Goal: Transaction & Acquisition: Book appointment/travel/reservation

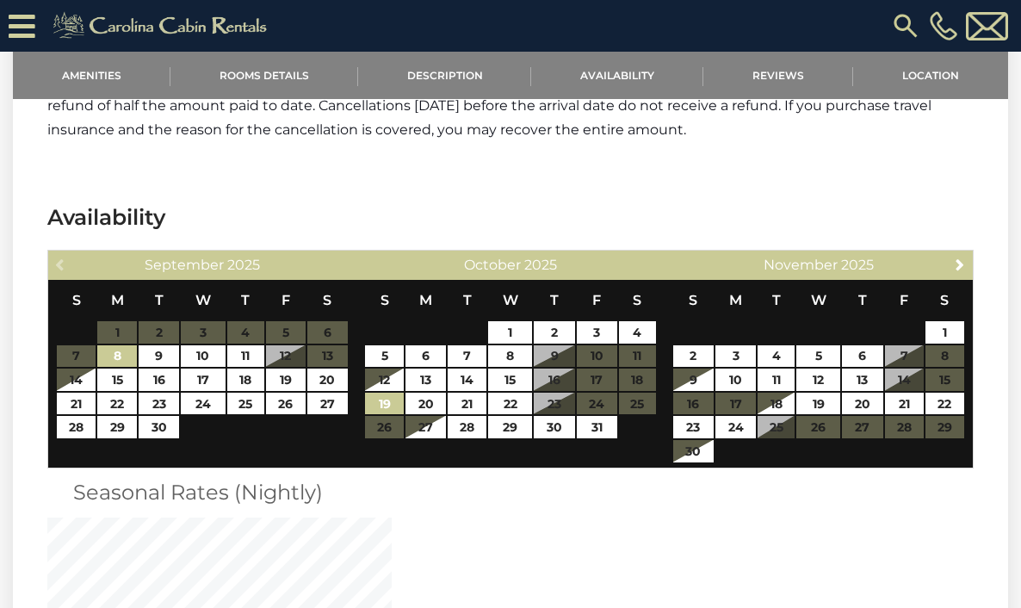
scroll to position [3039, 0]
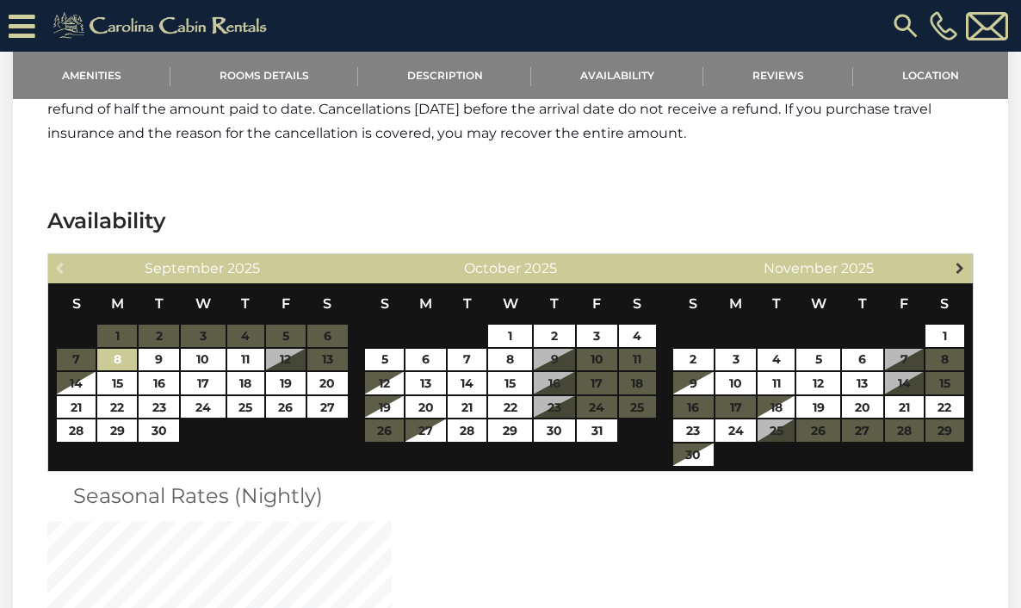
click at [958, 268] on span "Next" at bounding box center [960, 268] width 14 height 14
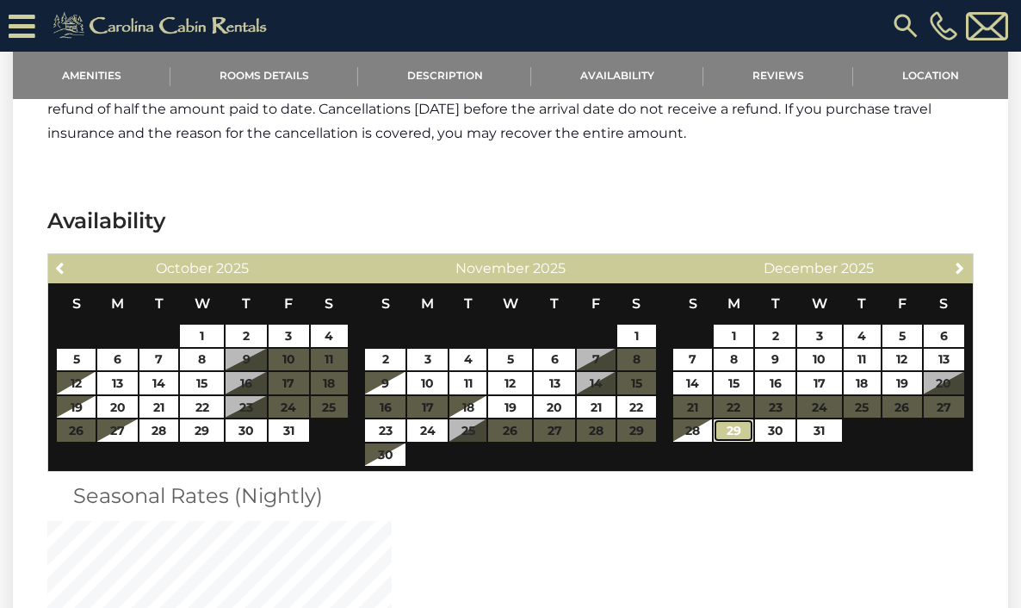
click at [740, 437] on link "29" at bounding box center [733, 430] width 39 height 22
type input "**********"
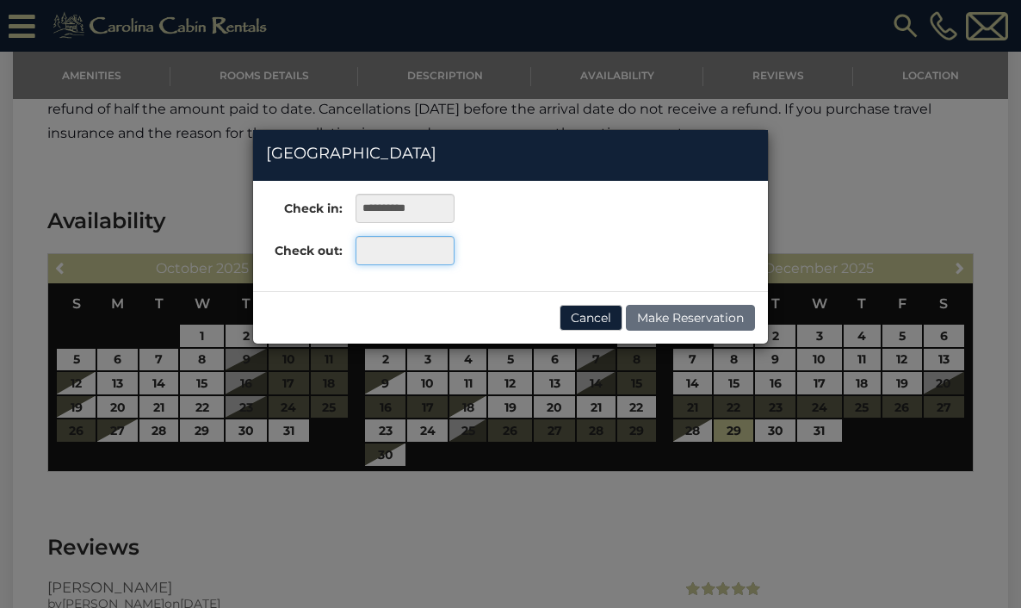
click at [373, 253] on input "text" at bounding box center [405, 250] width 99 height 29
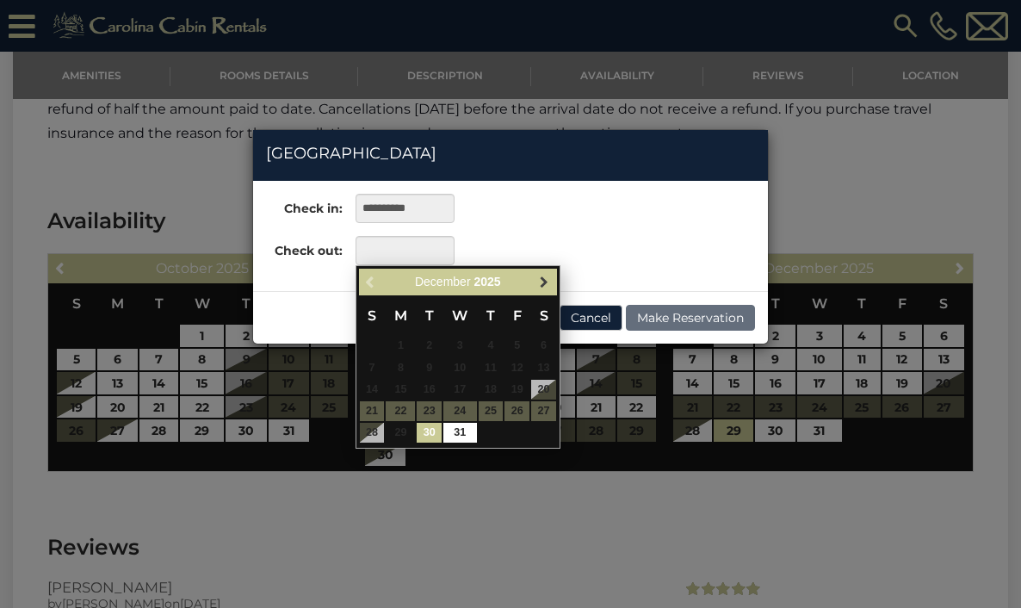
click at [543, 281] on span "Next" at bounding box center [544, 282] width 14 height 14
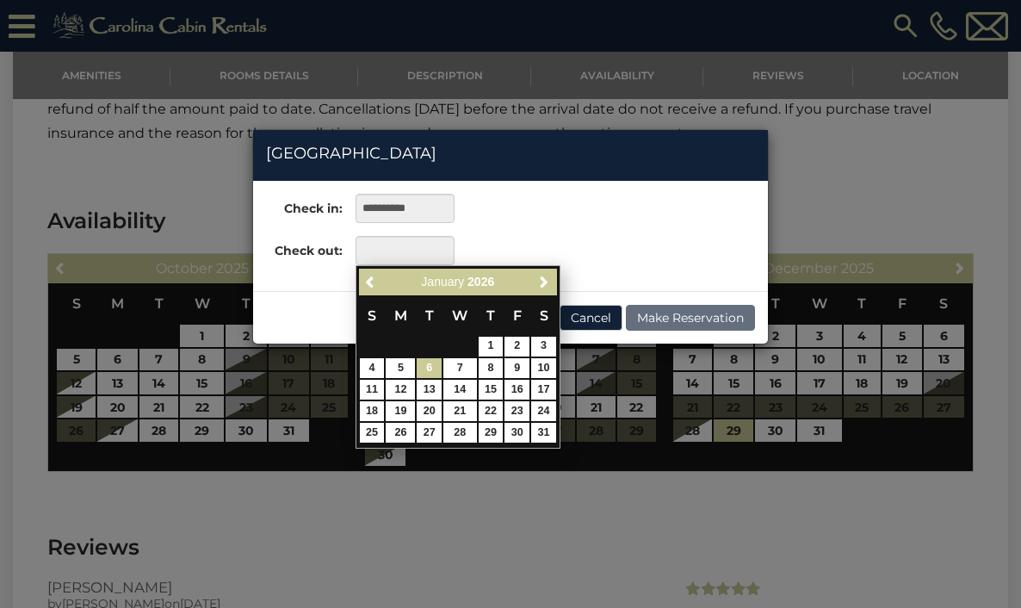
click at [432, 373] on link "6" at bounding box center [429, 368] width 25 height 20
type input "**********"
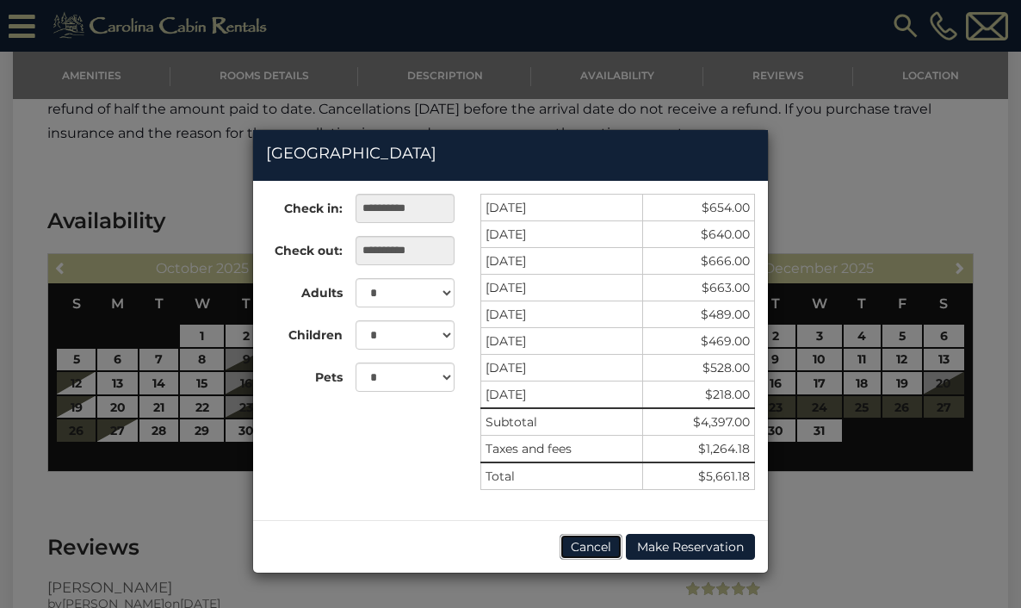
click at [588, 550] on button "Cancel" at bounding box center [591, 547] width 63 height 26
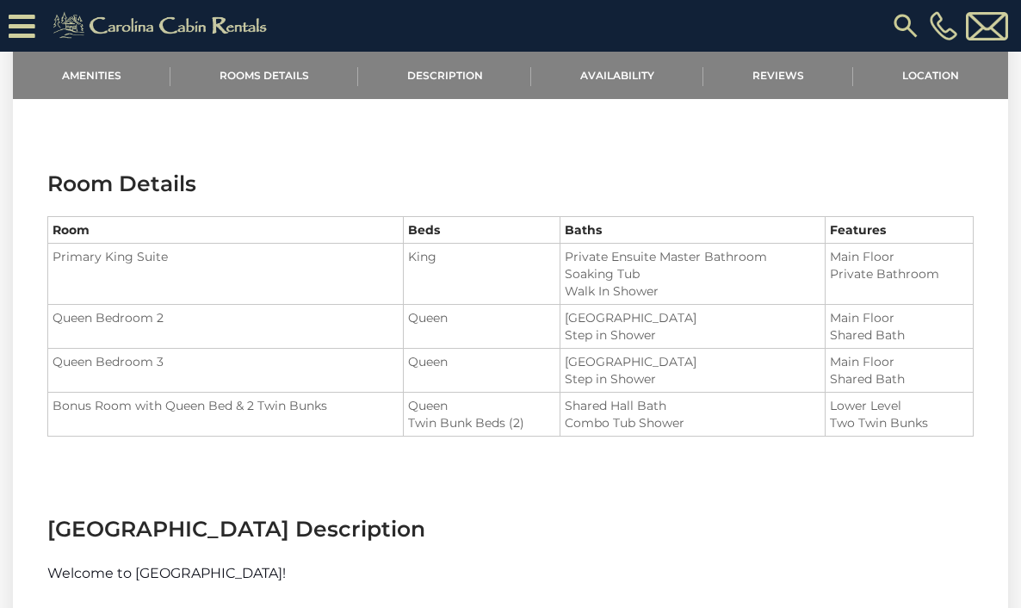
scroll to position [1357, 0]
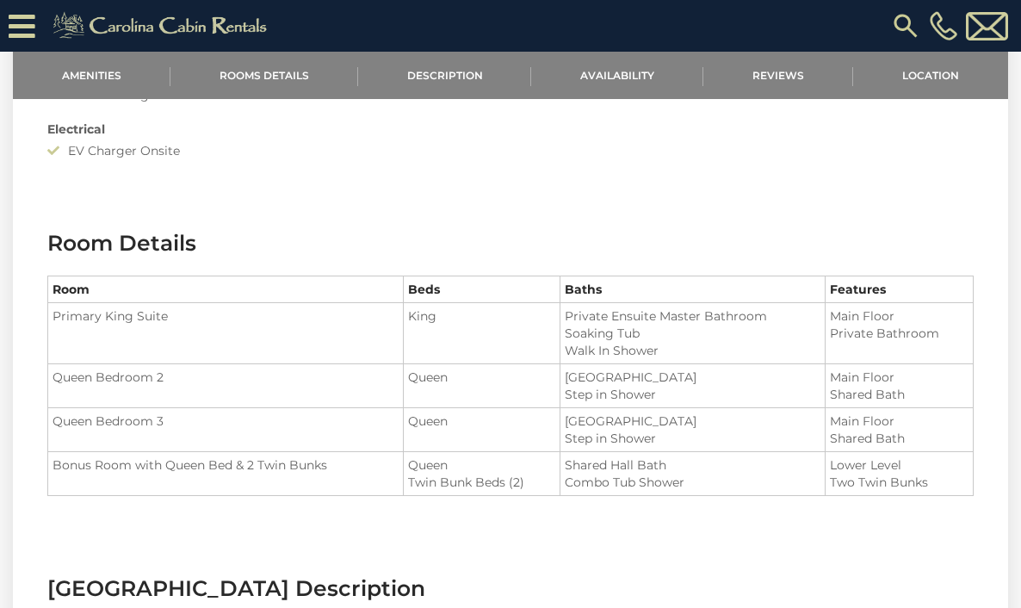
drag, startPoint x: 571, startPoint y: 366, endPoint x: 678, endPoint y: 408, distance: 114.8
click at [679, 409] on tbody "Primary King Suite King Private Ensuite Master Bathroom Soaking Tub" at bounding box center [511, 399] width 926 height 193
click at [678, 408] on td "Shared Hallway Bath Step in Shower" at bounding box center [693, 430] width 265 height 44
drag, startPoint x: 675, startPoint y: 431, endPoint x: 565, endPoint y: 418, distance: 111.0
click at [568, 419] on ul "Shared Hallway Bath Step in Shower" at bounding box center [693, 430] width 256 height 34
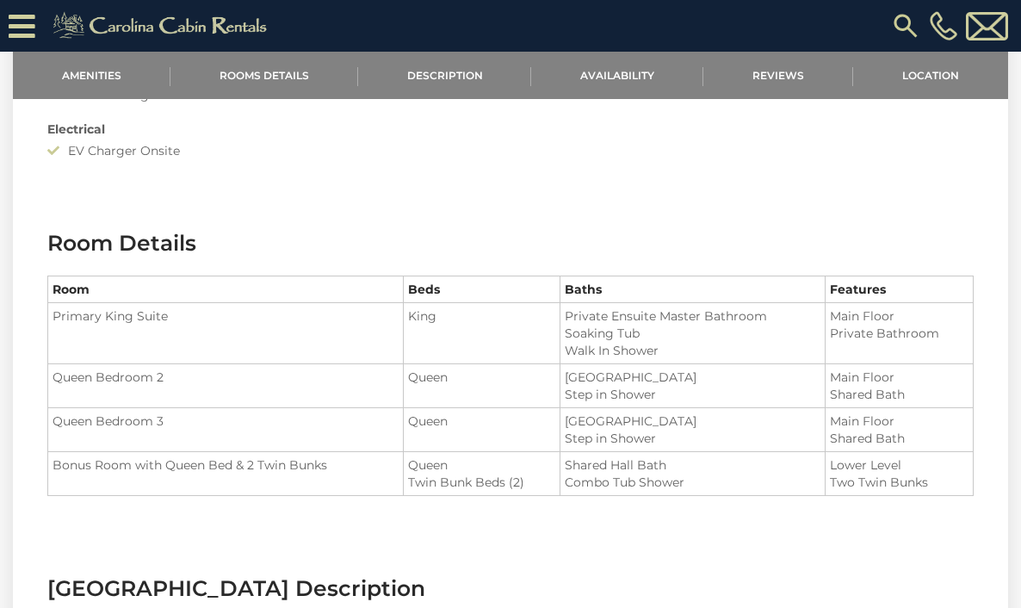
click at [568, 418] on td "Shared Hallway Bath Step in Shower" at bounding box center [693, 430] width 265 height 44
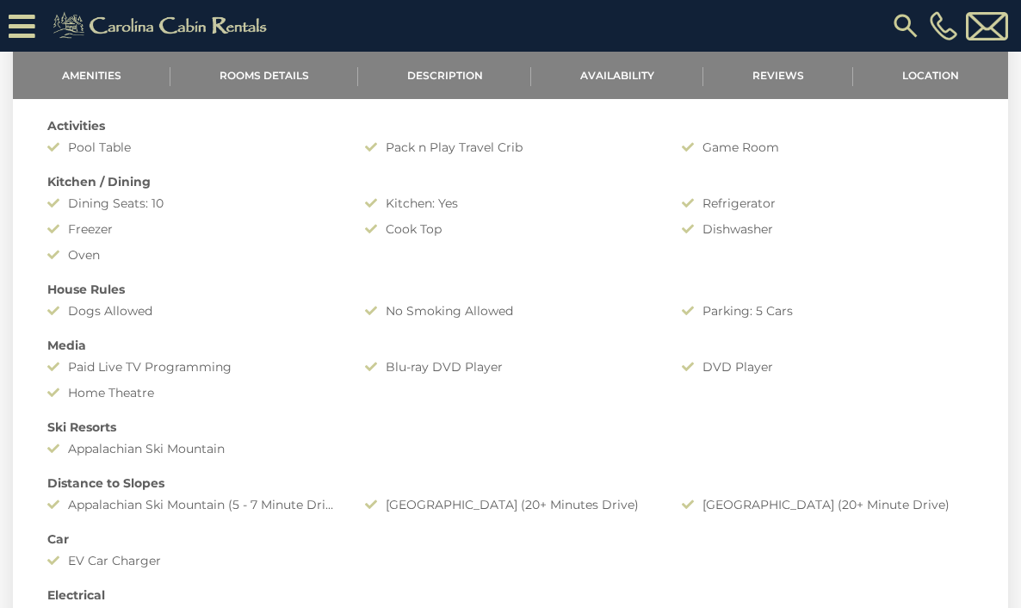
scroll to position [902, 0]
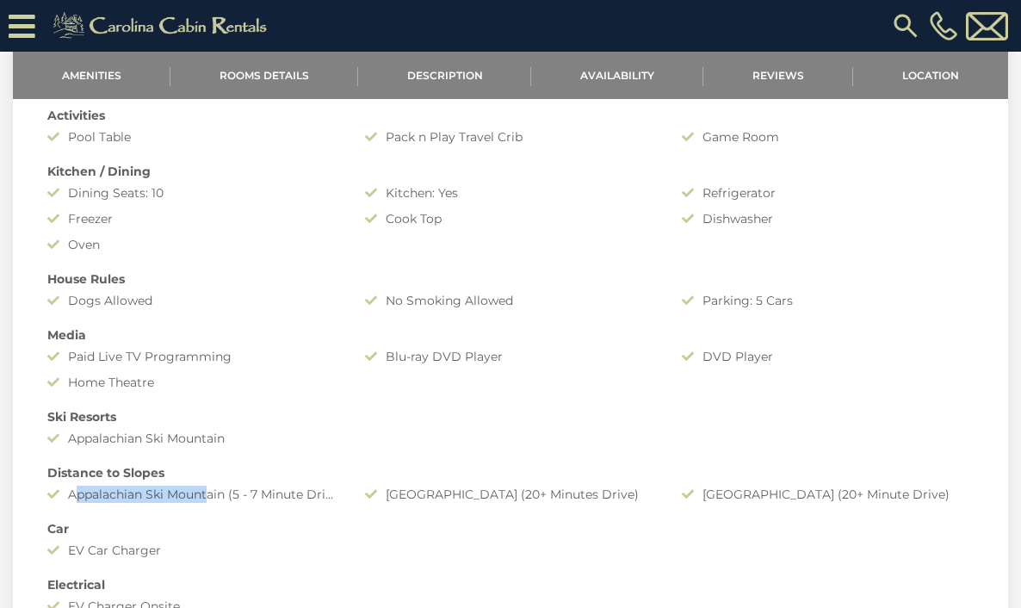
drag, startPoint x: 70, startPoint y: 492, endPoint x: 298, endPoint y: 531, distance: 231.5
click at [288, 526] on div "Amenities Game Room Air Conditioning: Central Heat: Central/ Heat Pump Fireplac…" at bounding box center [510, 240] width 953 height 767
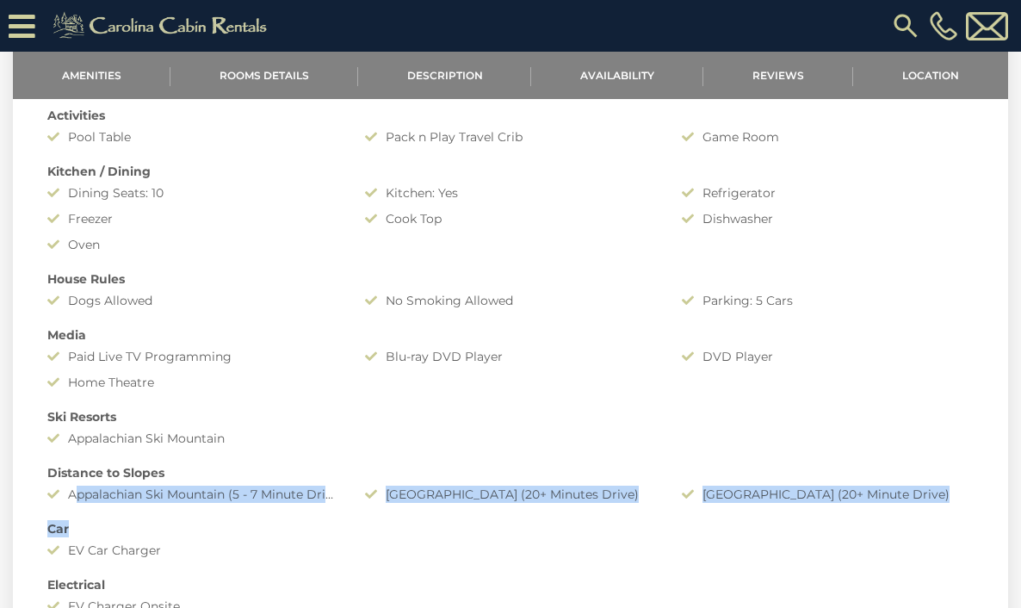
click at [299, 531] on div "Car" at bounding box center [510, 528] width 953 height 17
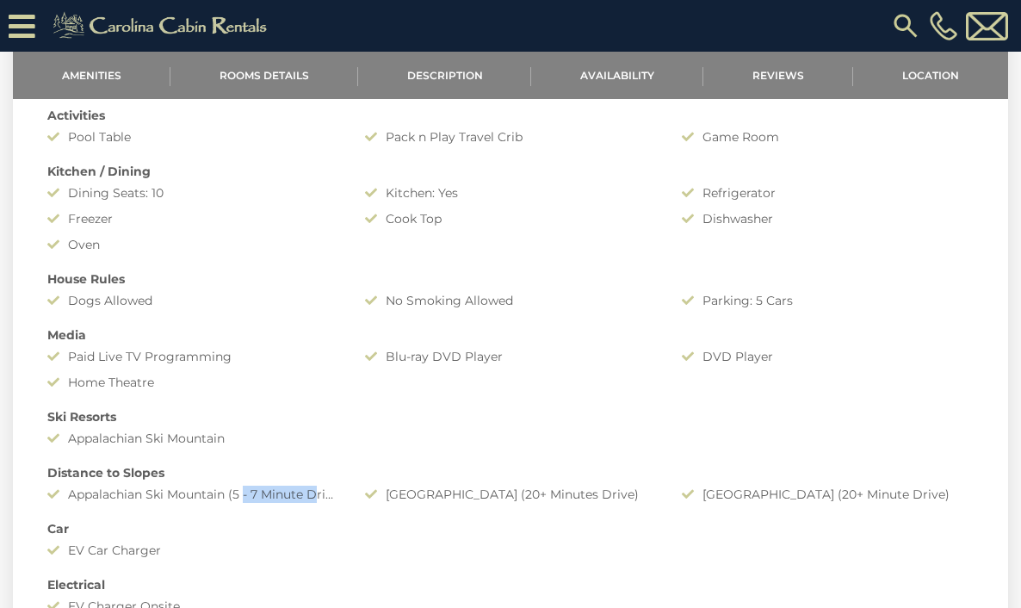
drag, startPoint x: 314, startPoint y: 492, endPoint x: 203, endPoint y: 481, distance: 110.8
click at [225, 485] on div "Amenities Game Room Air Conditioning: Central Heat: Central/ Heat Pump Fireplac…" at bounding box center [510, 240] width 953 height 767
click at [203, 481] on div "Distance to Slopes" at bounding box center [510, 472] width 953 height 17
drag, startPoint x: 97, startPoint y: 489, endPoint x: 265, endPoint y: 505, distance: 168.7
click at [233, 498] on div "Appalachian Ski Mountain (5 - 7 Minute Drive)" at bounding box center [193, 494] width 318 height 17
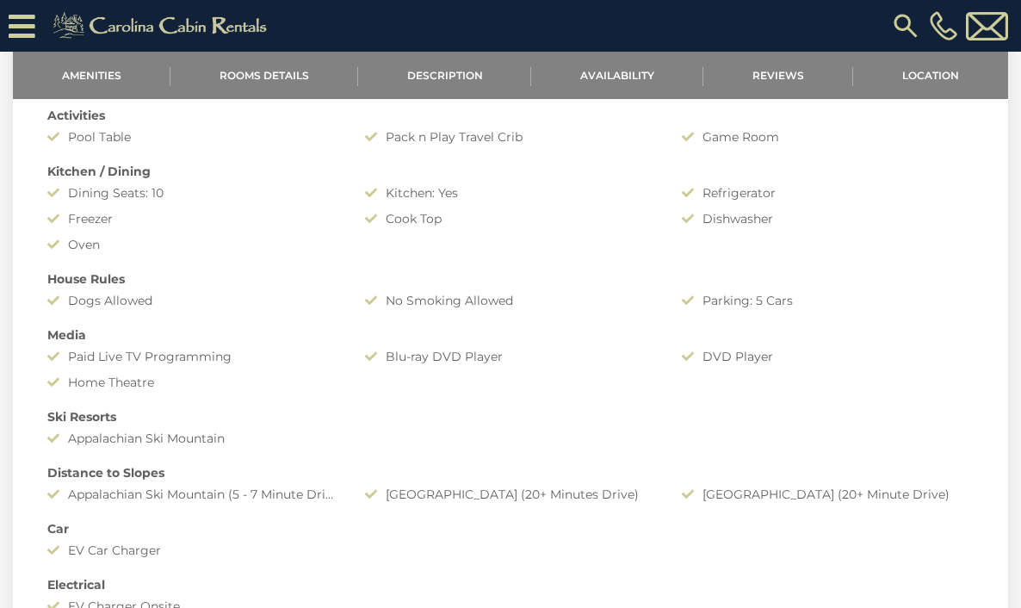
click at [265, 505] on div "Amenities Game Room Air Conditioning: Central Heat: Central/ Heat Pump Fireplac…" at bounding box center [510, 240] width 953 height 767
drag, startPoint x: 89, startPoint y: 495, endPoint x: 258, endPoint y: 485, distance: 169.1
click at [159, 487] on div "Appalachian Ski Mountain (5 - 7 Minute Drive)" at bounding box center [193, 494] width 318 height 17
click at [258, 486] on div "Appalachian Ski Mountain (5 - 7 Minute Drive)" at bounding box center [193, 494] width 318 height 17
drag, startPoint x: 322, startPoint y: 493, endPoint x: 168, endPoint y: 486, distance: 154.3
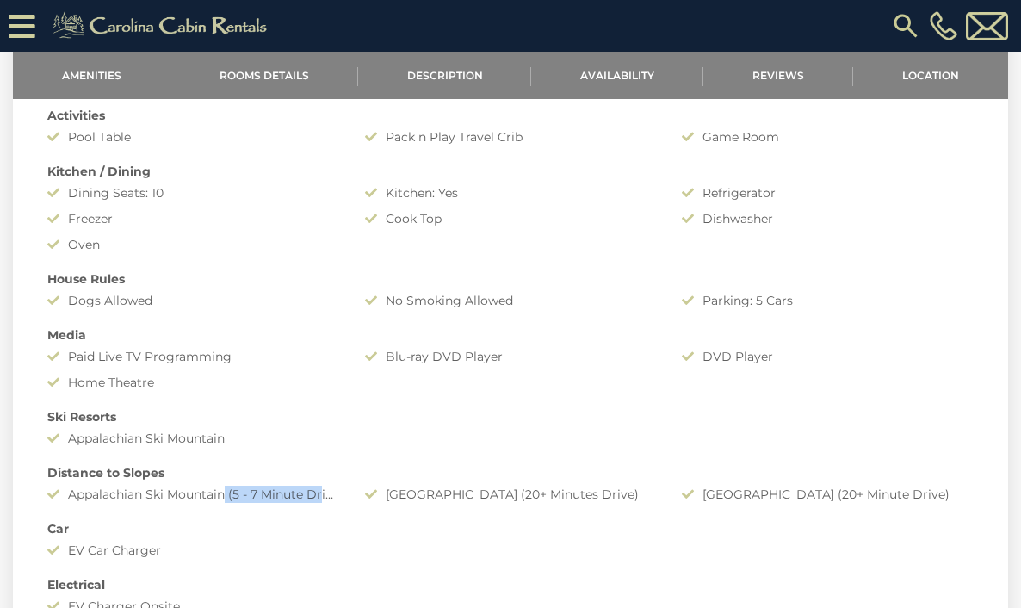
click at [194, 491] on div "Appalachian Ski Mountain (5 - 7 Minute Drive)" at bounding box center [193, 494] width 318 height 17
click at [165, 486] on div "Appalachian Ski Mountain (5 - 7 Minute Drive)" at bounding box center [193, 494] width 318 height 17
drag, startPoint x: 89, startPoint y: 493, endPoint x: 304, endPoint y: 503, distance: 215.6
click at [301, 500] on div "Appalachian Ski Mountain (5 - 7 Minute Drive)" at bounding box center [193, 494] width 318 height 17
click at [304, 503] on div "Amenities Game Room Air Conditioning: Central Heat: Central/ Heat Pump Fireplac…" at bounding box center [510, 240] width 953 height 767
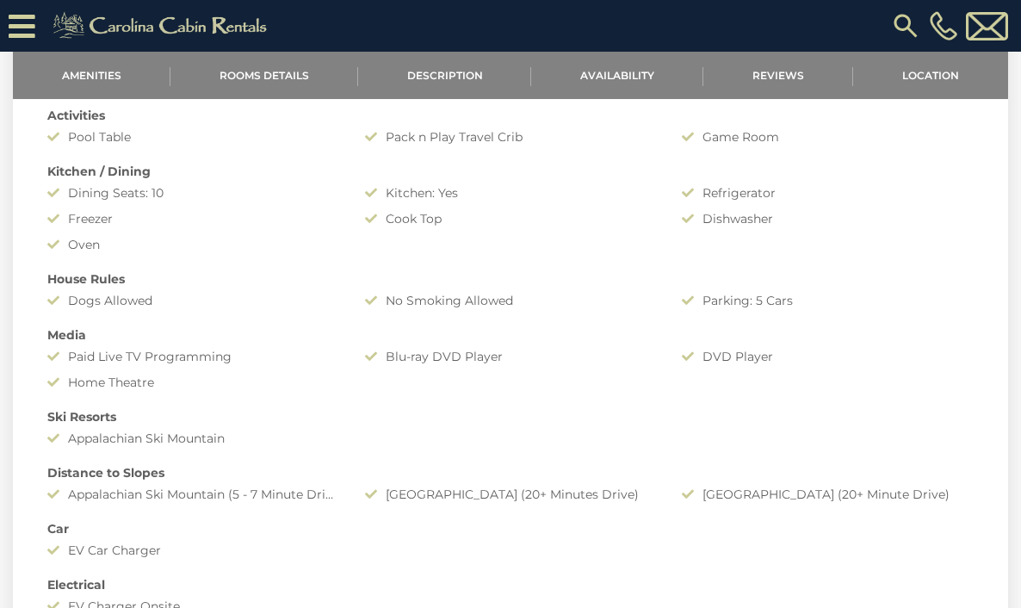
drag, startPoint x: 320, startPoint y: 502, endPoint x: 237, endPoint y: 502, distance: 82.7
click at [263, 502] on div "Appalachian Ski Mountain (5 - 7 Minute Drive)" at bounding box center [193, 494] width 318 height 17
click at [237, 502] on div "Appalachian Ski Mountain (5 - 7 Minute Drive)" at bounding box center [193, 494] width 318 height 17
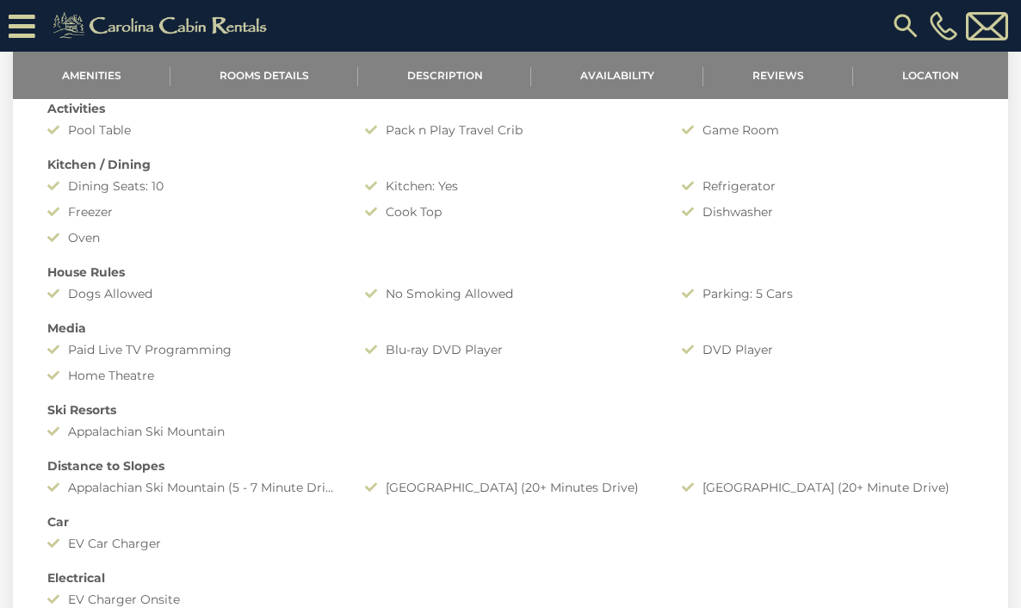
scroll to position [895, 0]
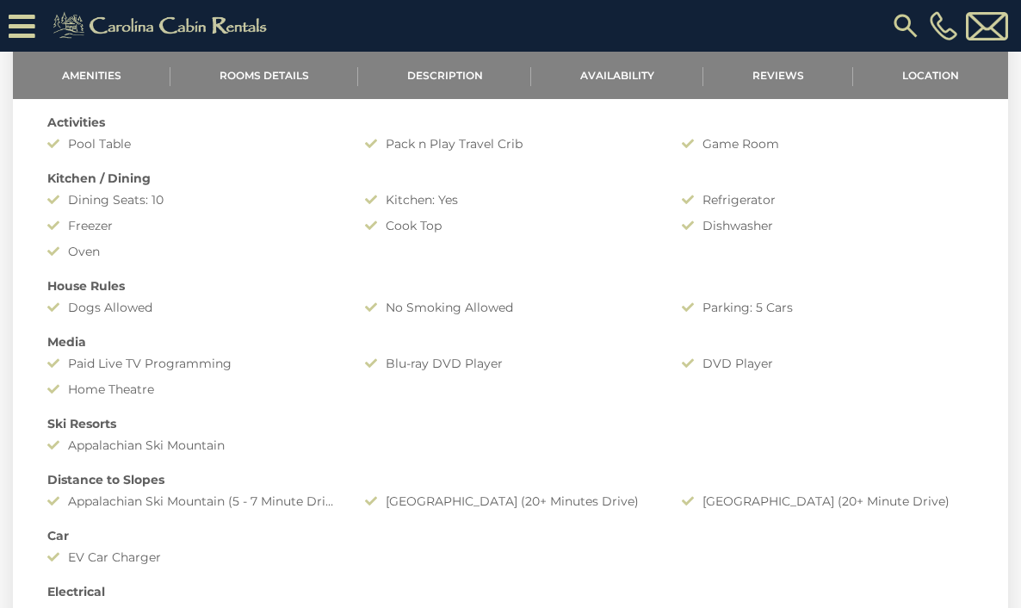
drag, startPoint x: 172, startPoint y: 407, endPoint x: 123, endPoint y: 407, distance: 49.1
click at [125, 407] on div "Amenities Game Room Air Conditioning: Central Heat: Central/ Heat Pump Fireplac…" at bounding box center [510, 247] width 953 height 767
click at [120, 400] on div "Amenities Game Room Air Conditioning: Central Heat: Central/ Heat Pump Fireplac…" at bounding box center [510, 247] width 953 height 767
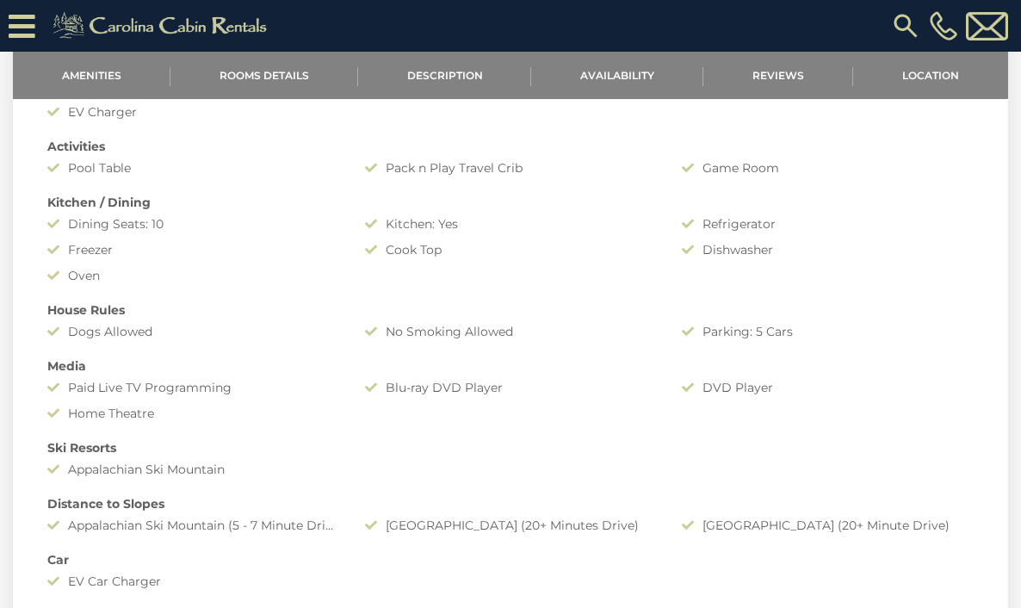
drag, startPoint x: 767, startPoint y: 383, endPoint x: 662, endPoint y: 382, distance: 104.2
click at [662, 382] on div "Amenities Game Room Air Conditioning: Central Heat: Central/ Heat Pump Fireplac…" at bounding box center [510, 271] width 953 height 767
click at [656, 382] on div "Blu-ray DVD Player" at bounding box center [511, 387] width 318 height 17
drag, startPoint x: 404, startPoint y: 388, endPoint x: 531, endPoint y: 390, distance: 126.6
click at [490, 388] on div "Blu-ray DVD Player" at bounding box center [511, 387] width 318 height 17
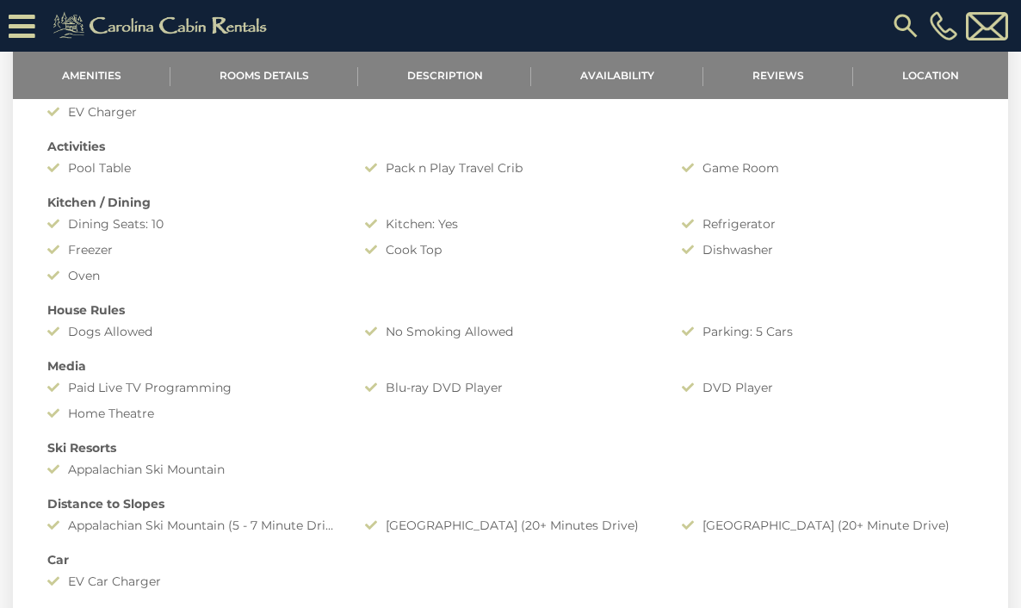
click at [531, 390] on div "Blu-ray DVD Player" at bounding box center [511, 387] width 318 height 17
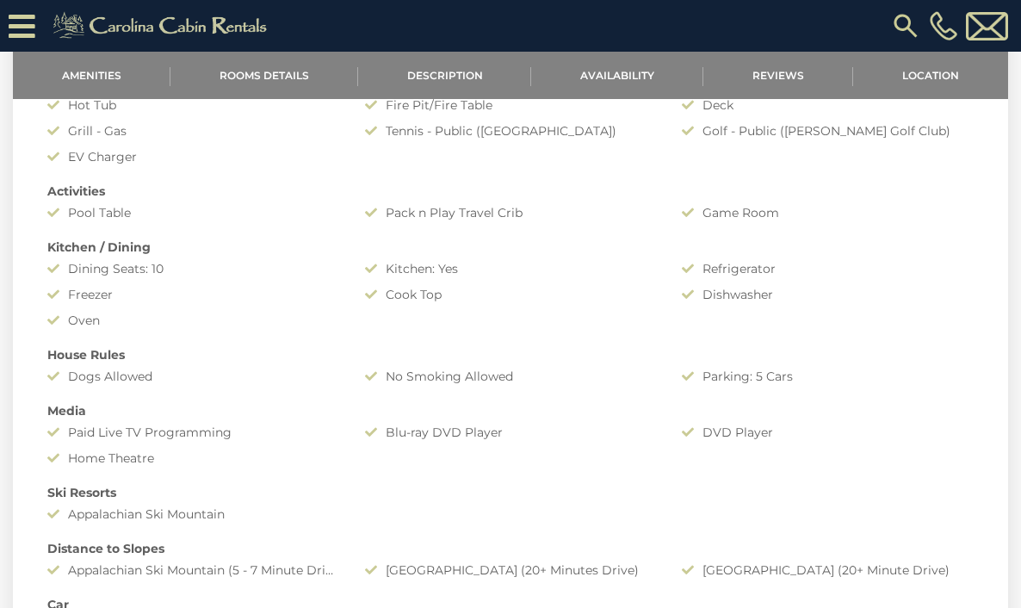
scroll to position [818, 0]
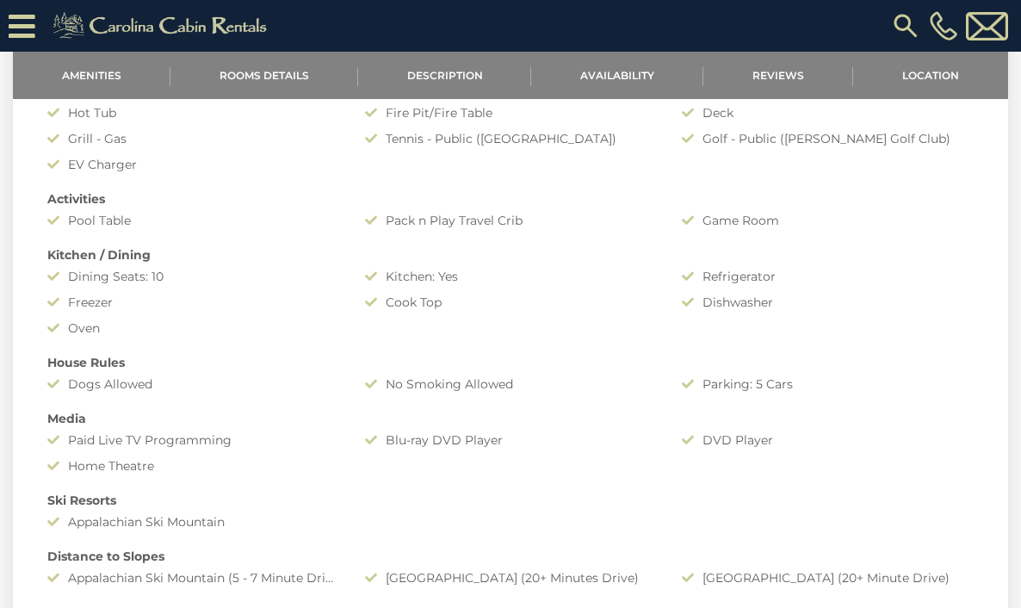
click at [668, 334] on div "Amenities Game Room Air Conditioning: Central Heat: Central/ Heat Pump Fireplac…" at bounding box center [510, 324] width 953 height 767
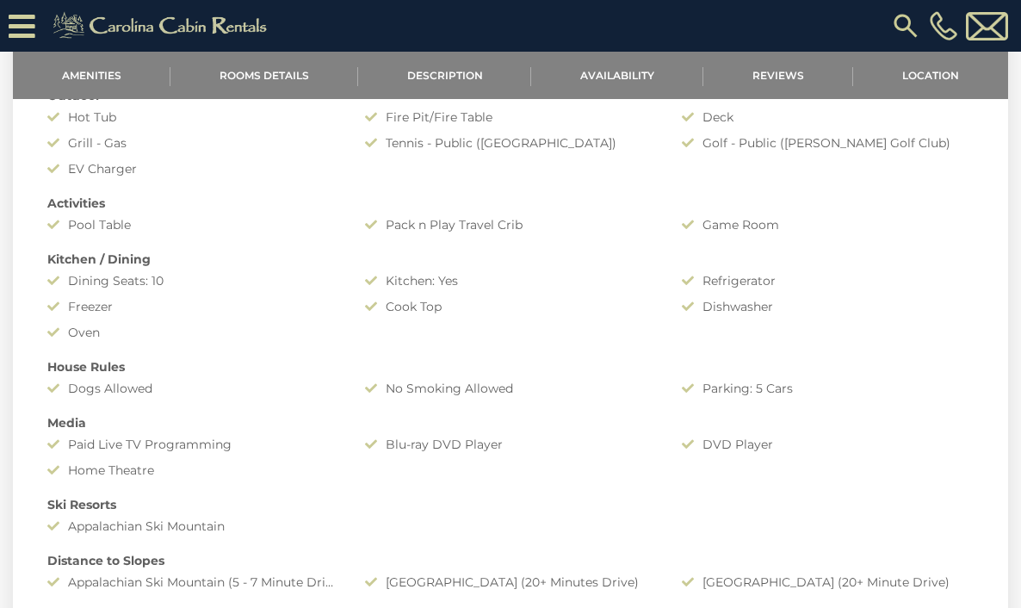
scroll to position [813, 0]
drag, startPoint x: 482, startPoint y: 312, endPoint x: 385, endPoint y: 306, distance: 97.5
click at [386, 306] on div "Cook Top" at bounding box center [511, 307] width 318 height 17
click at [385, 306] on div "Cook Top" at bounding box center [511, 307] width 318 height 17
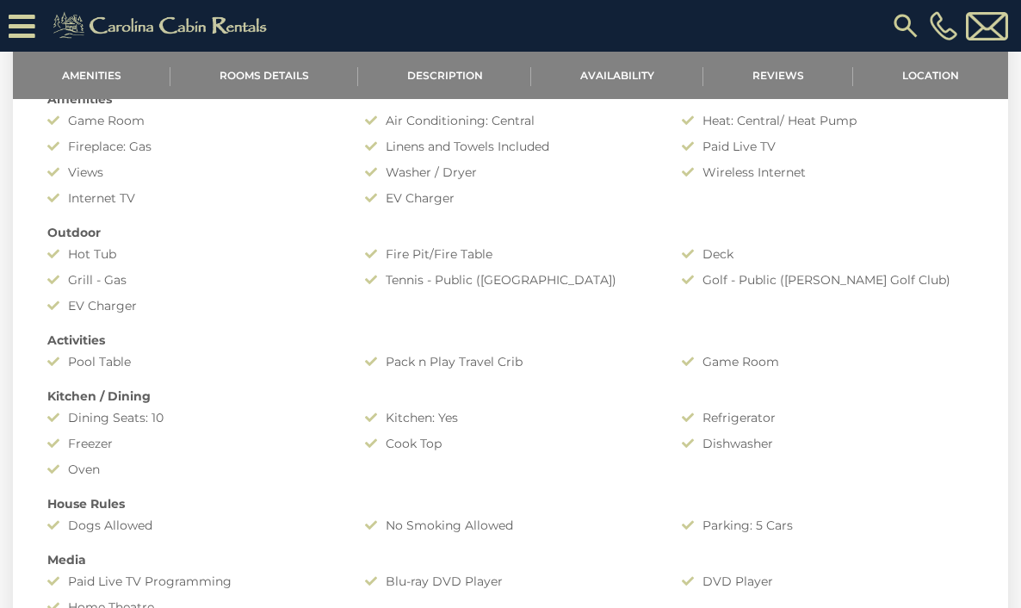
scroll to position [673, 0]
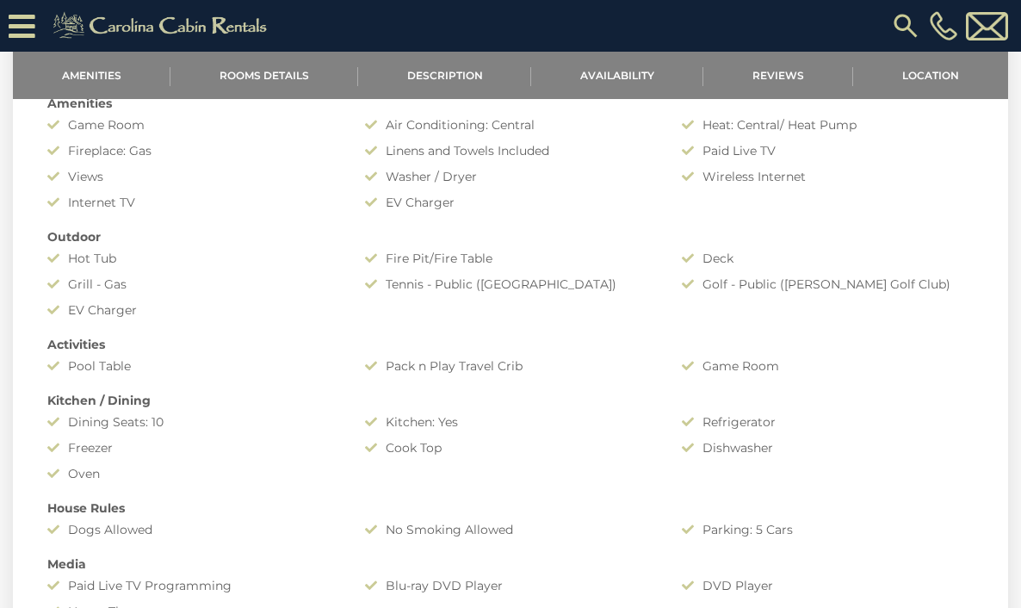
drag, startPoint x: 389, startPoint y: 270, endPoint x: 610, endPoint y: 291, distance: 221.5
click at [610, 293] on div "Amenities Game Room Air Conditioning: Central Heat: Central/ Heat Pump Fireplac…" at bounding box center [510, 469] width 953 height 767
click at [610, 291] on div "Tennis - Public (Blowing Rock Park)" at bounding box center [511, 284] width 318 height 17
drag, startPoint x: 610, startPoint y: 290, endPoint x: 431, endPoint y: 290, distance: 178.3
click at [431, 290] on div "Tennis - Public (Blowing Rock Park)" at bounding box center [511, 284] width 318 height 17
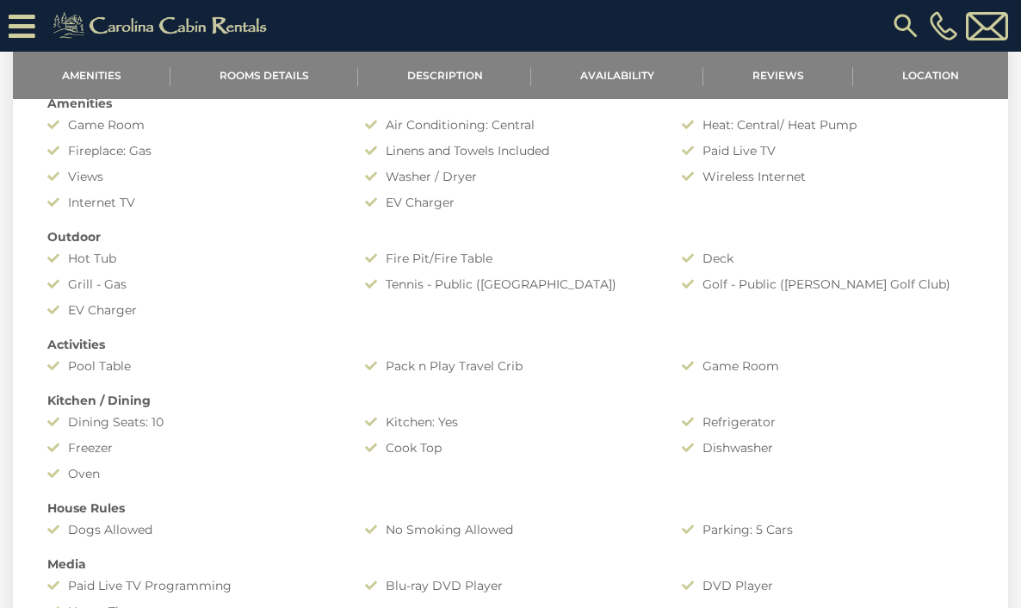
click at [431, 290] on div "Tennis - Public (Blowing Rock Park)" at bounding box center [511, 284] width 318 height 17
drag, startPoint x: 394, startPoint y: 259, endPoint x: 521, endPoint y: 259, distance: 127.5
click at [519, 259] on div "Fire Pit/Fire Table" at bounding box center [511, 258] width 318 height 17
click at [521, 259] on div "Fire Pit/Fire Table" at bounding box center [511, 258] width 318 height 17
drag, startPoint x: 714, startPoint y: 289, endPoint x: 836, endPoint y: 290, distance: 122.3
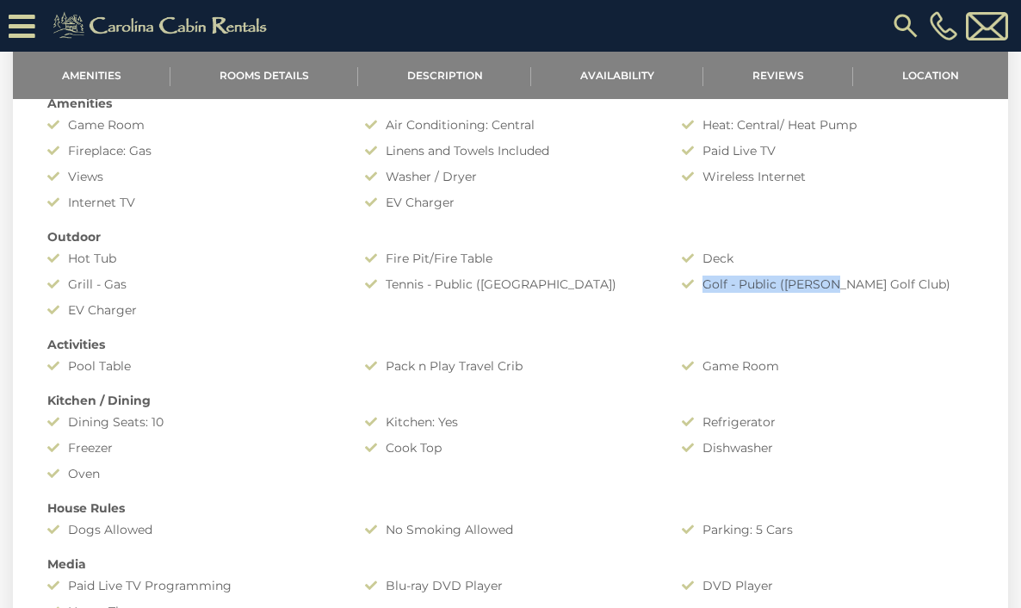
click at [835, 290] on div "Golf - Public (Boone Golf Club)" at bounding box center [828, 284] width 318 height 17
click at [838, 290] on div "Golf - Public (Boone Golf Club)" at bounding box center [828, 284] width 318 height 17
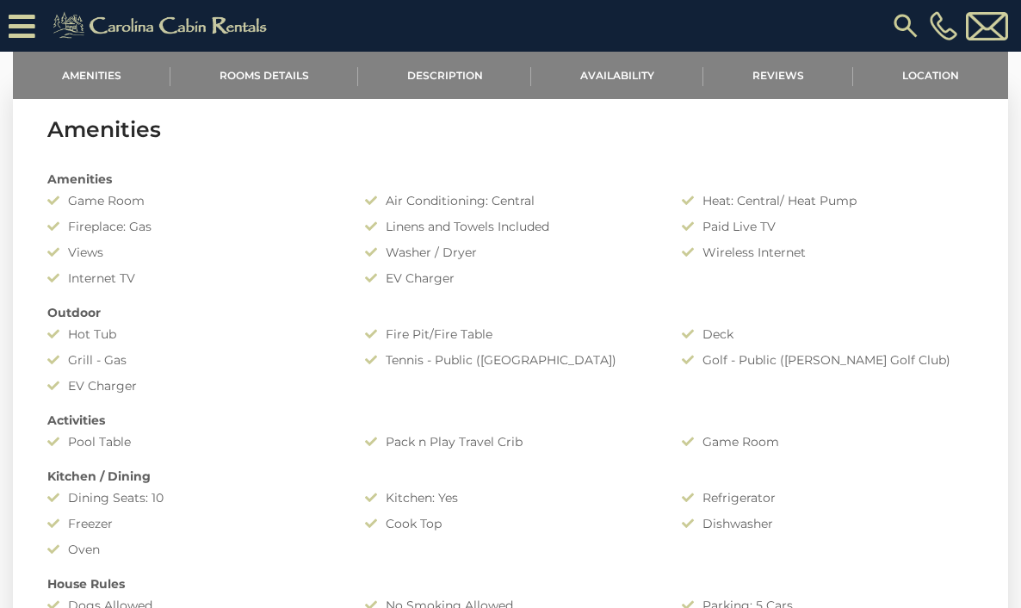
scroll to position [587, 0]
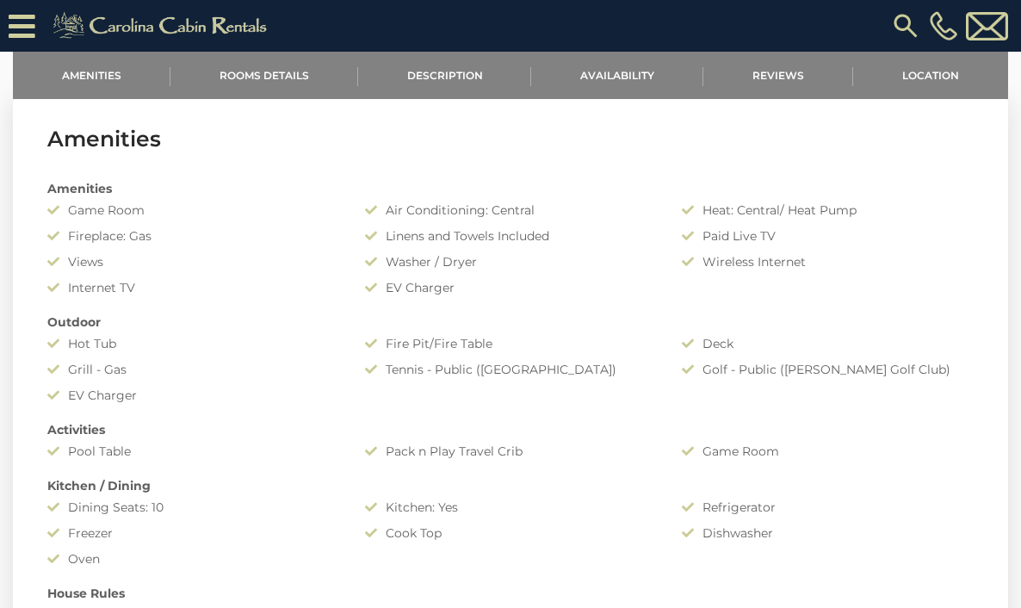
drag, startPoint x: 833, startPoint y: 264, endPoint x: 675, endPoint y: 257, distance: 157.8
click at [676, 257] on div "Wireless Internet" at bounding box center [828, 261] width 318 height 17
click at [675, 257] on div "Wireless Internet" at bounding box center [828, 261] width 318 height 17
drag, startPoint x: 789, startPoint y: 230, endPoint x: 675, endPoint y: 226, distance: 113.8
click at [686, 227] on div "Paid Live TV" at bounding box center [828, 235] width 318 height 17
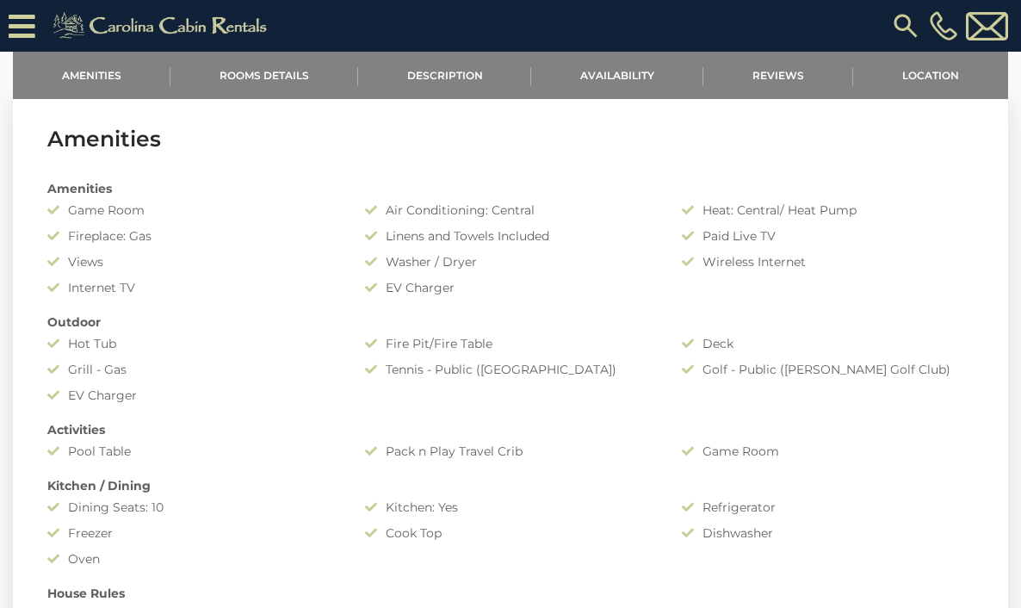
click at [675, 226] on div "Amenities Game Room Air Conditioning: Central Heat: Central/ Heat Pump Fireplac…" at bounding box center [510, 554] width 953 height 767
drag, startPoint x: 891, startPoint y: 201, endPoint x: 625, endPoint y: 195, distance: 265.3
click at [639, 196] on div "Amenities Game Room Air Conditioning: Central Heat: Central/ Heat Pump Fireplac…" at bounding box center [510, 554] width 953 height 767
click at [625, 195] on div "Amenities" at bounding box center [510, 188] width 953 height 17
drag, startPoint x: 490, startPoint y: 268, endPoint x: 400, endPoint y: 263, distance: 89.7
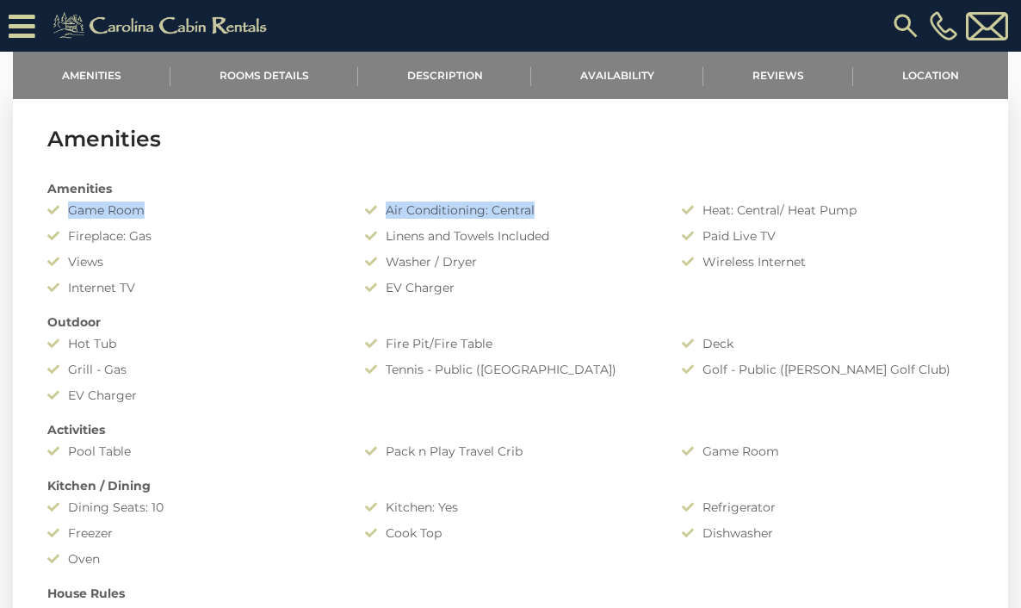
click at [408, 264] on div "Washer / Dryer" at bounding box center [511, 261] width 318 height 17
click at [400, 263] on div "Washer / Dryer" at bounding box center [511, 261] width 318 height 17
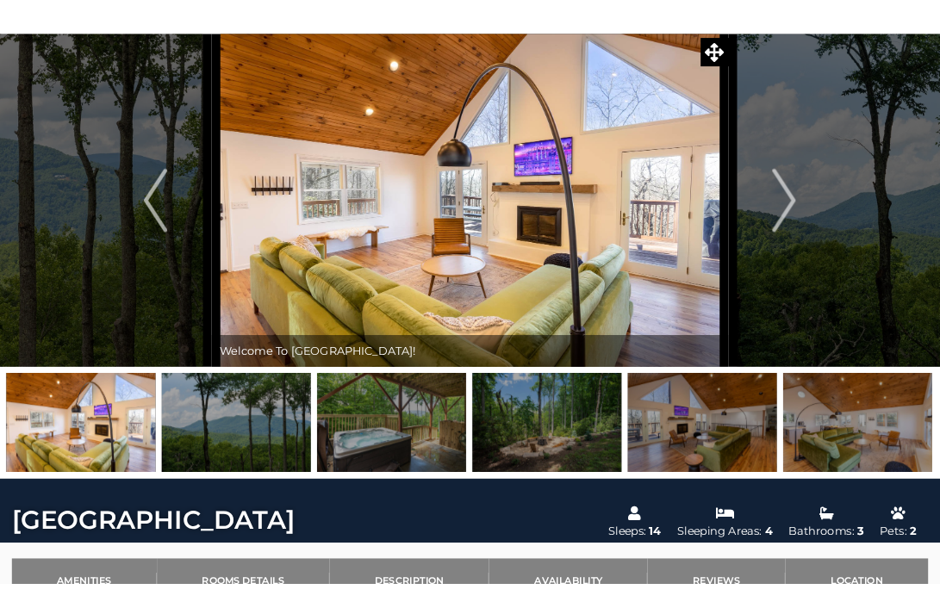
scroll to position [0, 0]
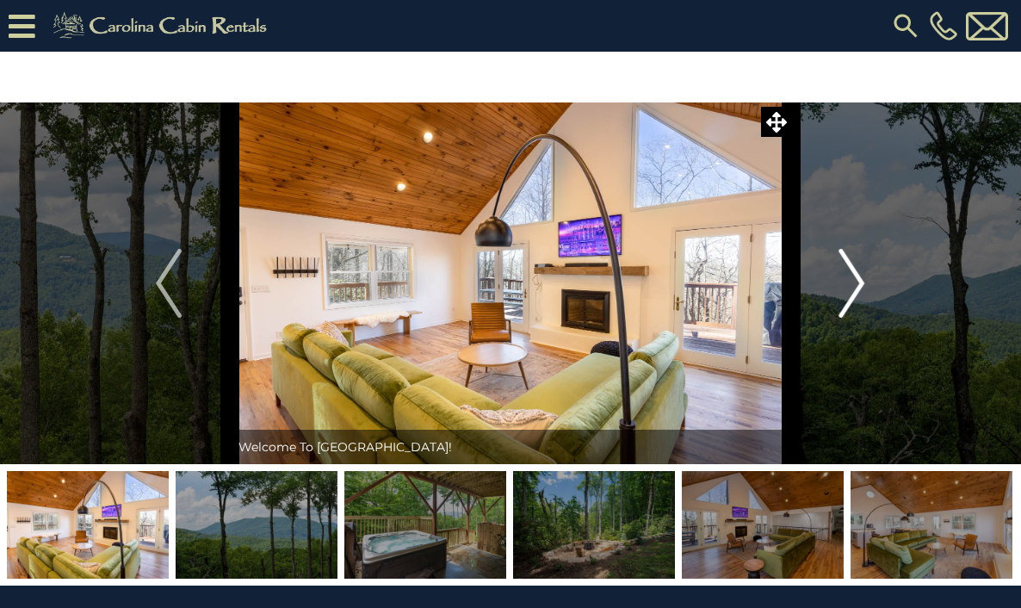
click at [858, 291] on img "Next" at bounding box center [853, 283] width 26 height 69
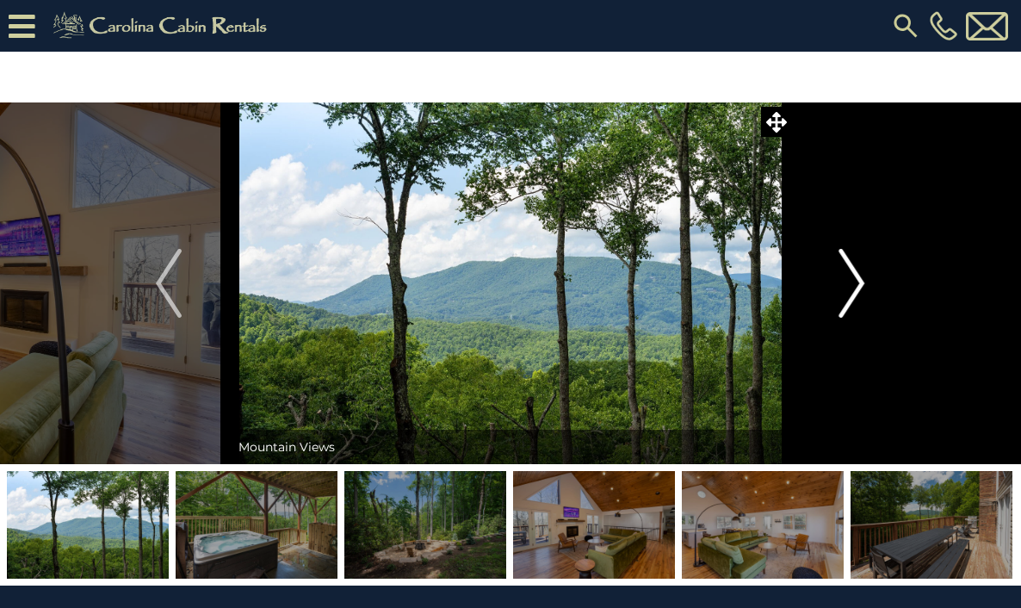
click at [858, 291] on img "Next" at bounding box center [853, 283] width 26 height 69
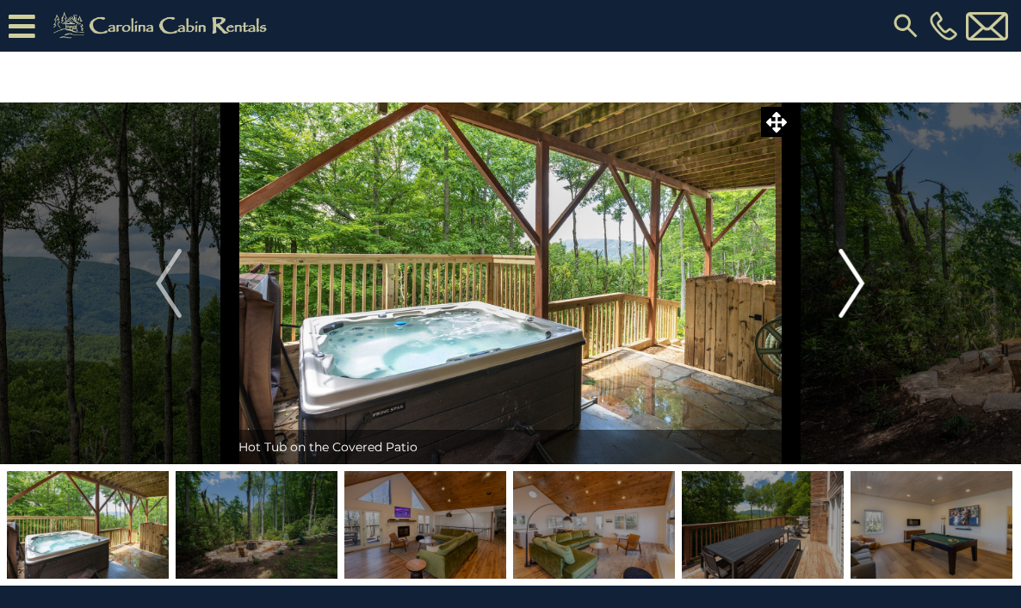
click at [858, 291] on img "Next" at bounding box center [853, 283] width 26 height 69
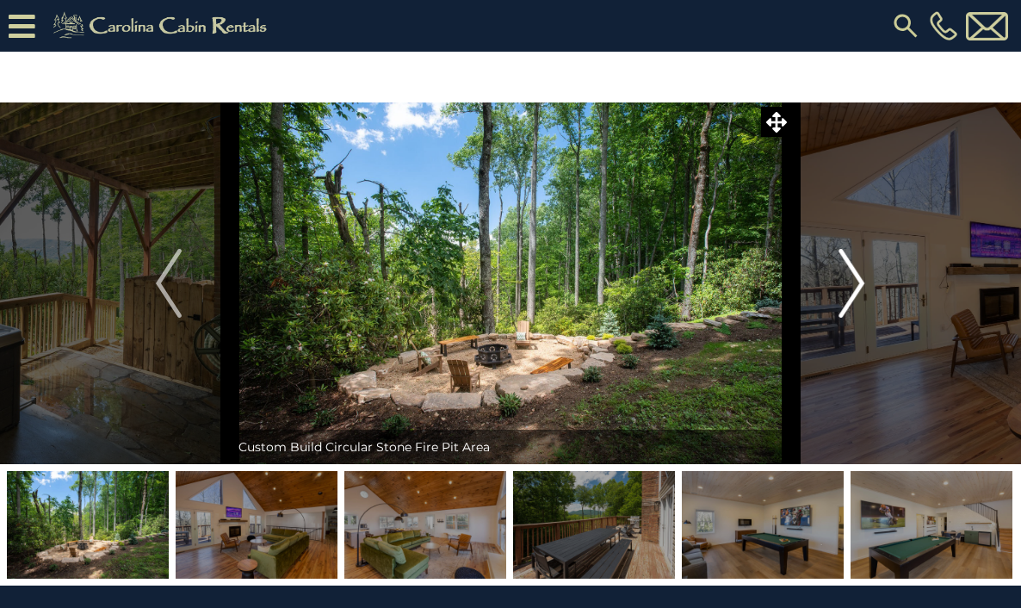
click at [858, 291] on img "Next" at bounding box center [853, 283] width 26 height 69
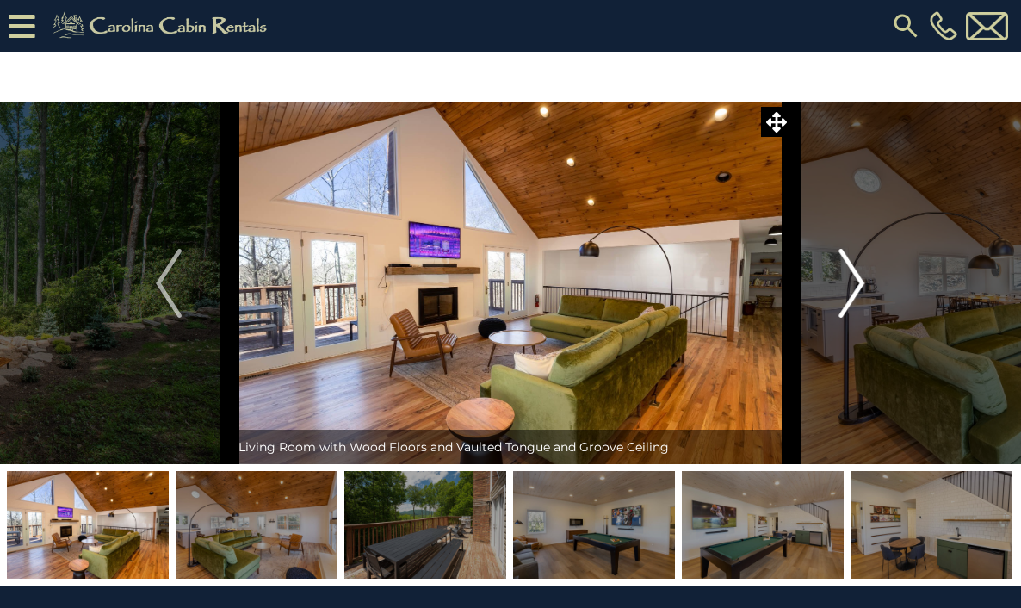
click at [858, 291] on img "Next" at bounding box center [853, 283] width 26 height 69
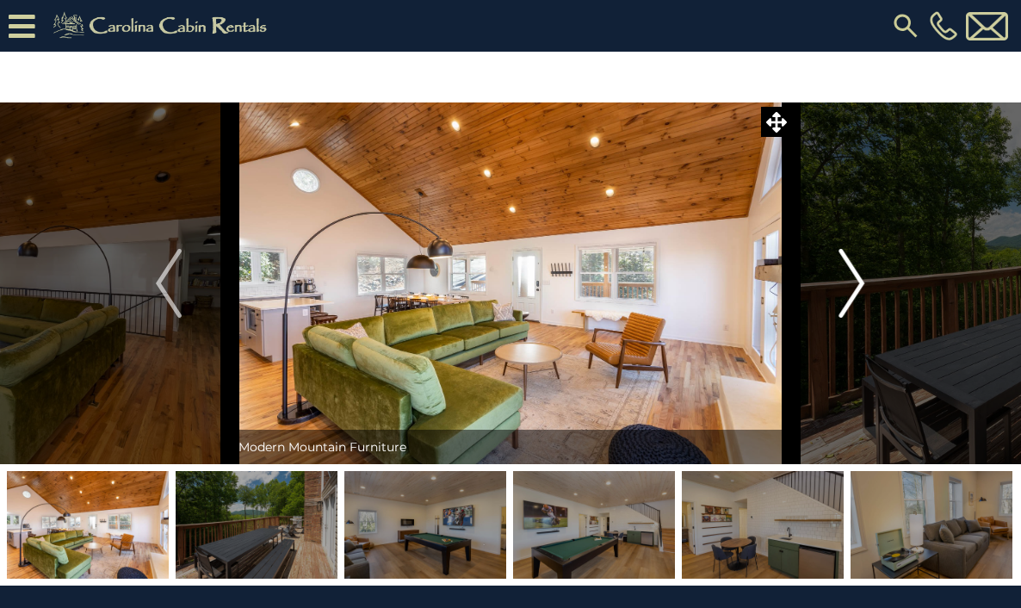
click at [858, 291] on img "Next" at bounding box center [853, 283] width 26 height 69
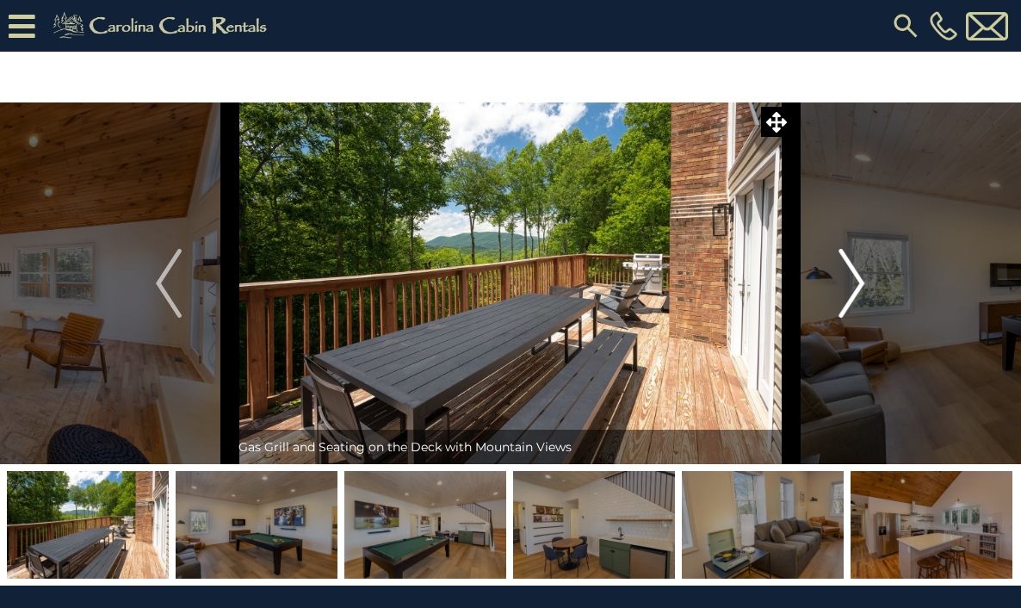
click at [858, 291] on img "Next" at bounding box center [853, 283] width 26 height 69
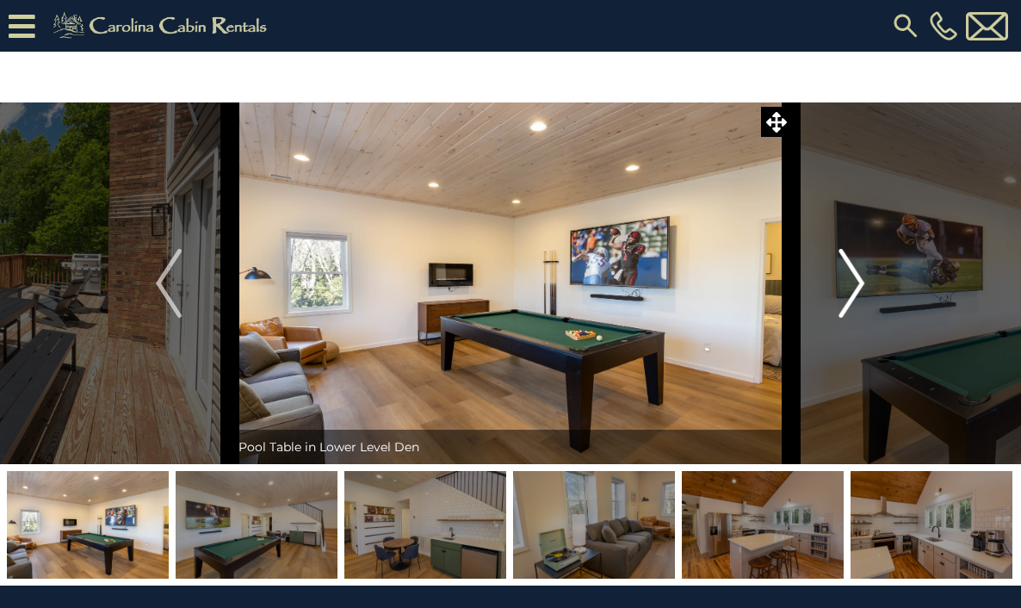
click at [858, 291] on img "Next" at bounding box center [853, 283] width 26 height 69
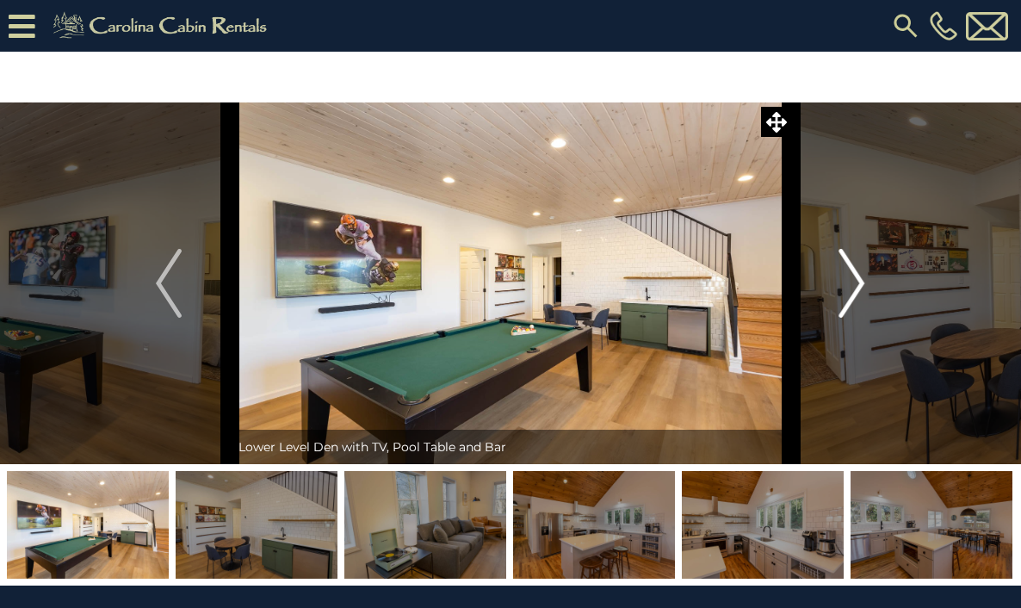
click at [858, 291] on img "Next" at bounding box center [853, 283] width 26 height 69
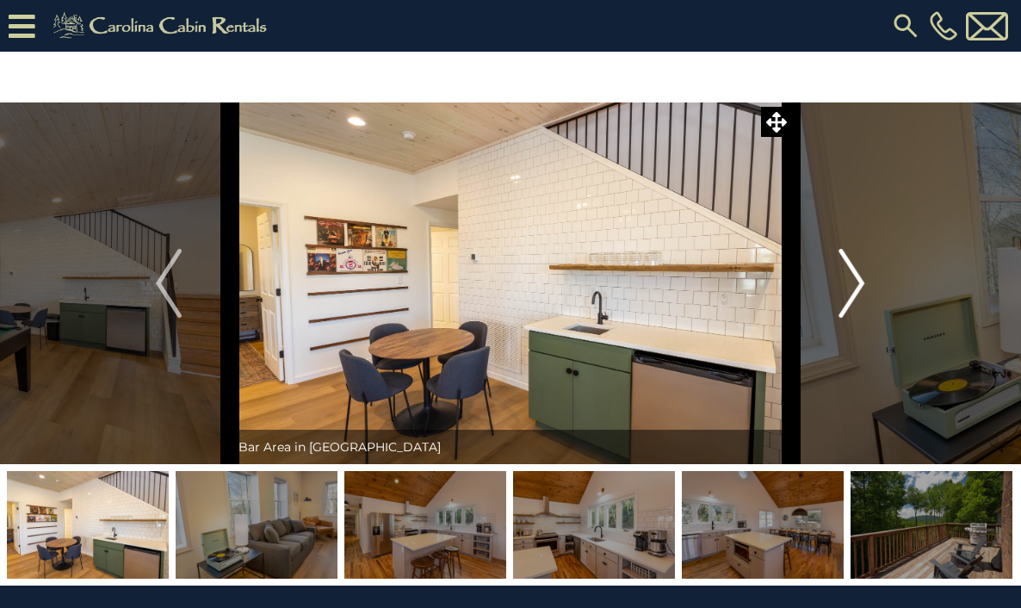
click at [858, 291] on img "Next" at bounding box center [853, 283] width 26 height 69
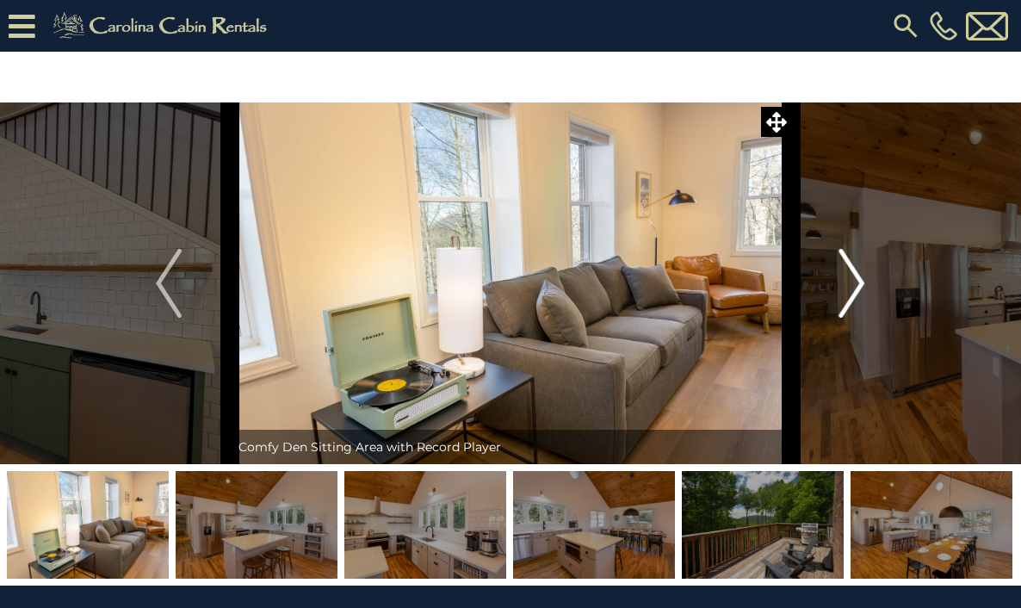
click at [858, 291] on img "Next" at bounding box center [853, 283] width 26 height 69
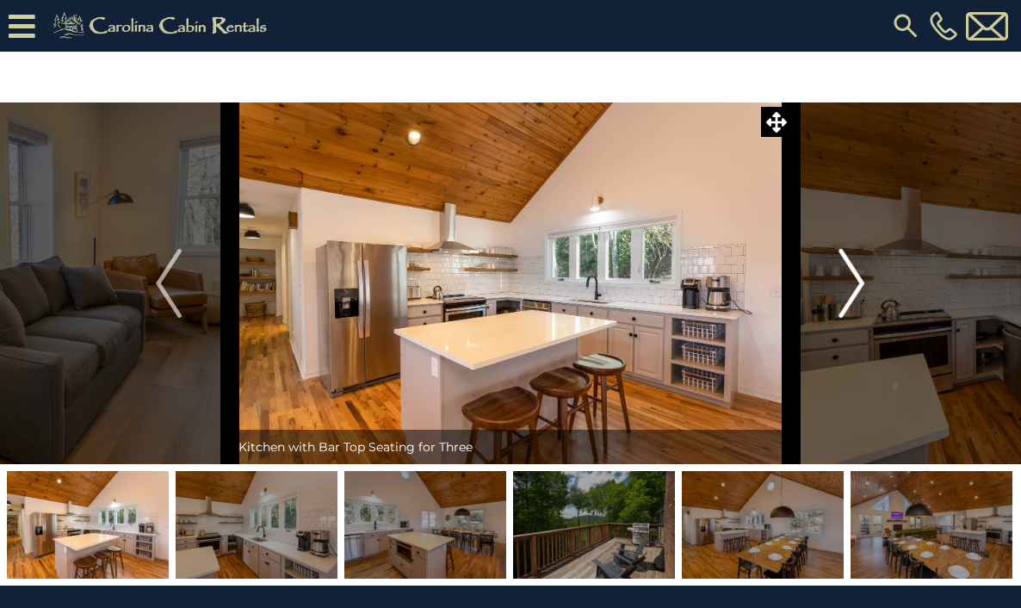
click at [858, 291] on img "Next" at bounding box center [853, 283] width 26 height 69
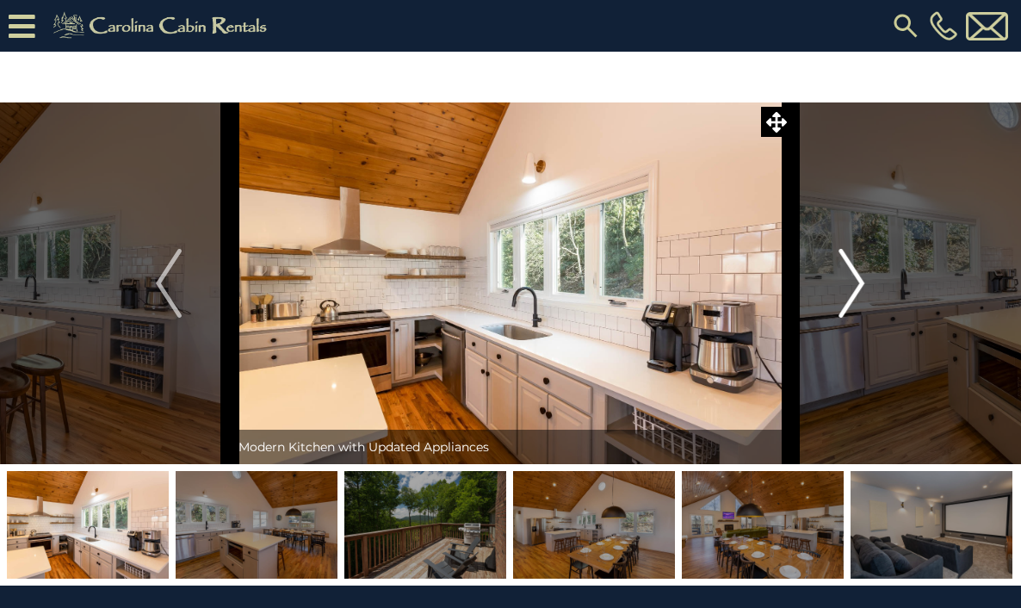
click at [858, 291] on img "Next" at bounding box center [853, 283] width 26 height 69
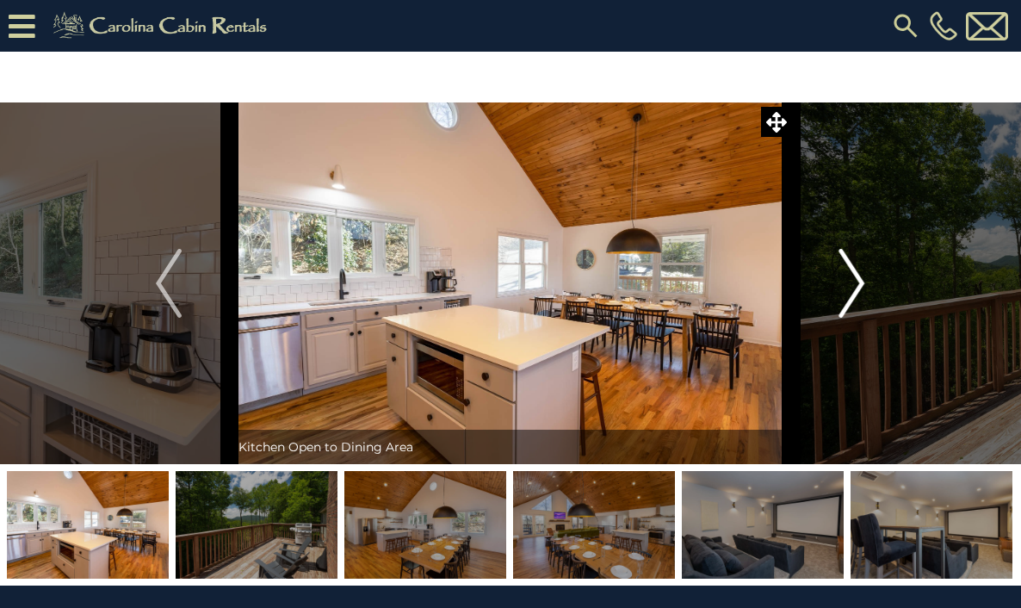
click at [858, 291] on img "Next" at bounding box center [853, 283] width 26 height 69
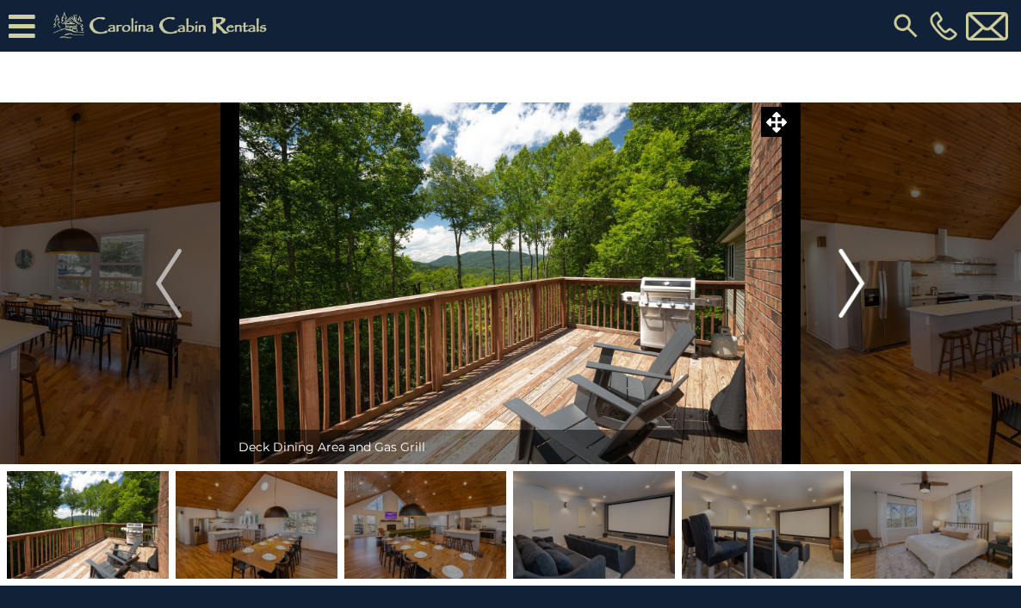
click at [858, 291] on img "Next" at bounding box center [853, 283] width 26 height 69
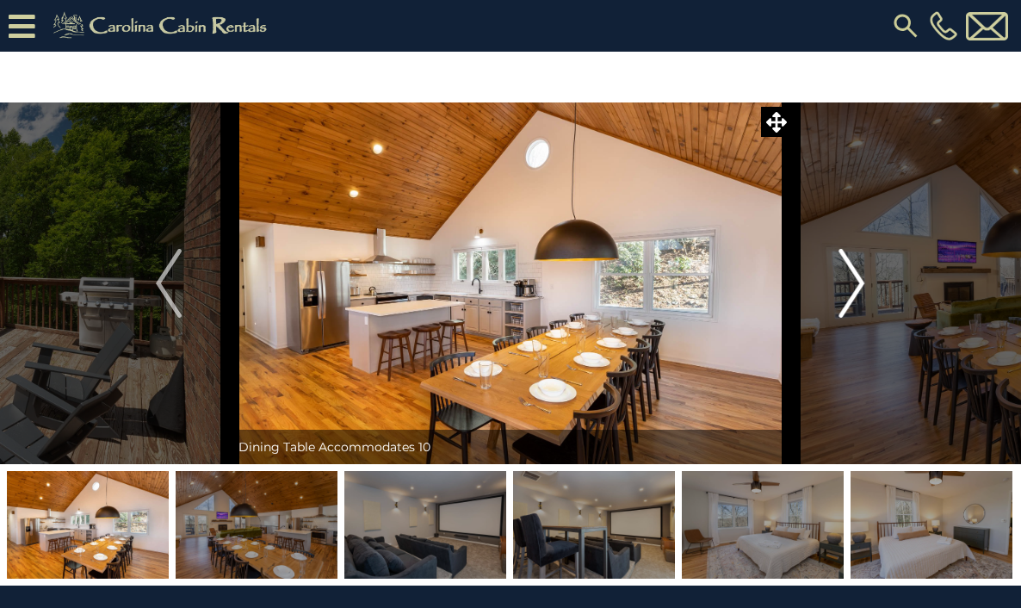
click at [858, 291] on img "Next" at bounding box center [853, 283] width 26 height 69
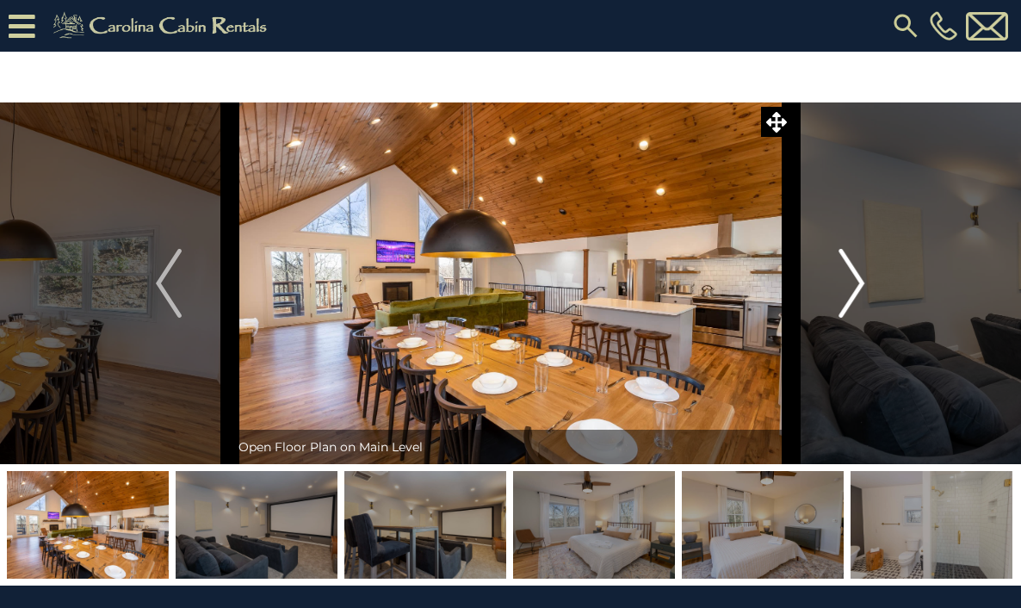
click at [858, 291] on img "Next" at bounding box center [853, 283] width 26 height 69
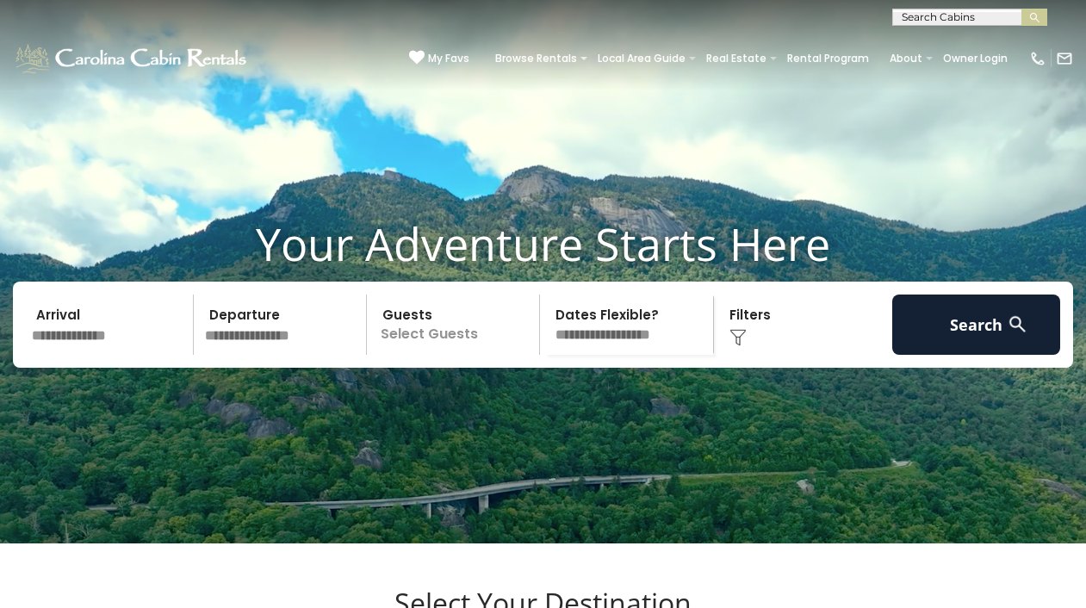
click at [95, 355] on input "text" at bounding box center [110, 325] width 168 height 60
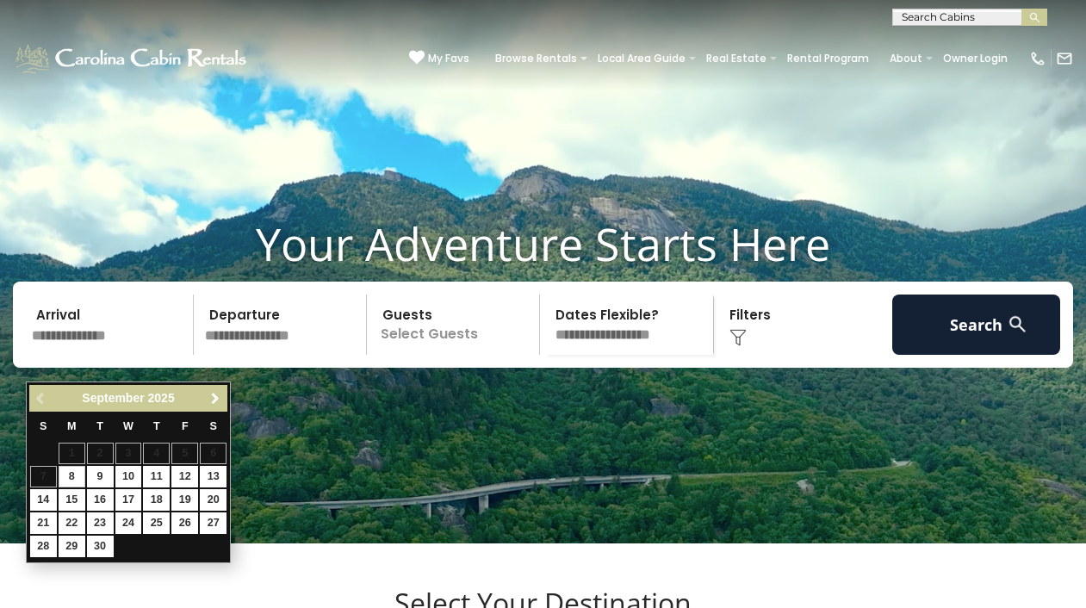
click at [216, 406] on link "Next" at bounding box center [215, 399] width 22 height 22
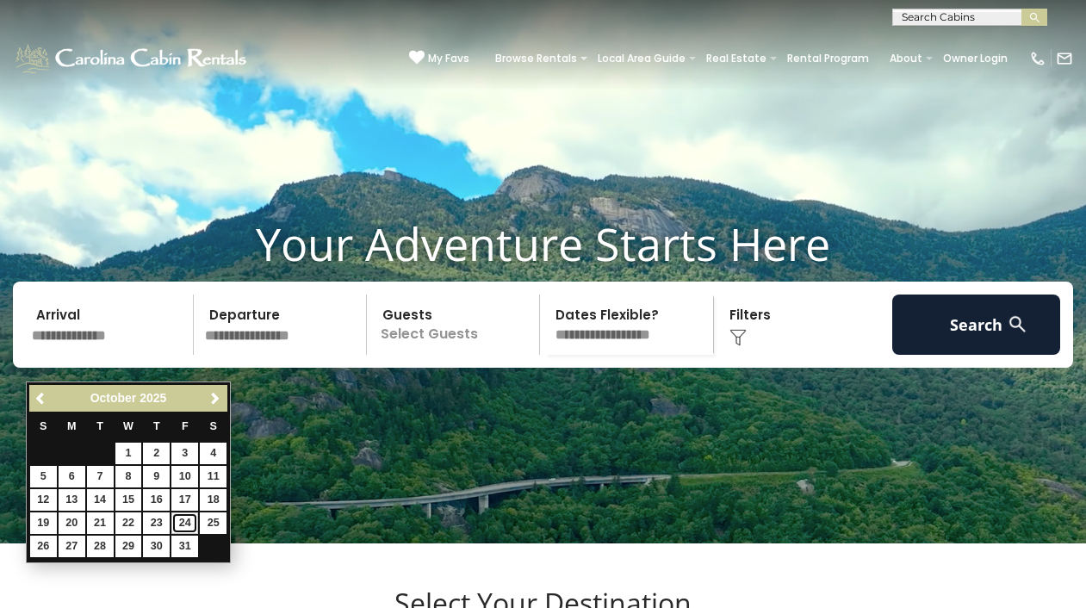
click at [189, 525] on link "24" at bounding box center [184, 523] width 27 height 22
type input "********"
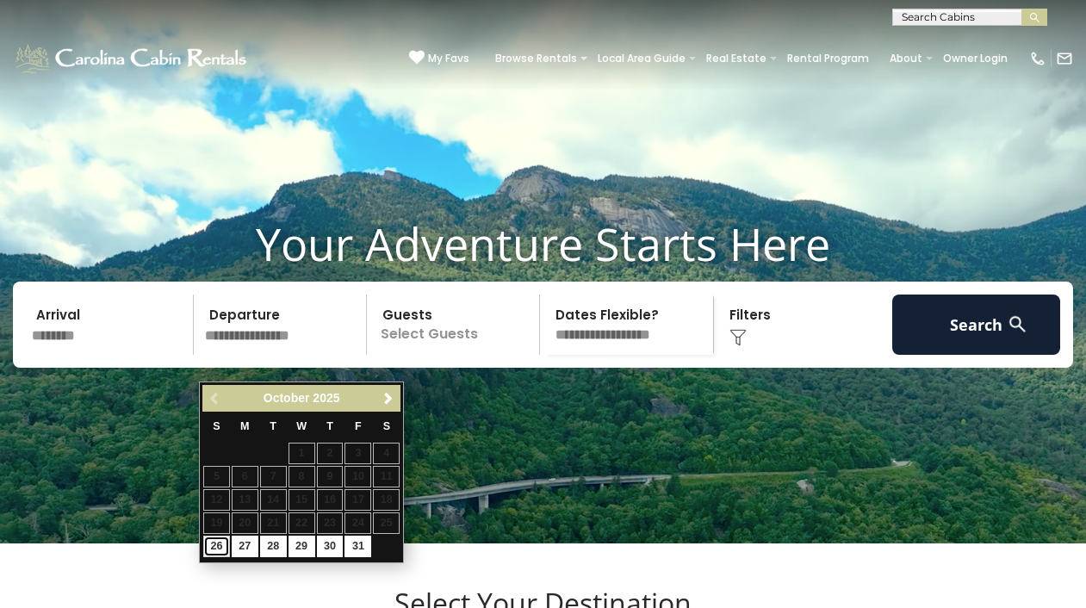
click at [216, 544] on link "26" at bounding box center [216, 547] width 27 height 22
type input "********"
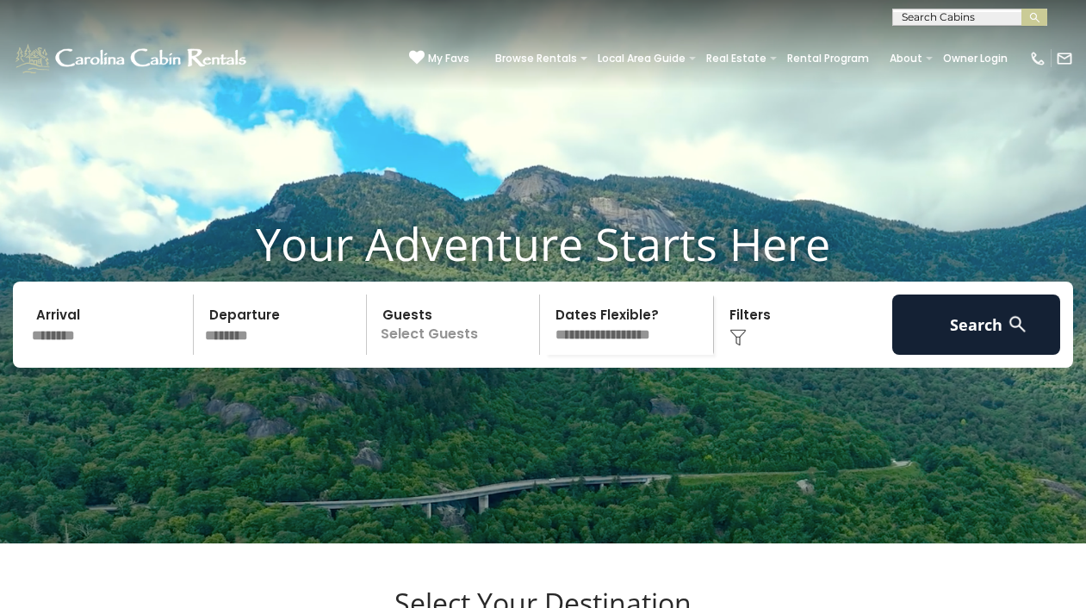
click at [440, 355] on p "Select Guests" at bounding box center [455, 325] width 167 height 60
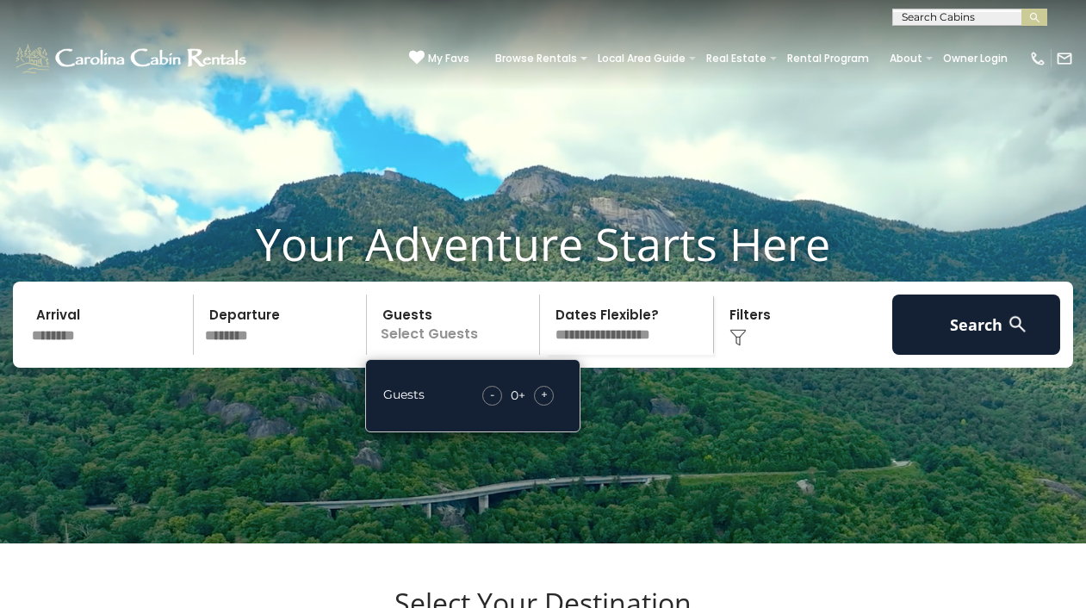
click at [552, 406] on div "+" at bounding box center [544, 396] width 20 height 20
click at [735, 346] on img at bounding box center [737, 337] width 17 height 17
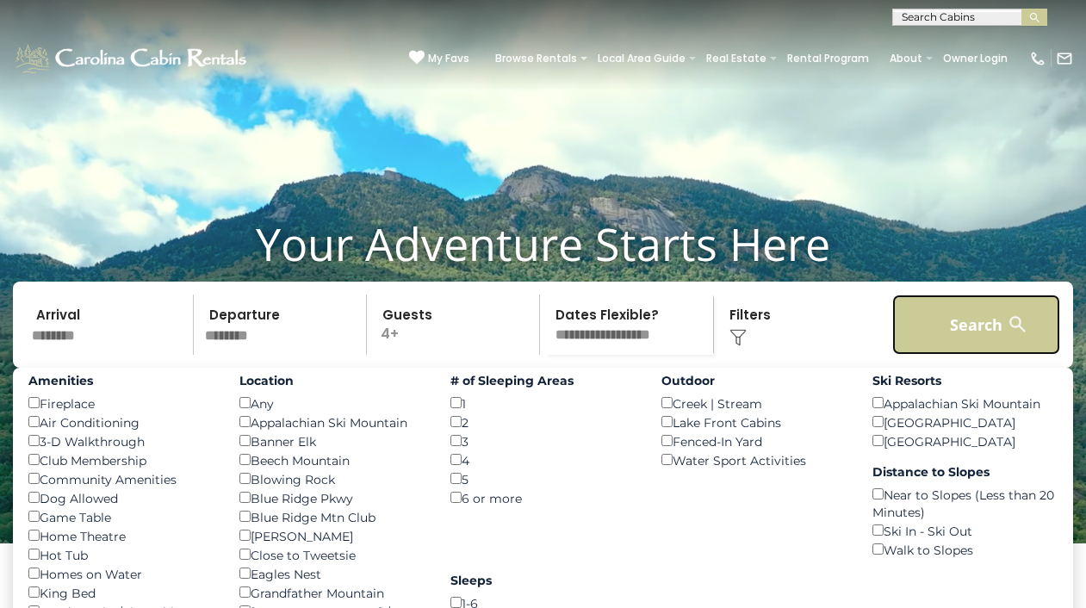
click at [960, 349] on button "Search" at bounding box center [976, 325] width 168 height 60
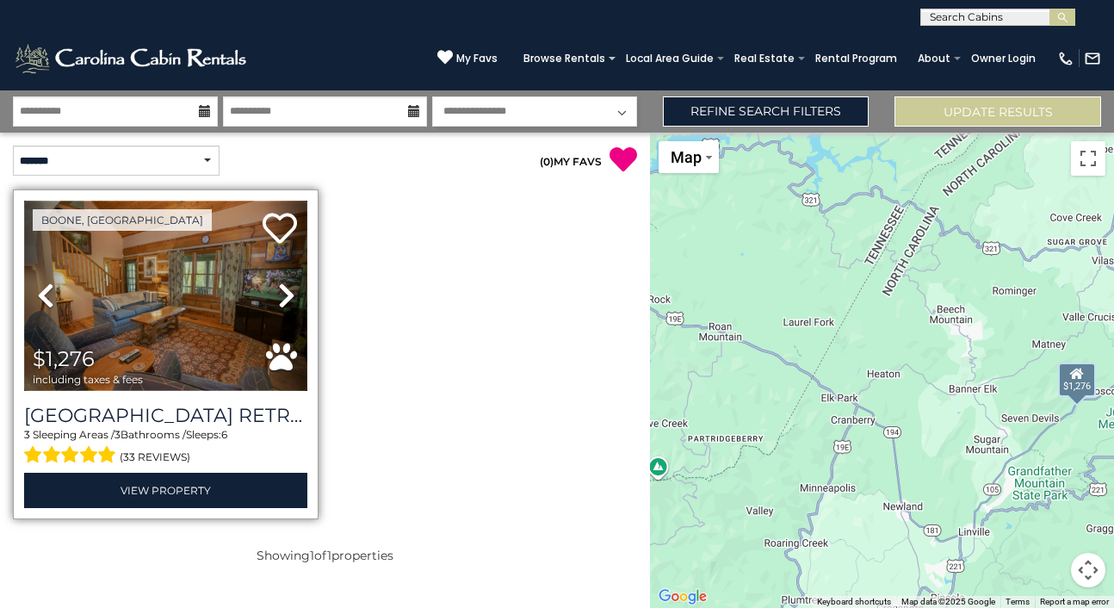
click at [202, 307] on img at bounding box center [165, 296] width 283 height 190
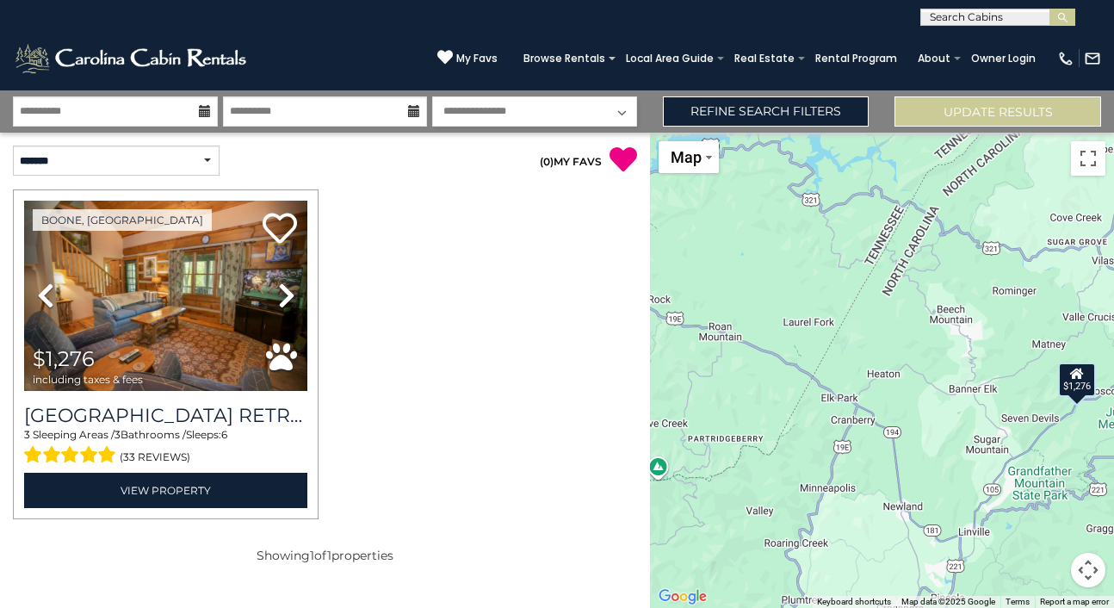
click at [203, 111] on icon at bounding box center [205, 111] width 12 height 12
click at [163, 110] on input "**********" at bounding box center [115, 111] width 205 height 30
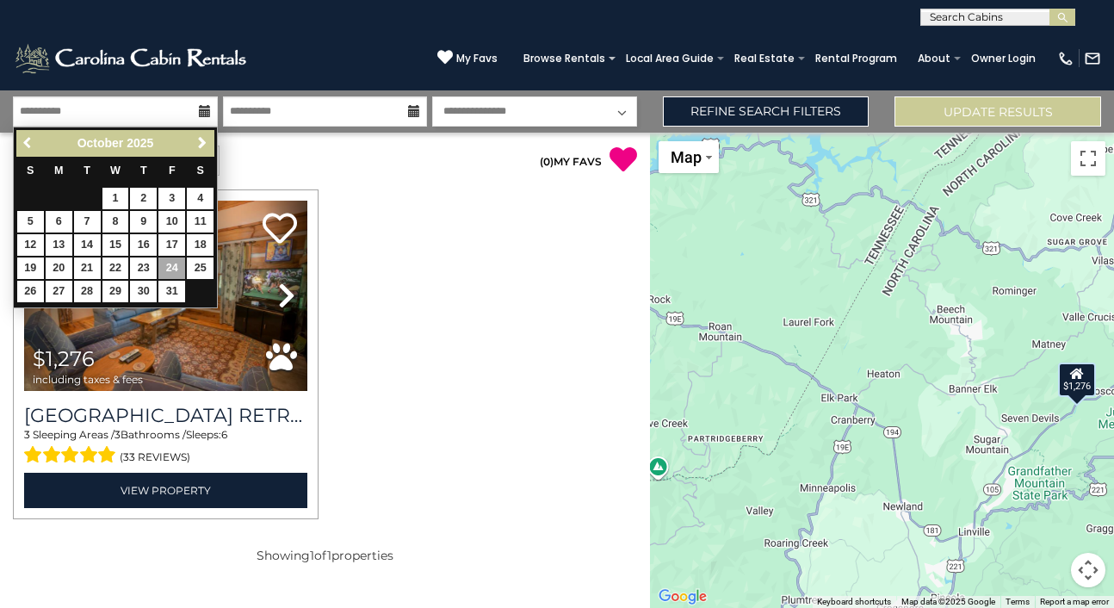
click at [28, 145] on span "Previous" at bounding box center [29, 143] width 14 height 14
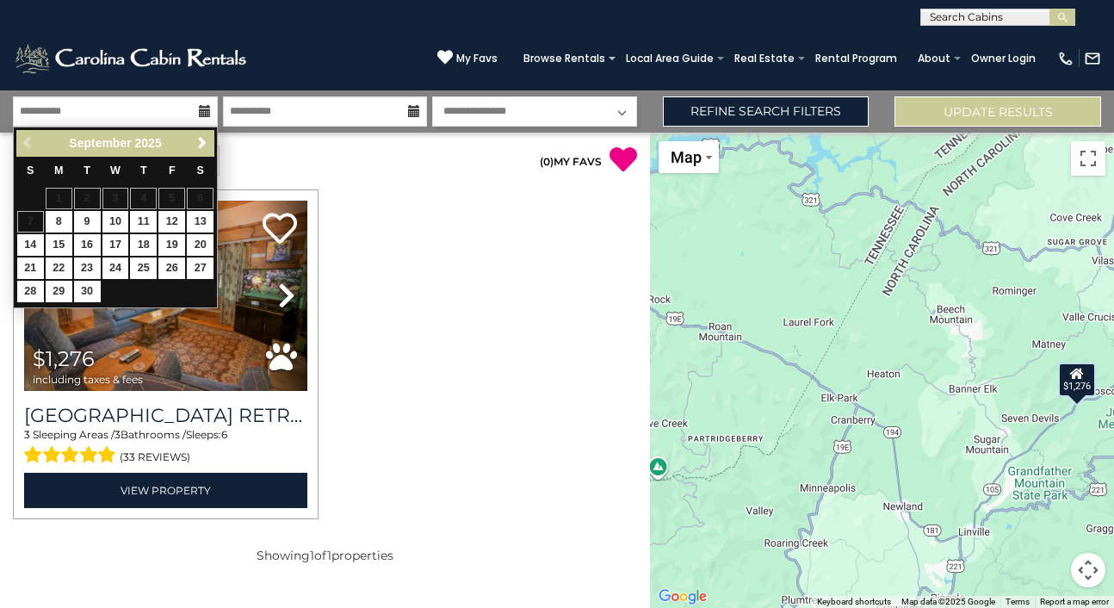
click at [28, 145] on div "Previous Next September 2025" at bounding box center [115, 143] width 198 height 27
click at [202, 146] on span "Next" at bounding box center [203, 143] width 14 height 14
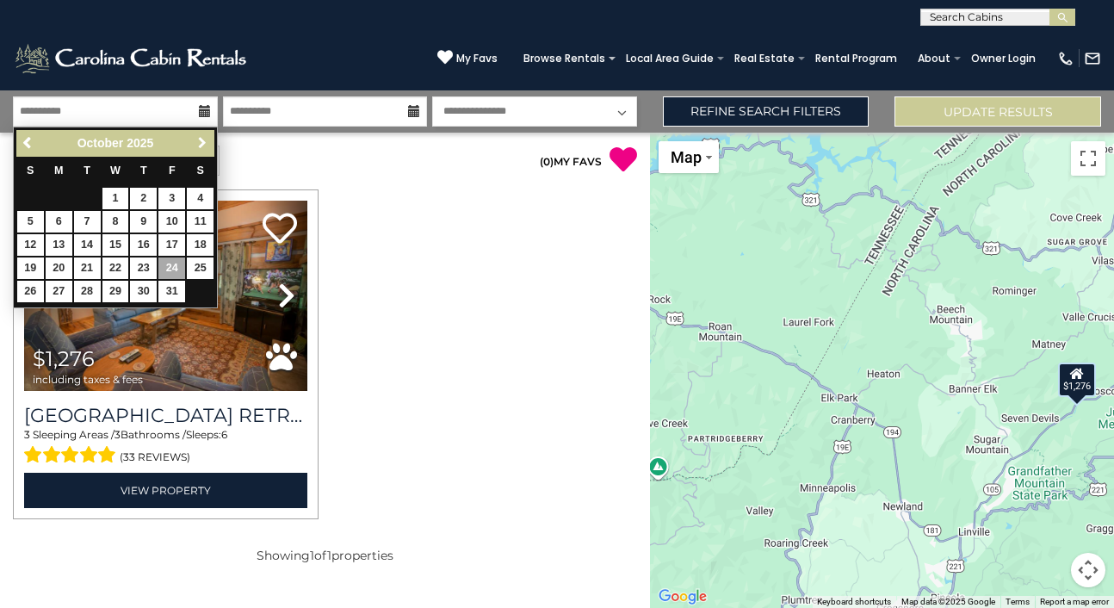
click at [204, 150] on span "Next" at bounding box center [203, 143] width 14 height 14
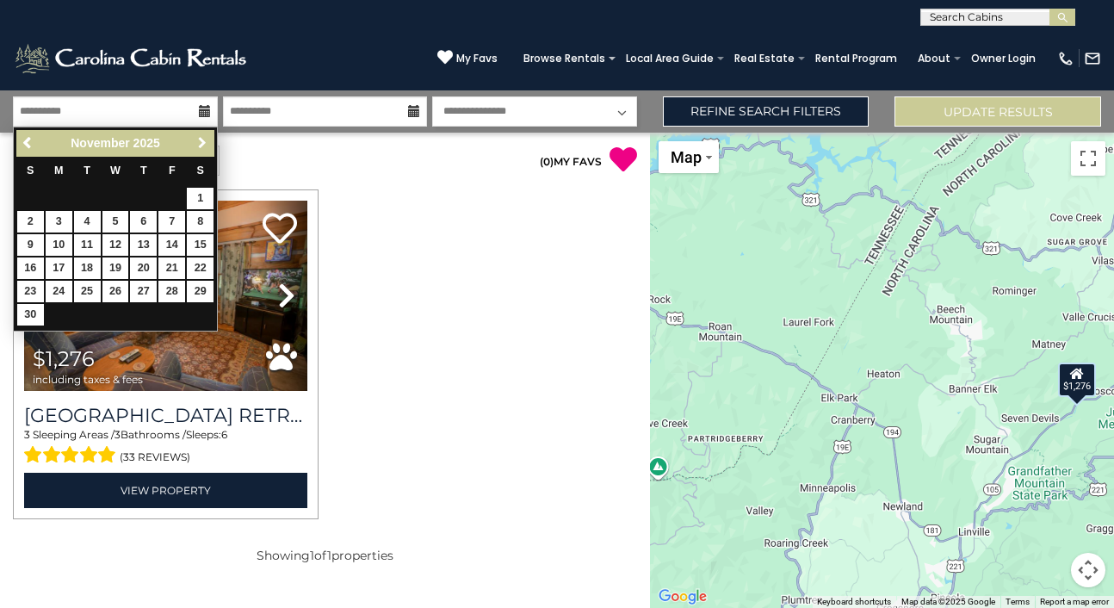
click at [204, 150] on span "Next" at bounding box center [203, 143] width 14 height 14
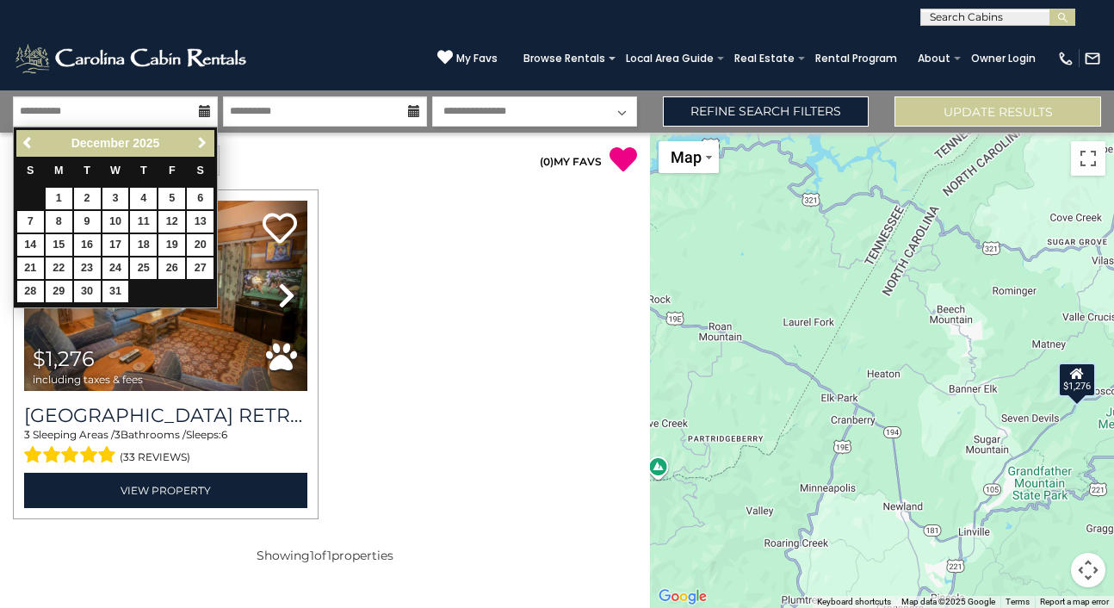
click at [204, 150] on span "Next" at bounding box center [203, 143] width 14 height 14
click at [29, 140] on span "Previous" at bounding box center [29, 143] width 14 height 14
click at [202, 241] on link "20" at bounding box center [200, 245] width 27 height 22
type input "********"
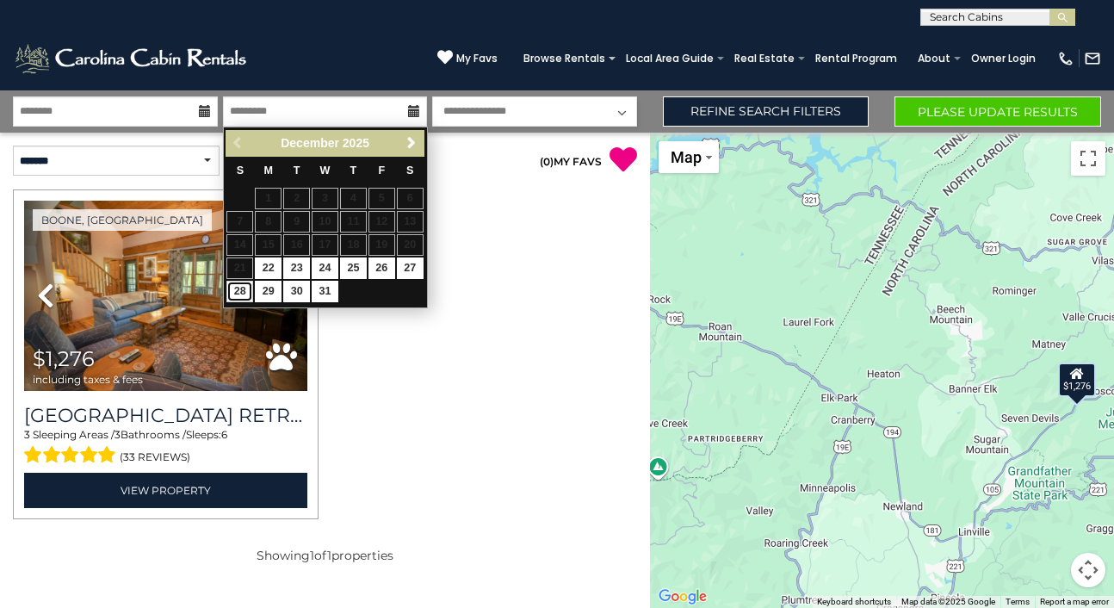
click at [234, 295] on link "28" at bounding box center [240, 292] width 27 height 22
type input "********"
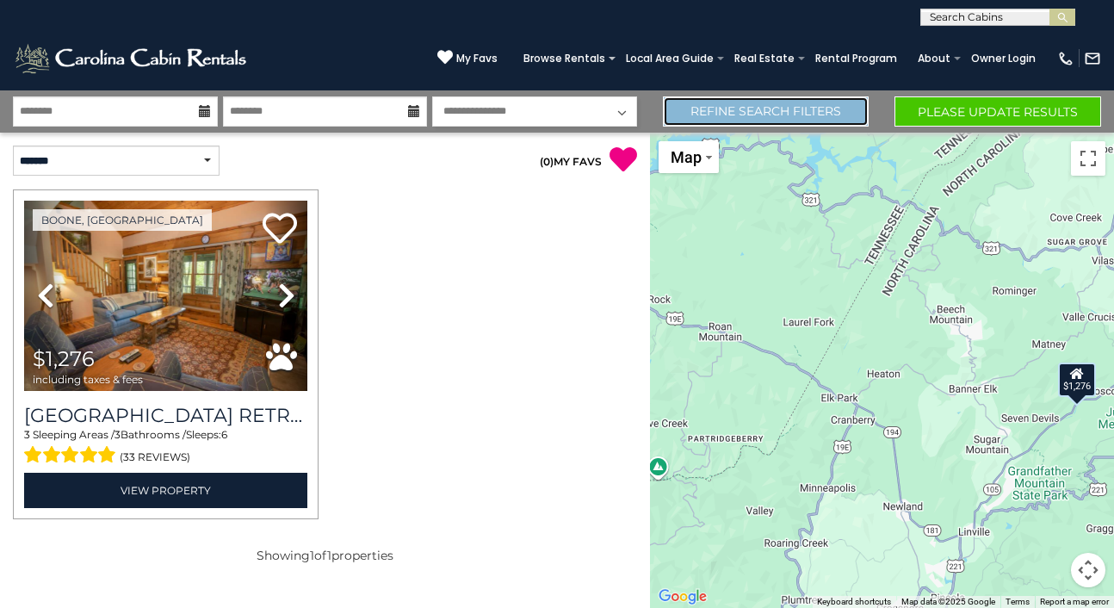
click at [712, 110] on link "Refine Search Filters" at bounding box center [766, 111] width 207 height 30
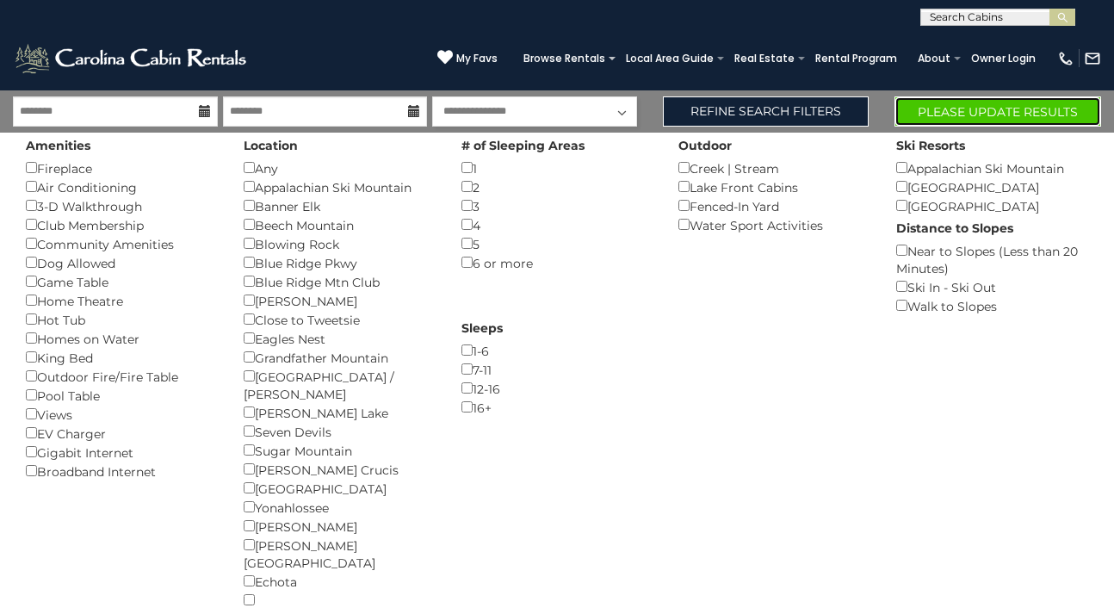
click at [989, 106] on button "Please Update Results" at bounding box center [998, 111] width 207 height 30
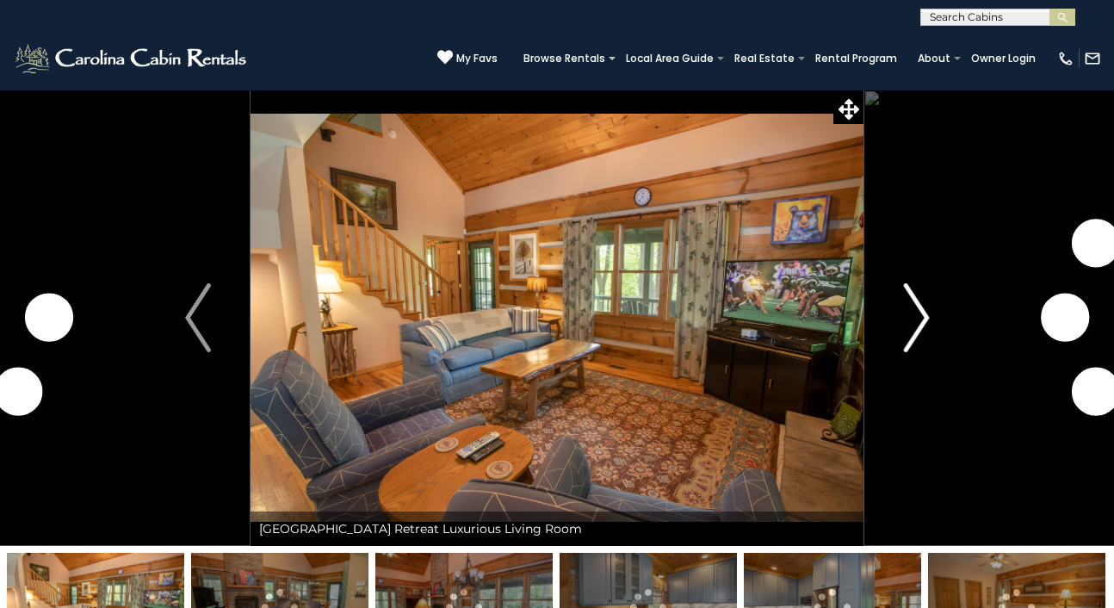
click at [917, 327] on img "Next" at bounding box center [916, 317] width 26 height 69
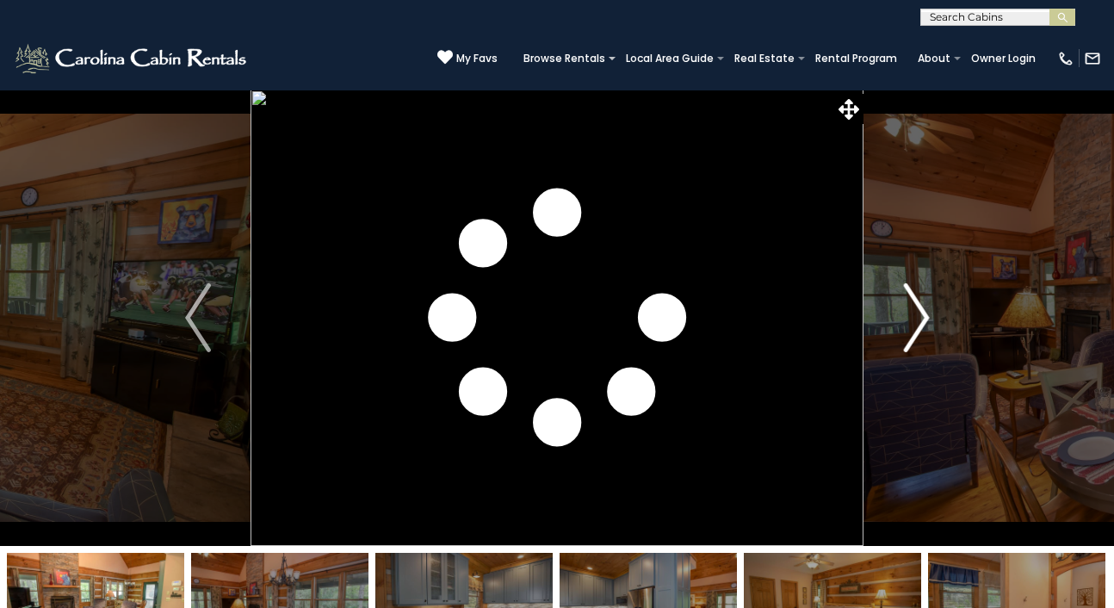
click at [917, 327] on img "Next" at bounding box center [916, 317] width 26 height 69
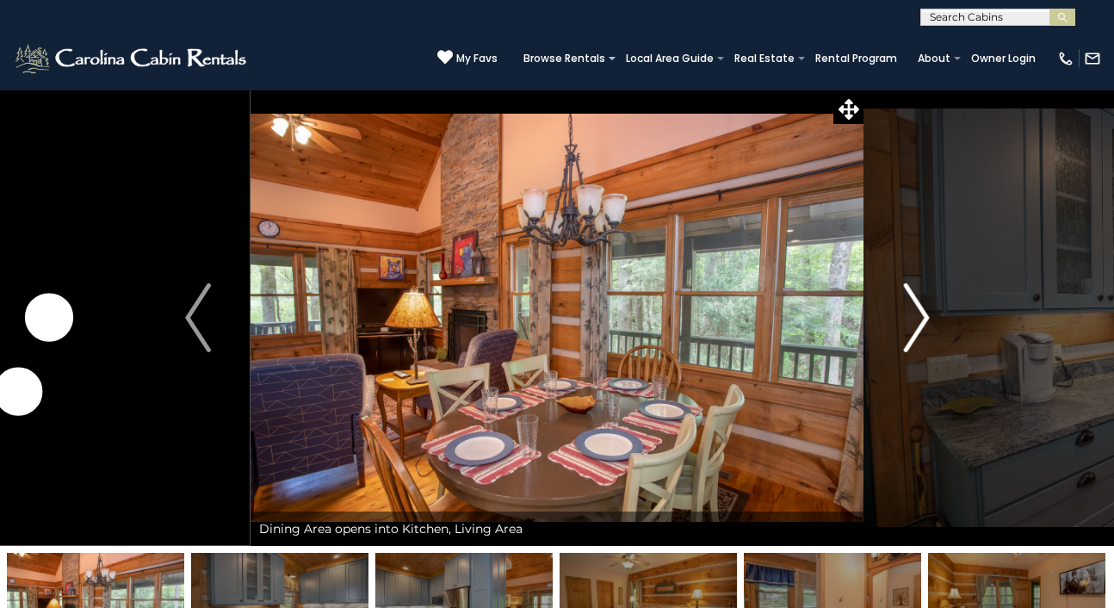
click at [917, 327] on img "Next" at bounding box center [916, 317] width 26 height 69
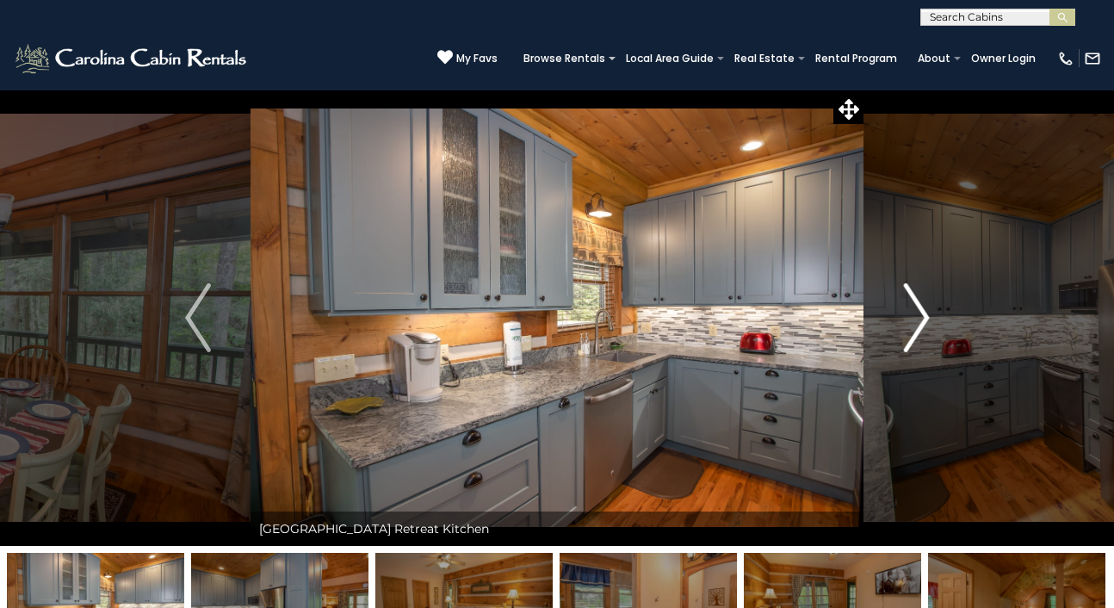
click at [917, 327] on img "Next" at bounding box center [916, 317] width 26 height 69
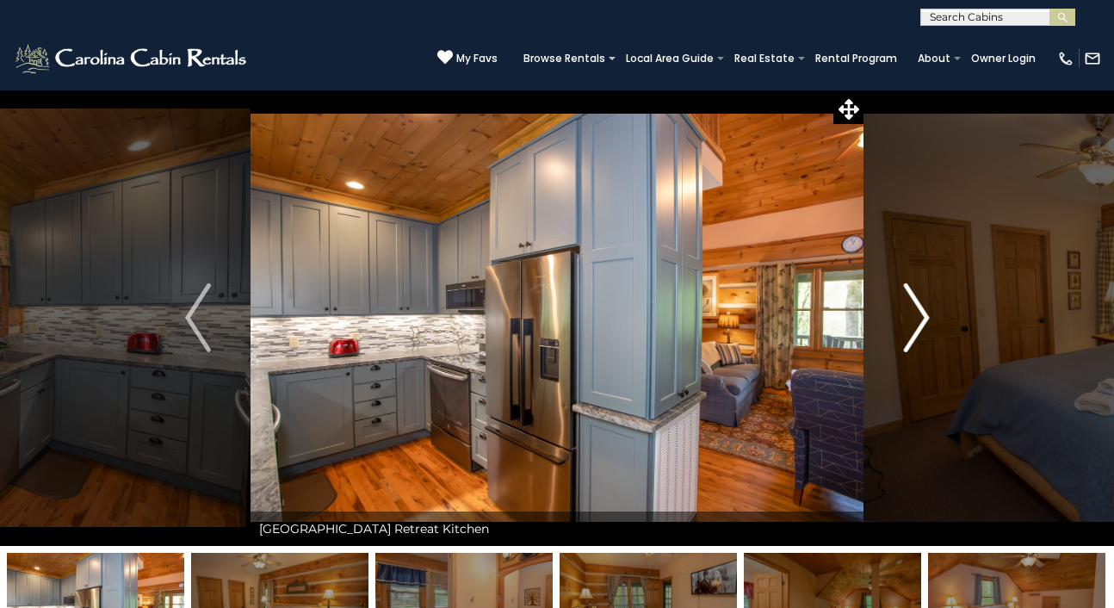
click at [917, 327] on img "Next" at bounding box center [916, 317] width 26 height 69
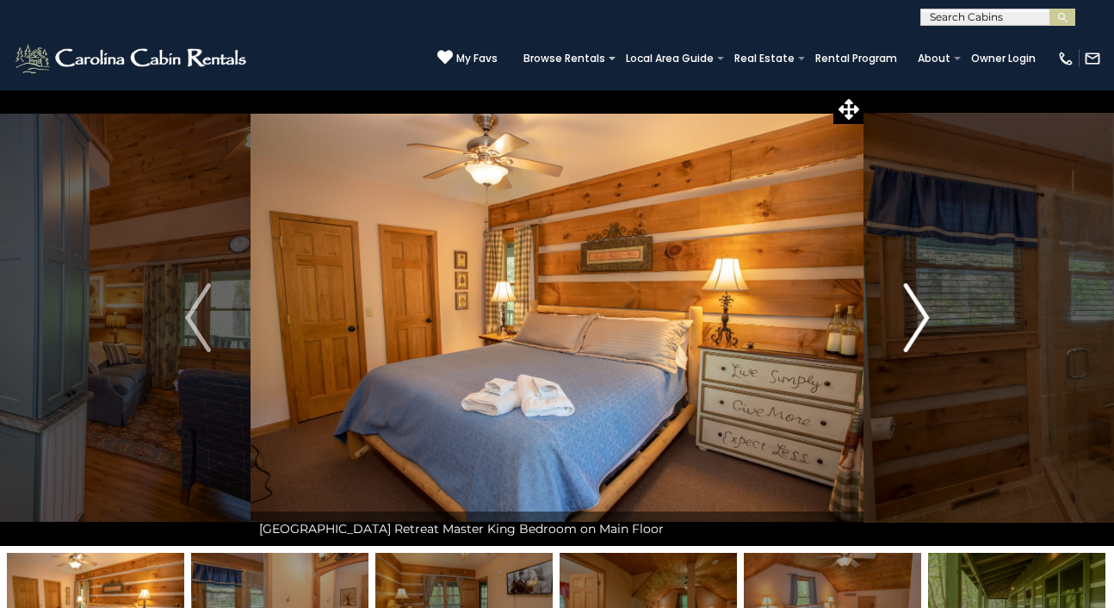
click at [917, 327] on img "Next" at bounding box center [916, 317] width 26 height 69
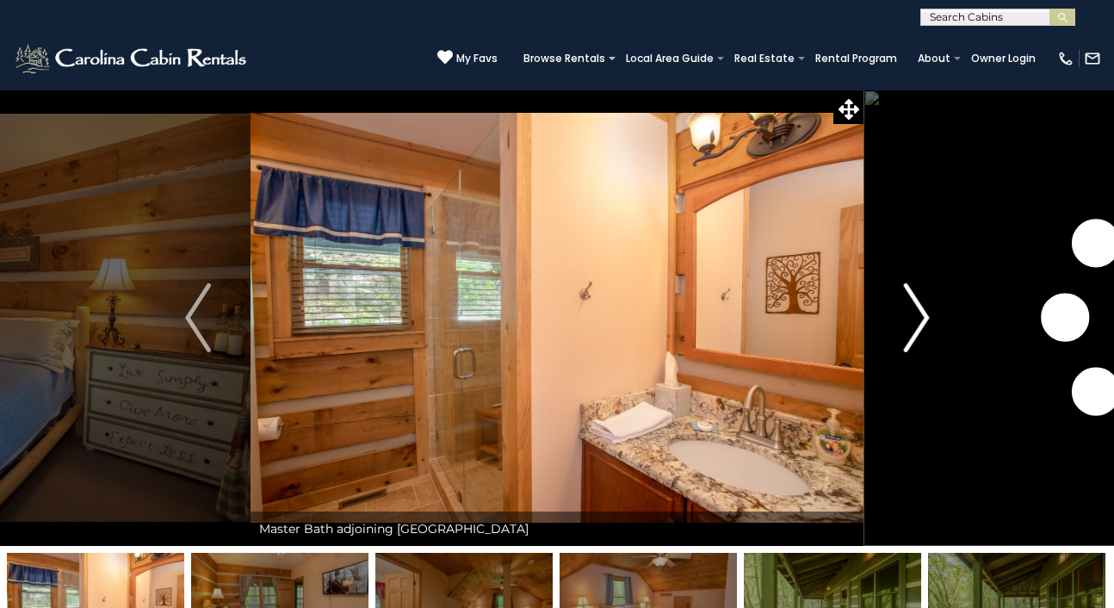
click at [917, 327] on img "Next" at bounding box center [916, 317] width 26 height 69
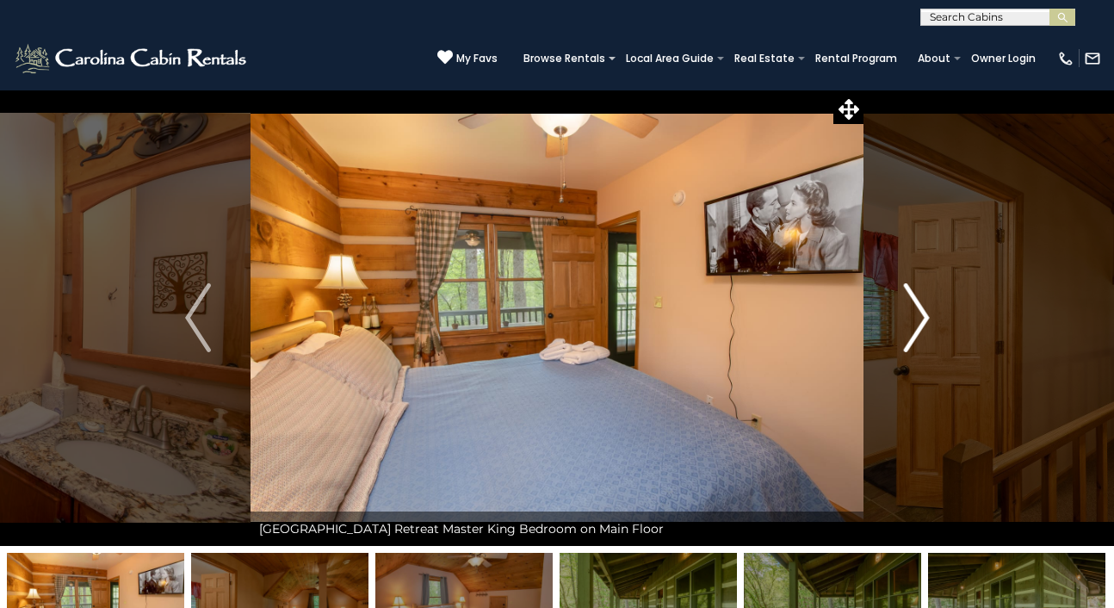
click at [917, 327] on img "Next" at bounding box center [916, 317] width 26 height 69
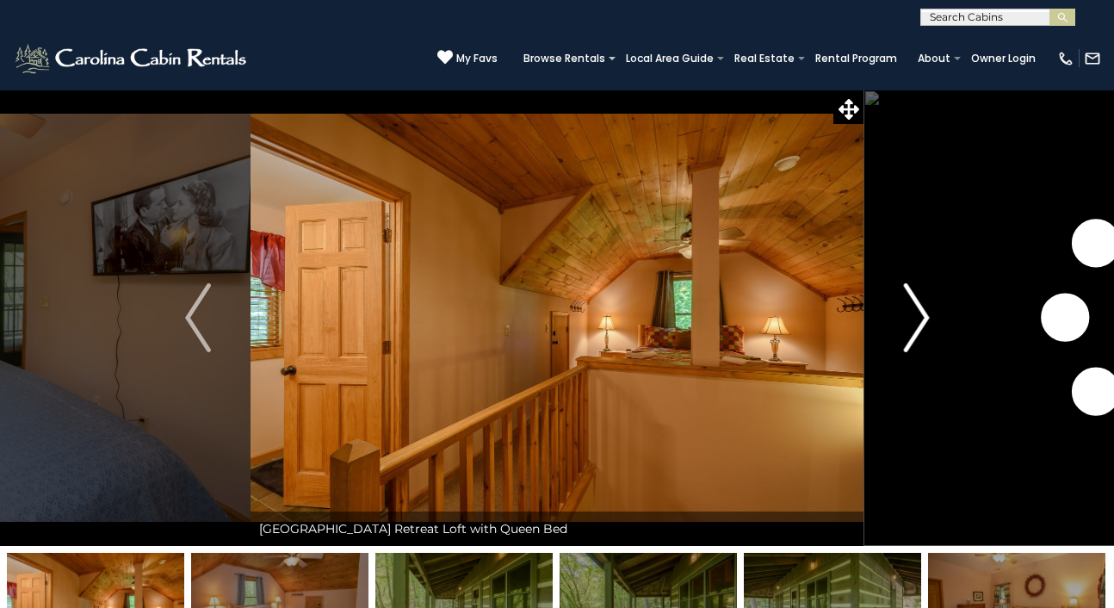
click at [917, 327] on img "Next" at bounding box center [916, 317] width 26 height 69
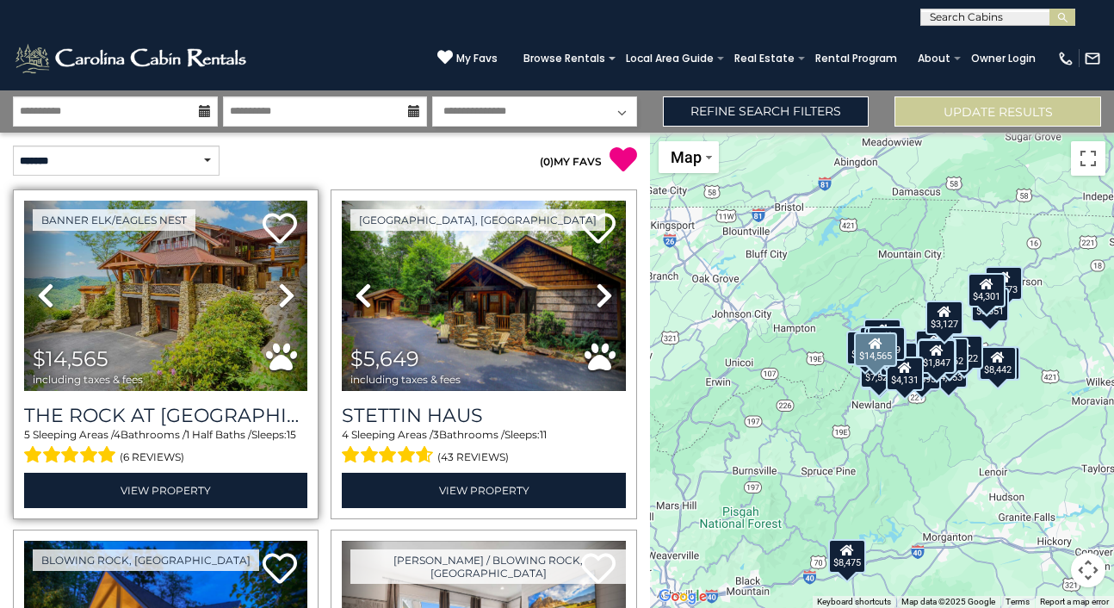
click at [282, 298] on icon at bounding box center [286, 296] width 17 height 28
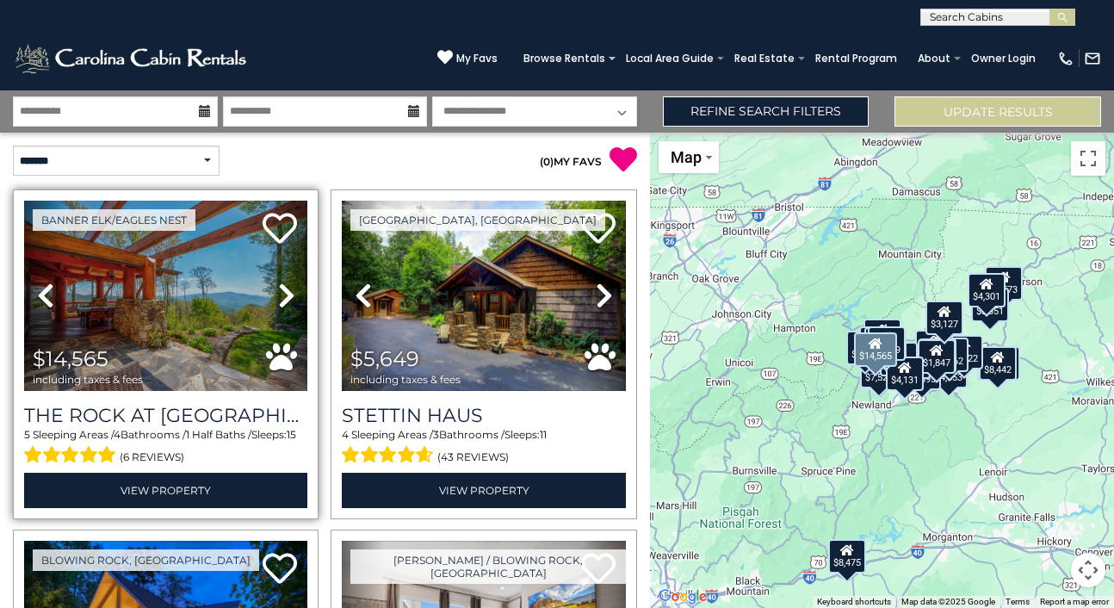
click at [282, 298] on icon at bounding box center [286, 296] width 17 height 28
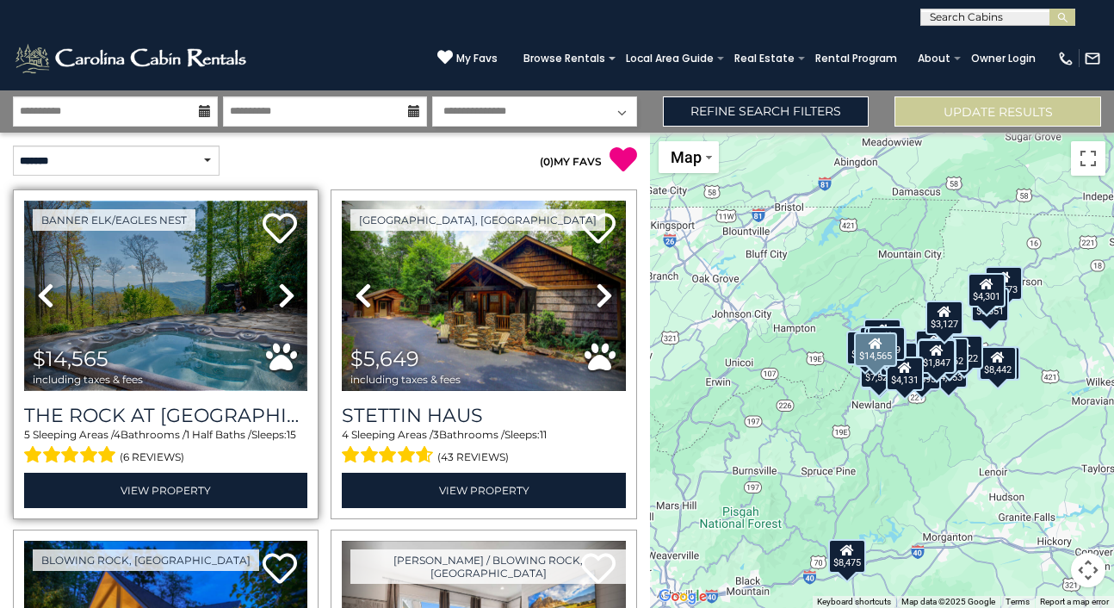
click at [182, 307] on img at bounding box center [165, 296] width 283 height 190
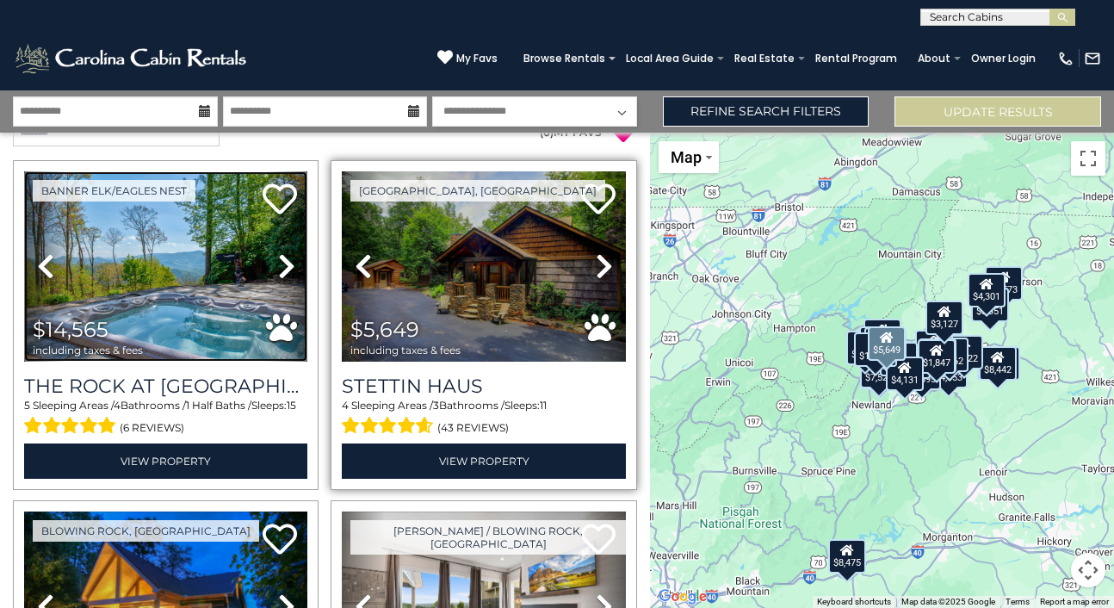
scroll to position [33, 0]
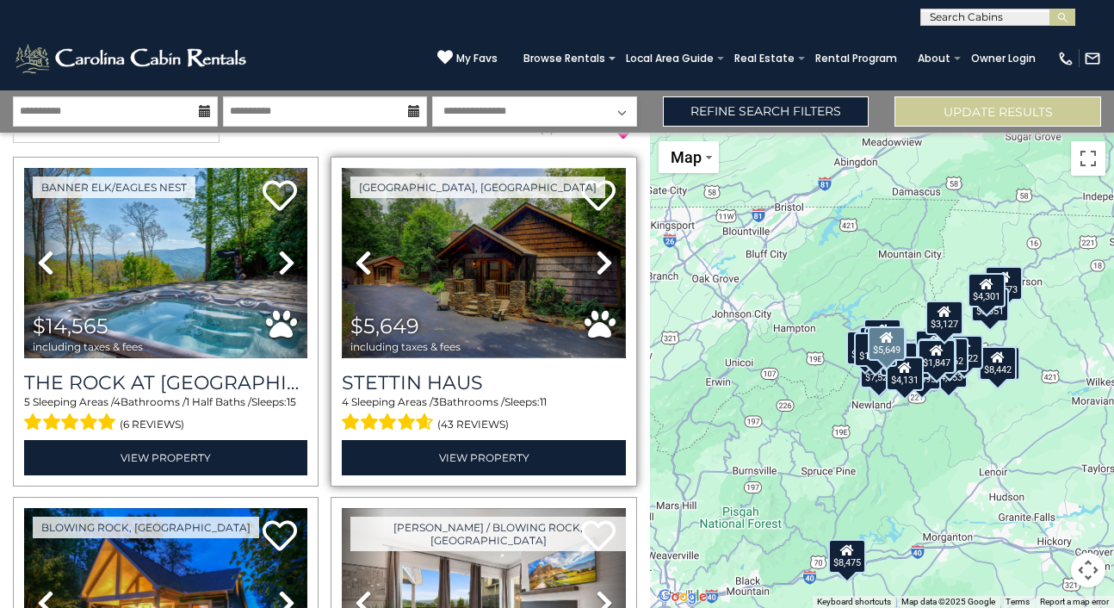
click at [530, 264] on img at bounding box center [483, 263] width 283 height 190
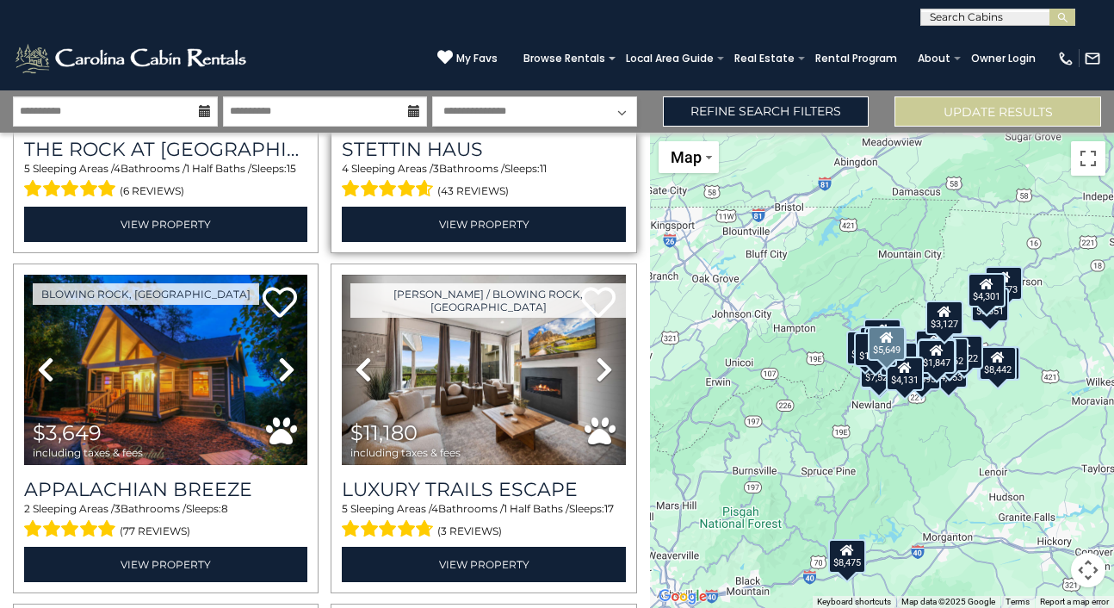
scroll to position [357, 0]
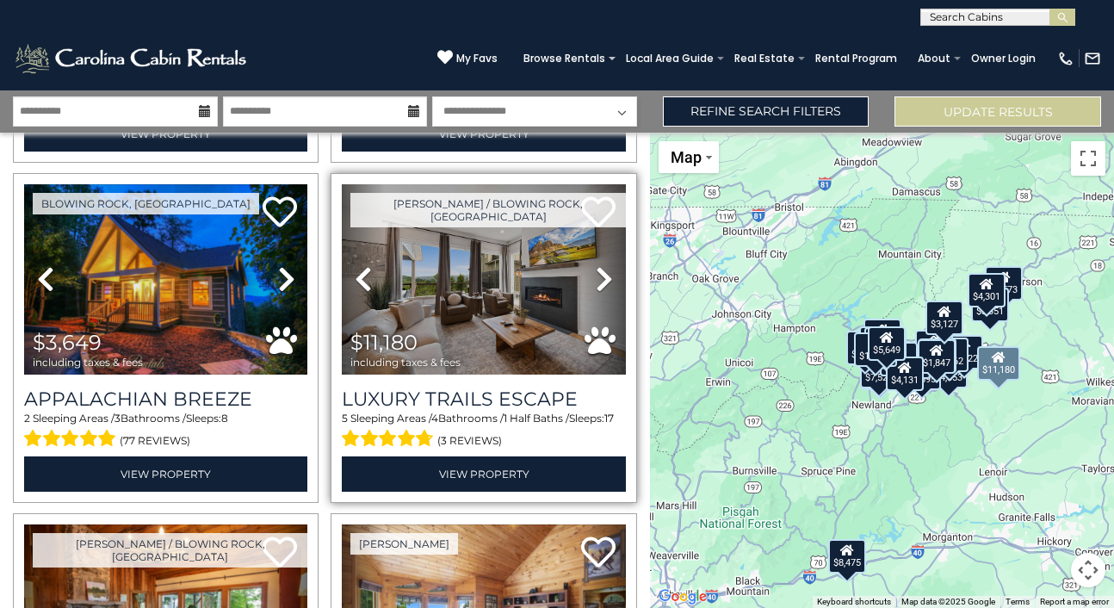
click at [603, 286] on icon at bounding box center [604, 279] width 17 height 28
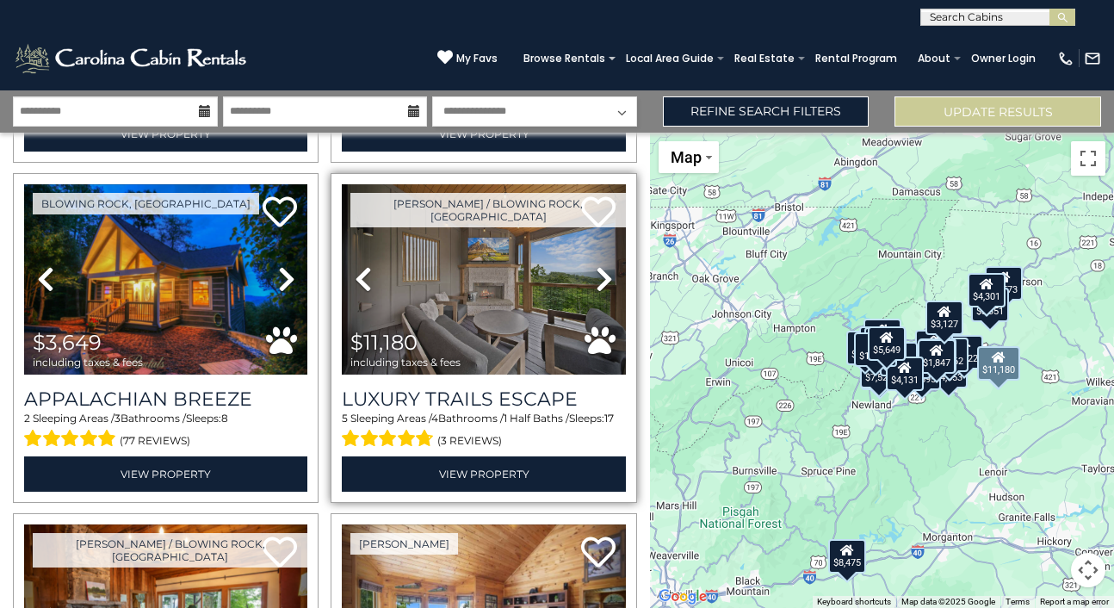
click at [603, 286] on icon at bounding box center [604, 279] width 17 height 28
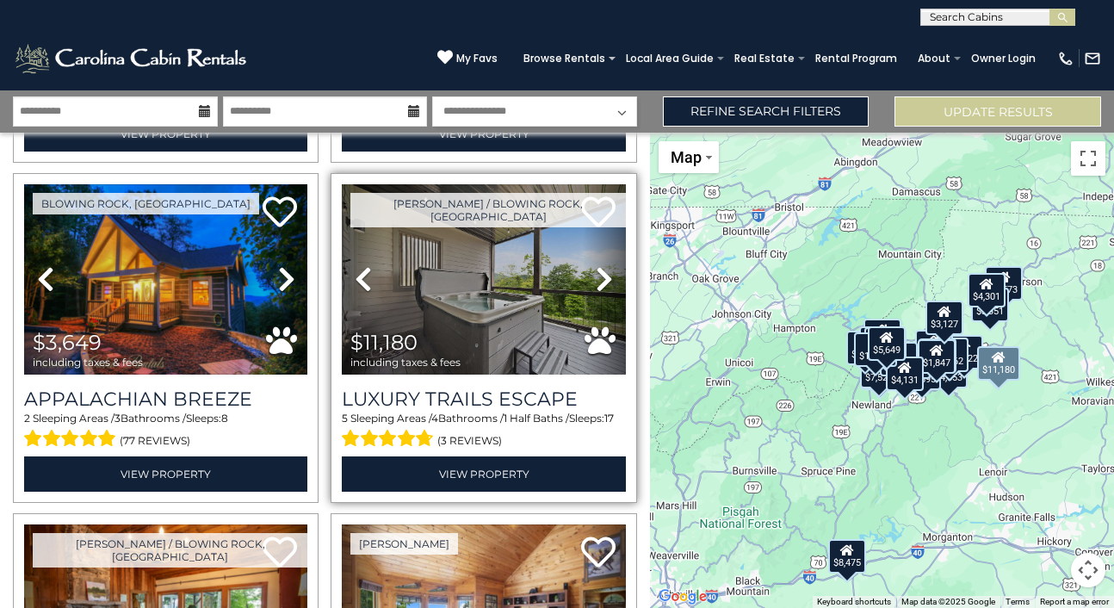
click at [605, 276] on icon at bounding box center [604, 279] width 17 height 28
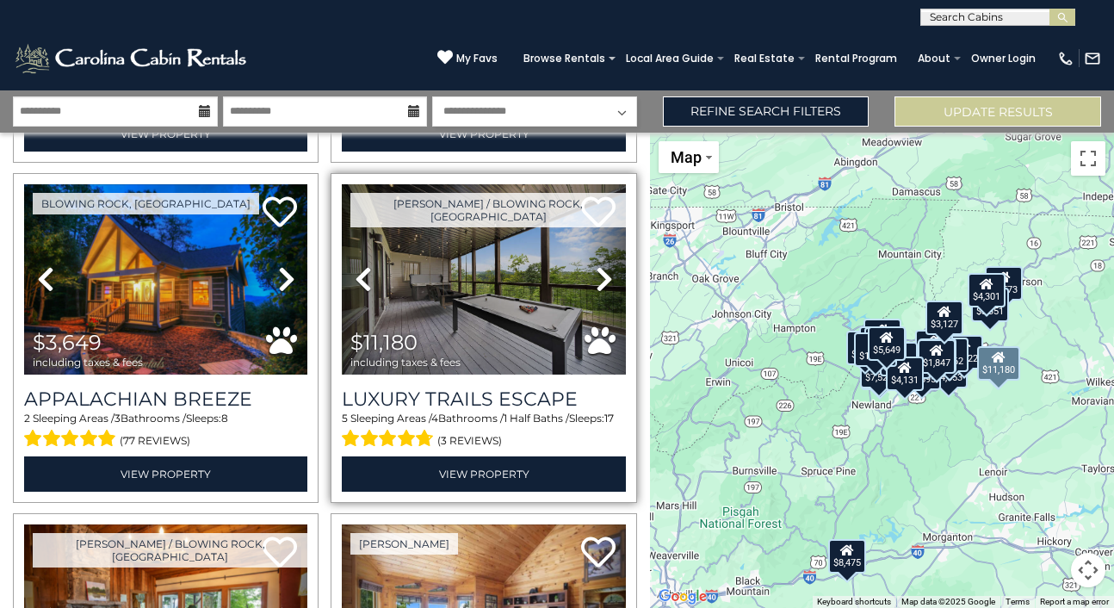
click at [605, 276] on icon at bounding box center [604, 279] width 17 height 28
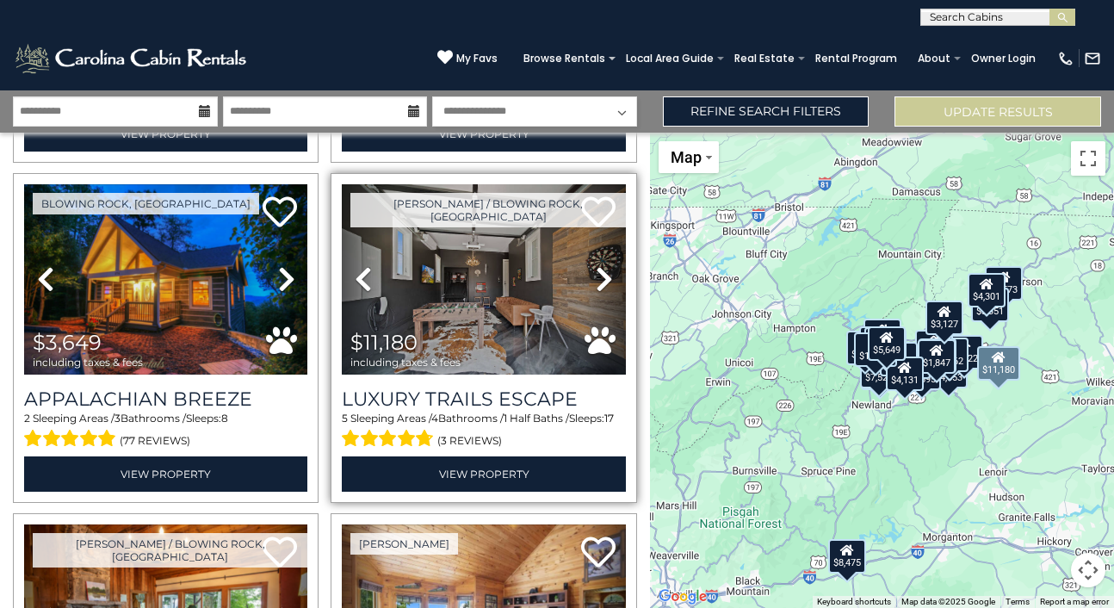
click at [605, 276] on icon at bounding box center [604, 279] width 17 height 28
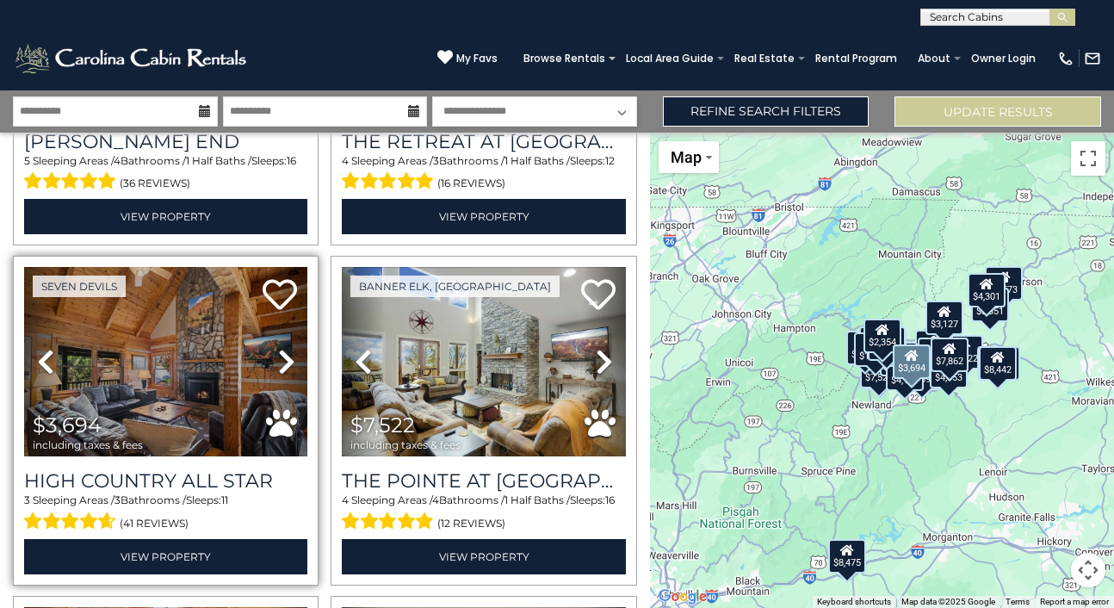
scroll to position [2381, 0]
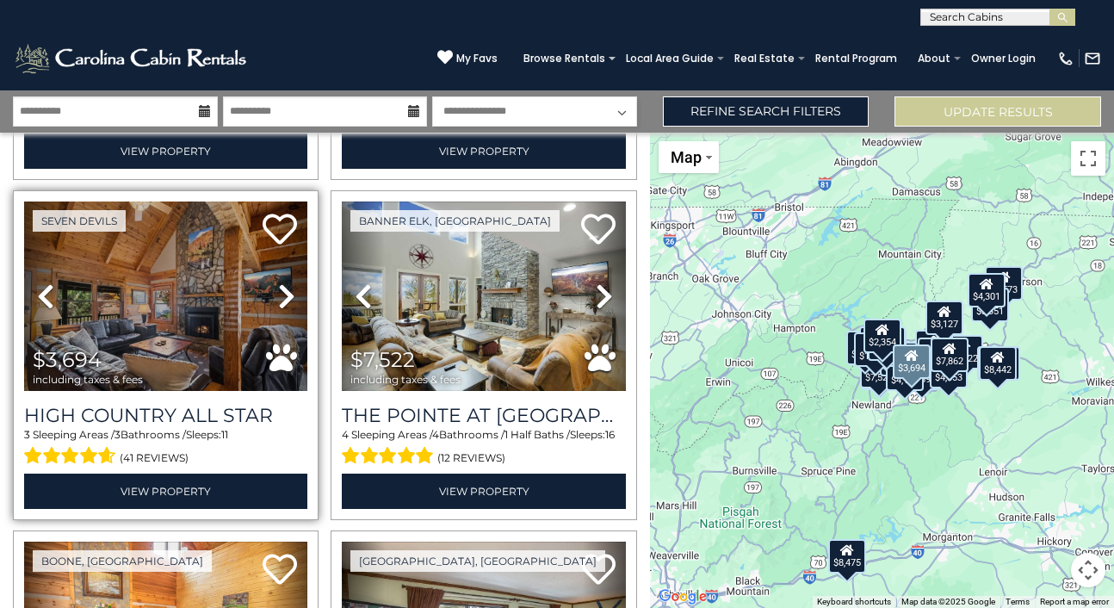
click at [282, 292] on icon at bounding box center [286, 296] width 17 height 28
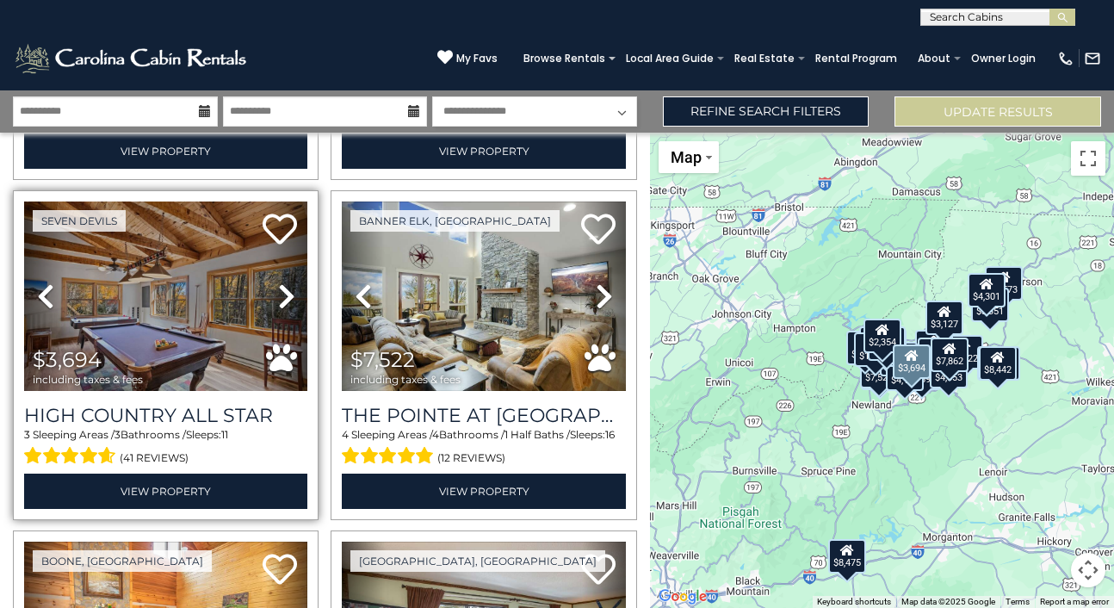
click at [282, 292] on icon at bounding box center [286, 296] width 17 height 28
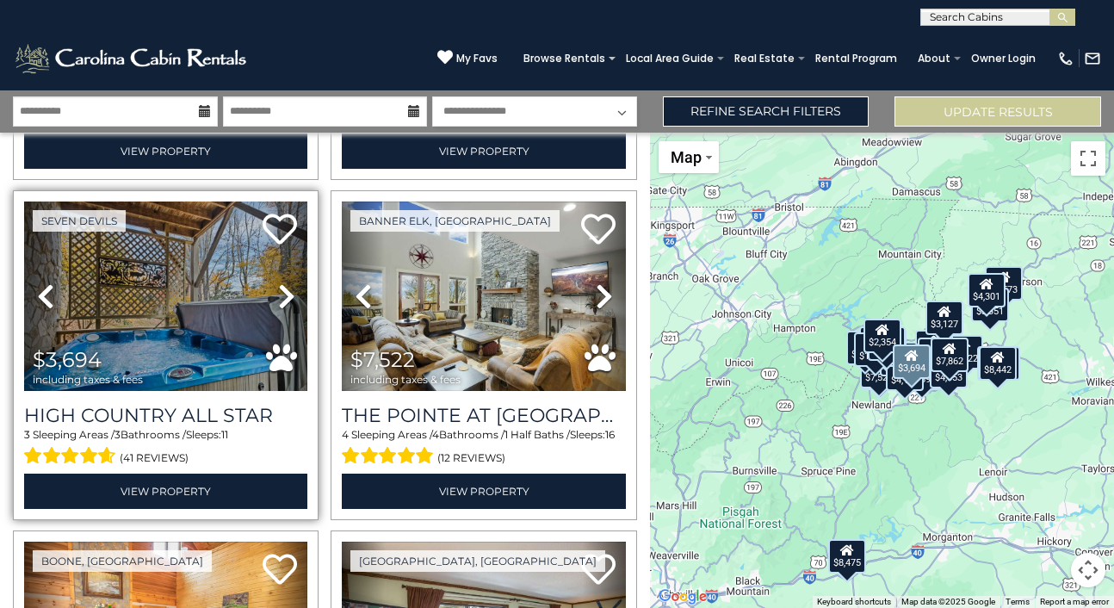
click at [282, 292] on icon at bounding box center [286, 296] width 17 height 28
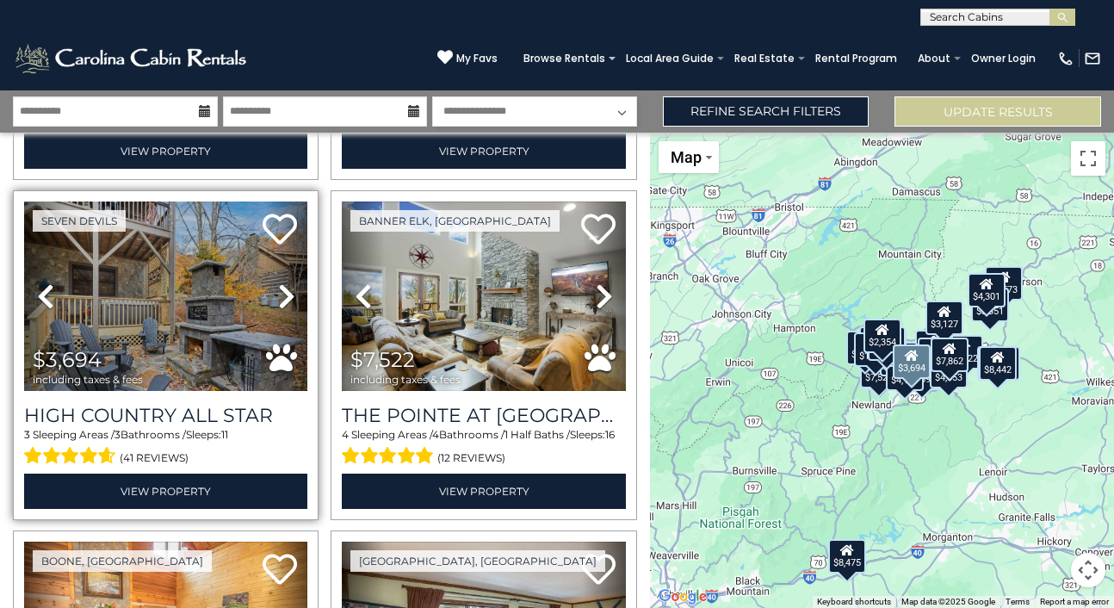
click at [282, 292] on icon at bounding box center [286, 296] width 17 height 28
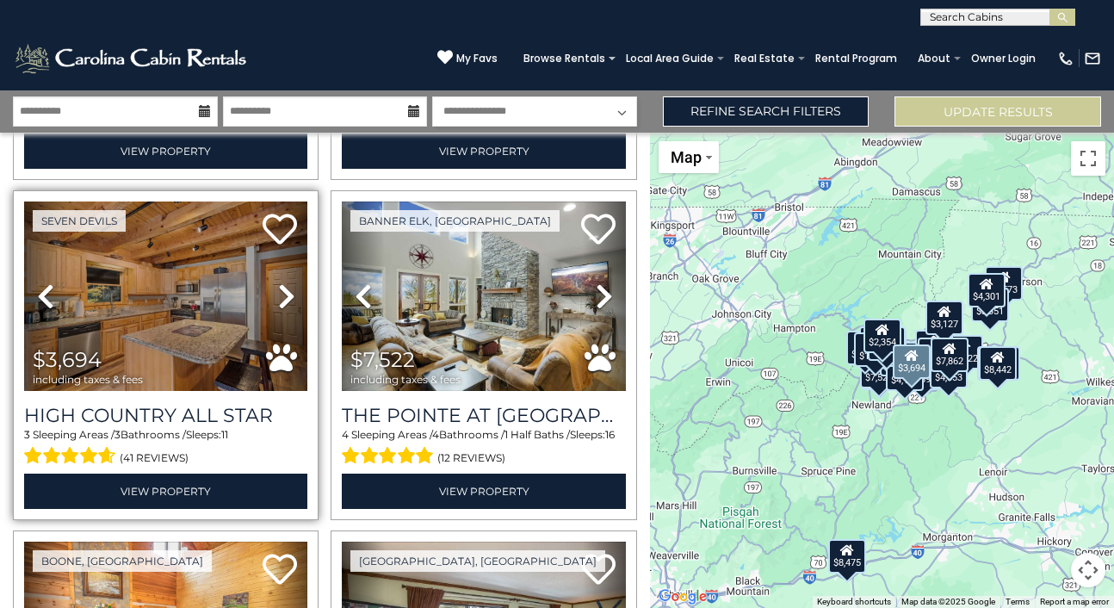
click at [282, 292] on icon at bounding box center [286, 296] width 17 height 28
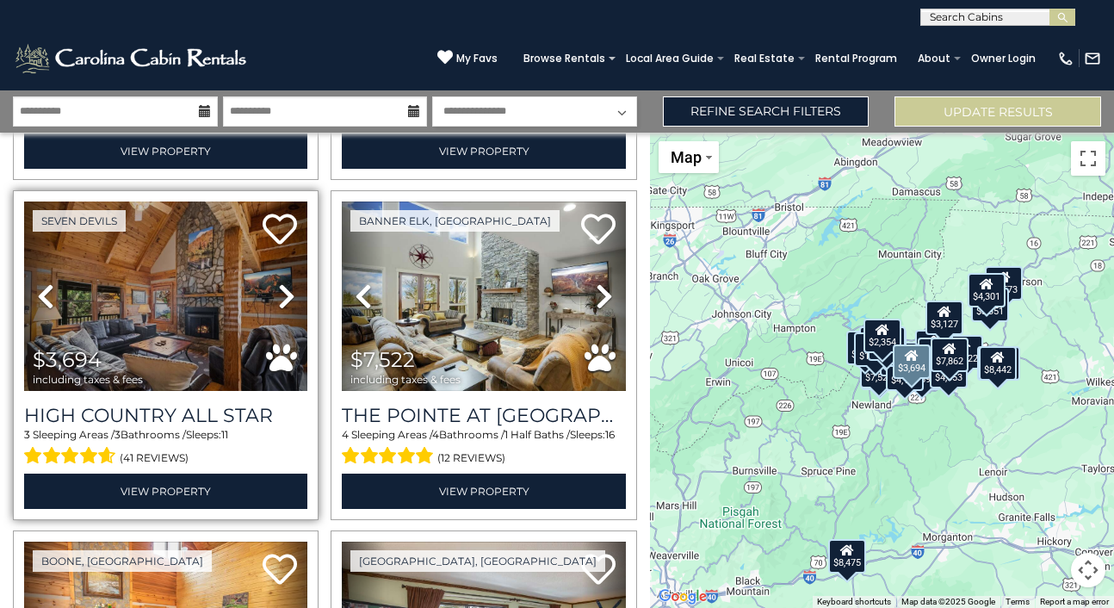
click at [282, 292] on icon at bounding box center [286, 296] width 17 height 28
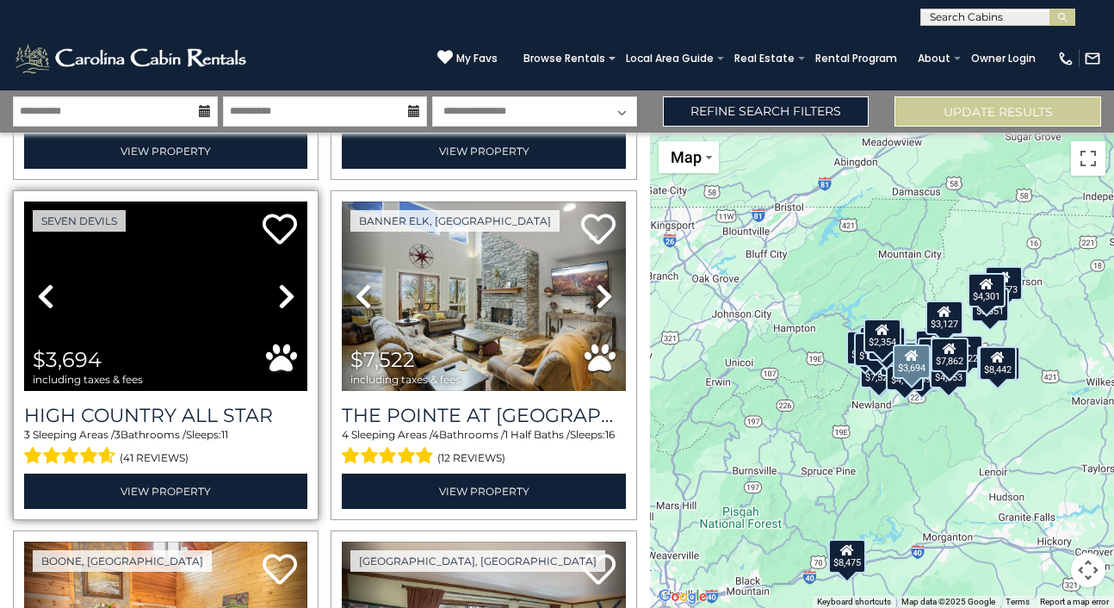
click at [282, 292] on icon at bounding box center [286, 296] width 17 height 28
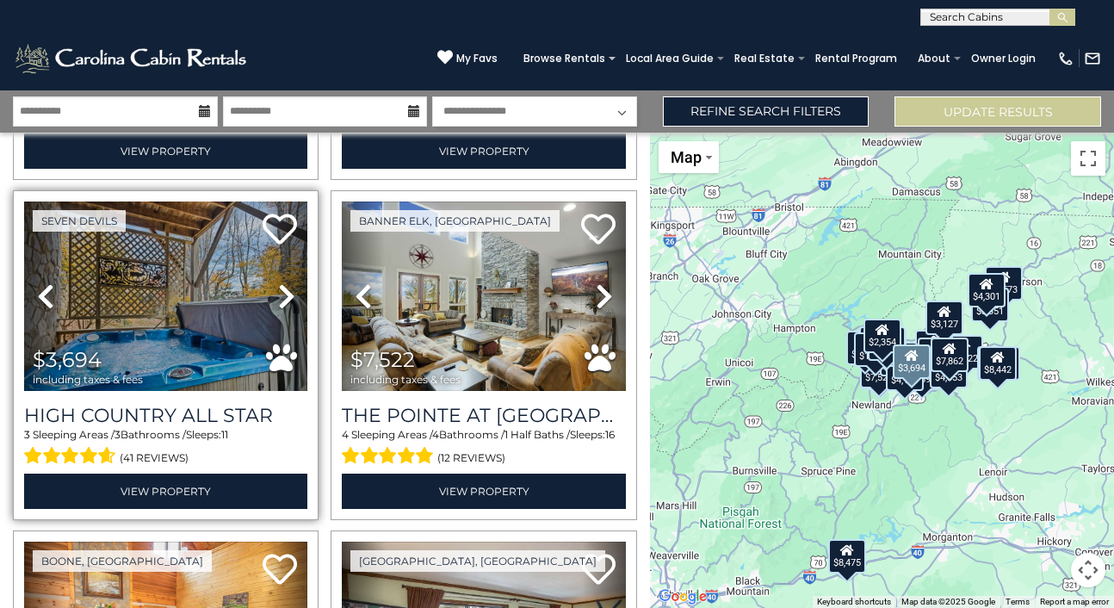
click at [282, 292] on icon at bounding box center [286, 296] width 17 height 28
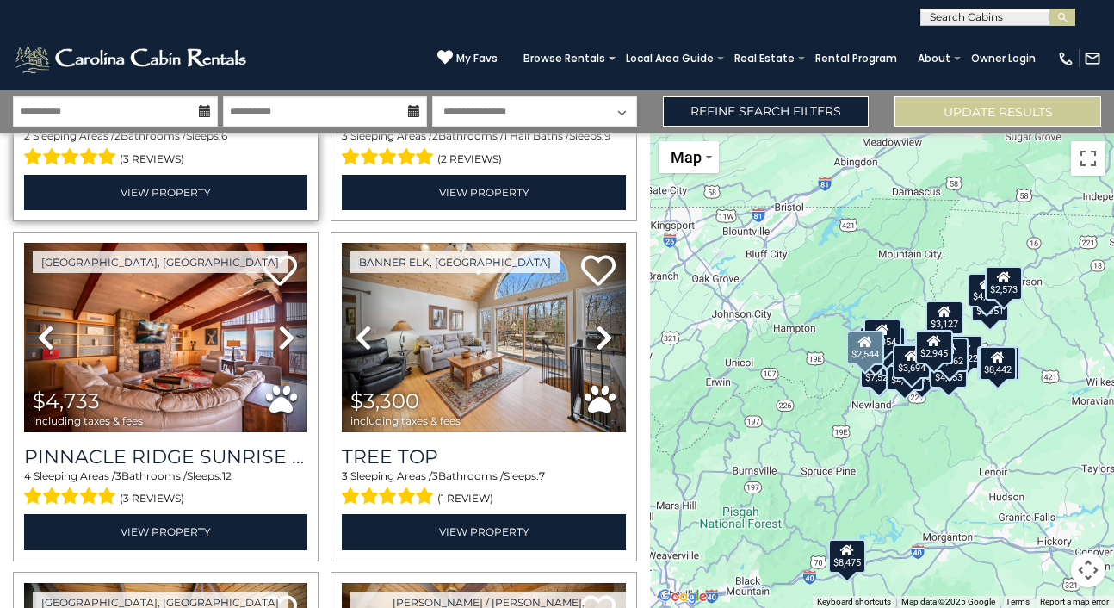
scroll to position [3703, 0]
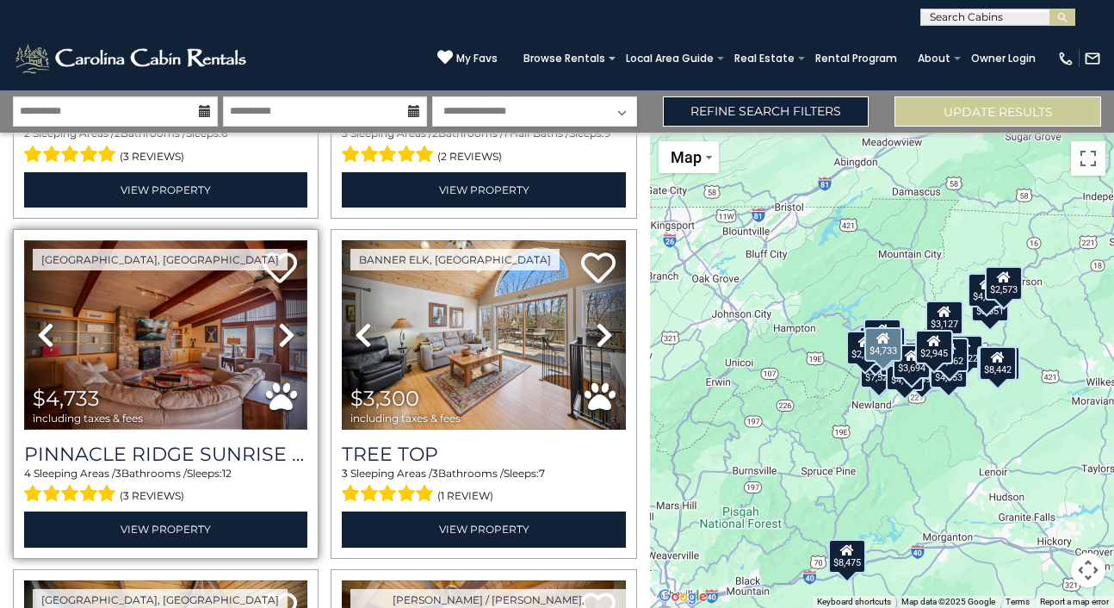
click at [227, 317] on img at bounding box center [165, 335] width 283 height 190
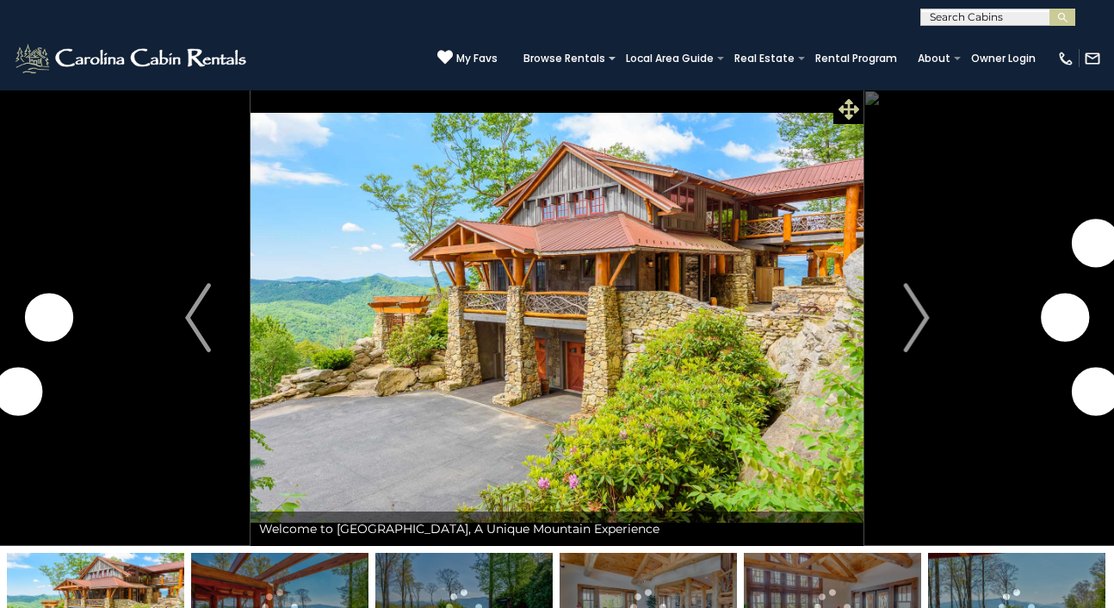
click at [843, 118] on icon at bounding box center [849, 109] width 21 height 21
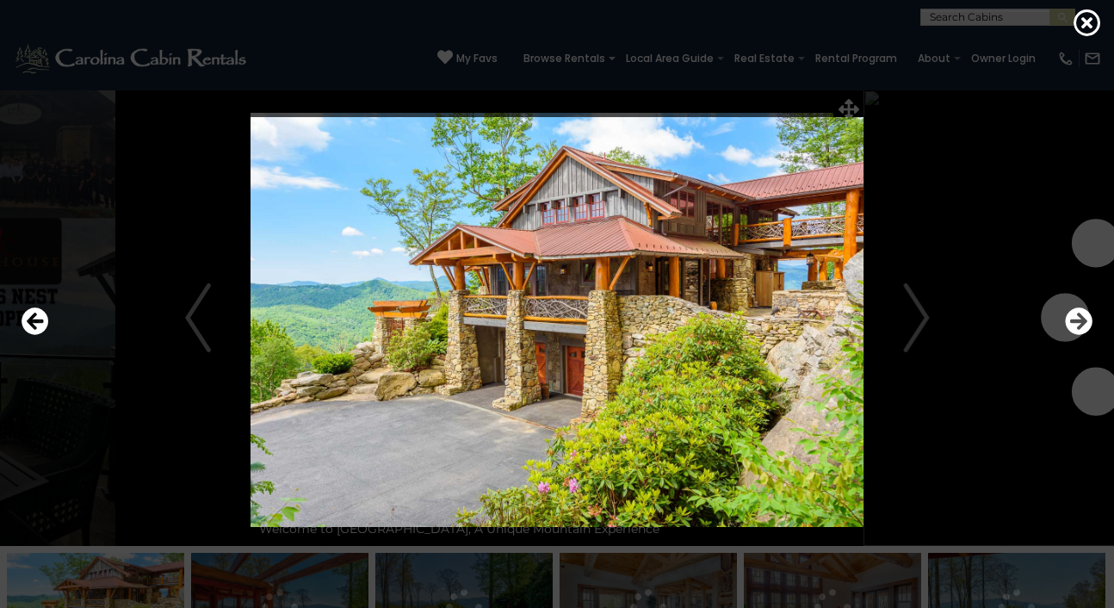
click at [916, 314] on img at bounding box center [557, 321] width 910 height 409
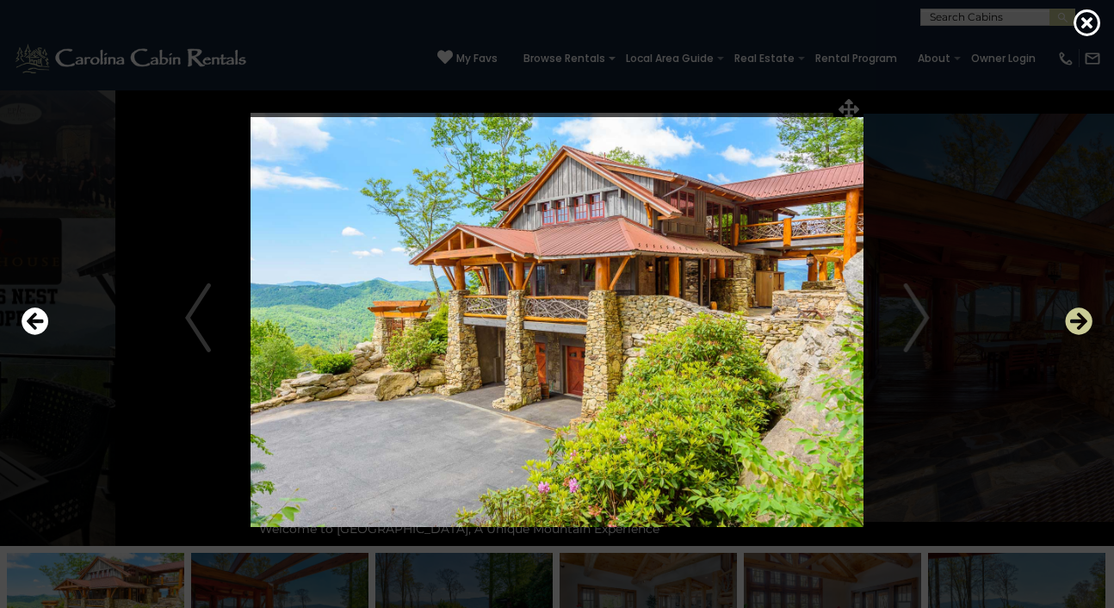
click at [1081, 316] on icon "Next" at bounding box center [1079, 321] width 28 height 28
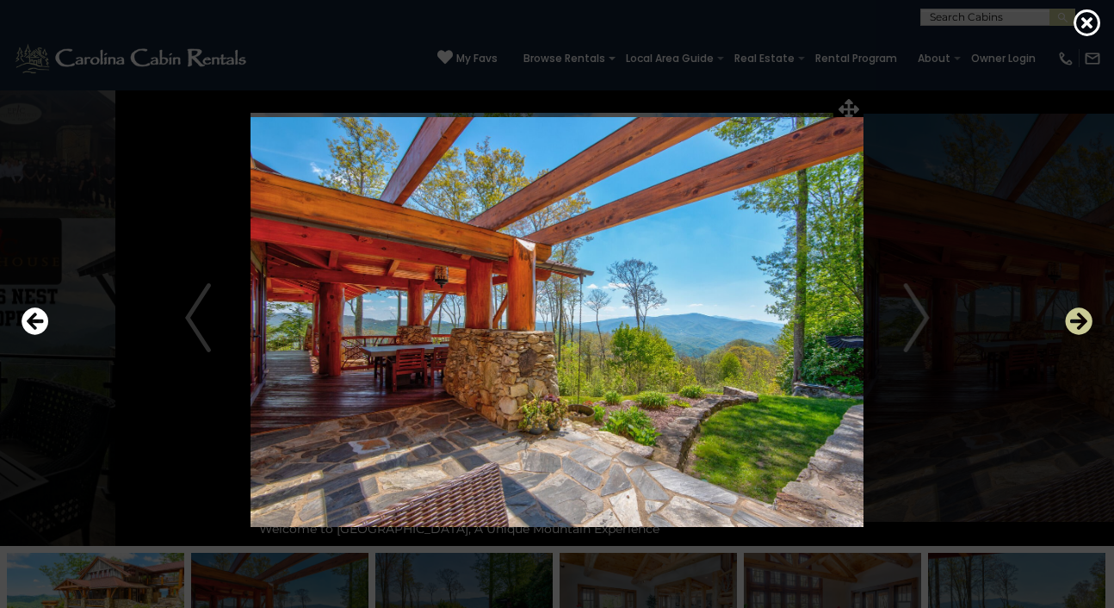
click at [1081, 316] on icon "Next" at bounding box center [1079, 321] width 28 height 28
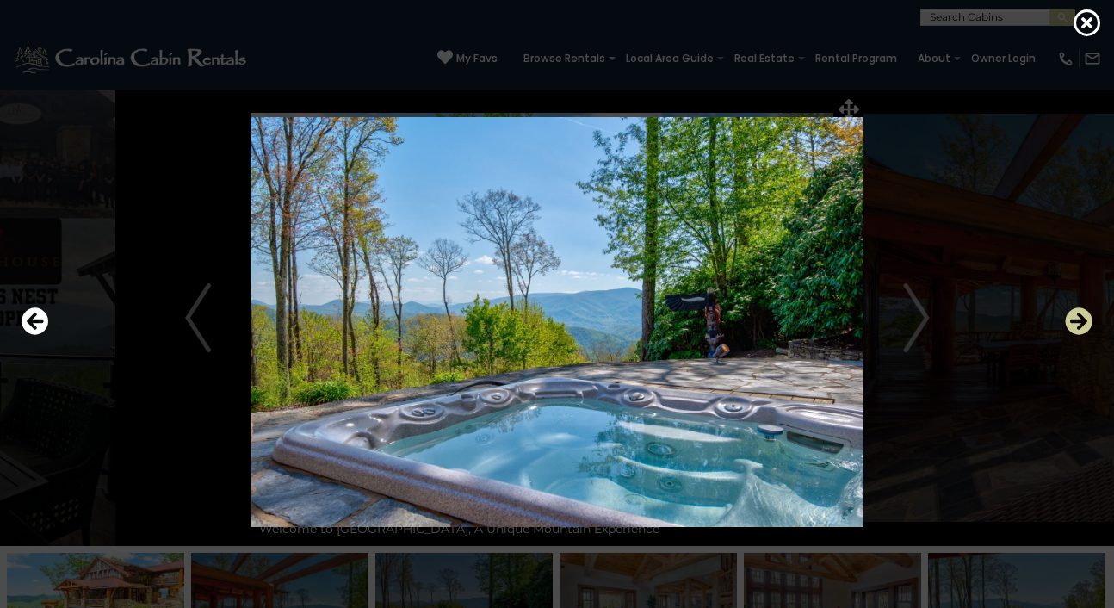
click at [1081, 316] on icon "Next" at bounding box center [1079, 321] width 28 height 28
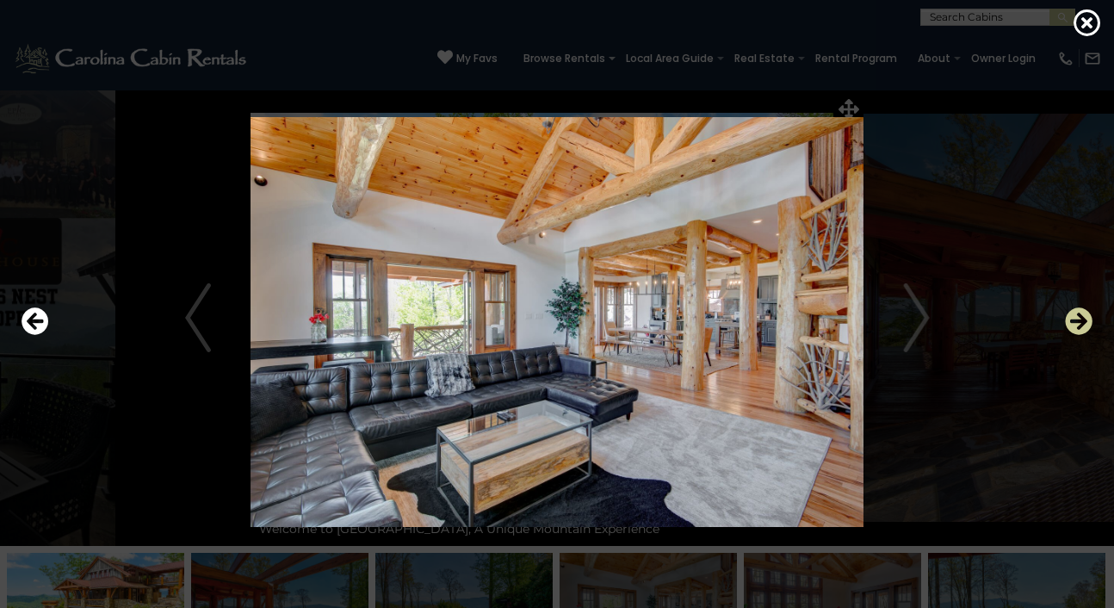
click at [1081, 316] on icon "Next" at bounding box center [1079, 321] width 28 height 28
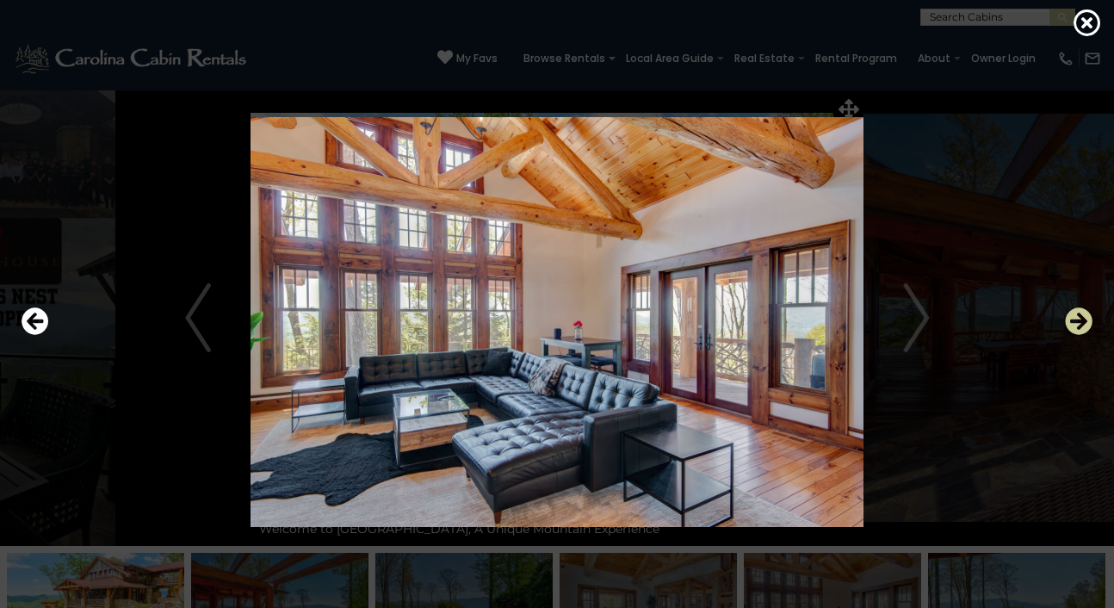
click at [1081, 316] on icon "Next" at bounding box center [1079, 321] width 28 height 28
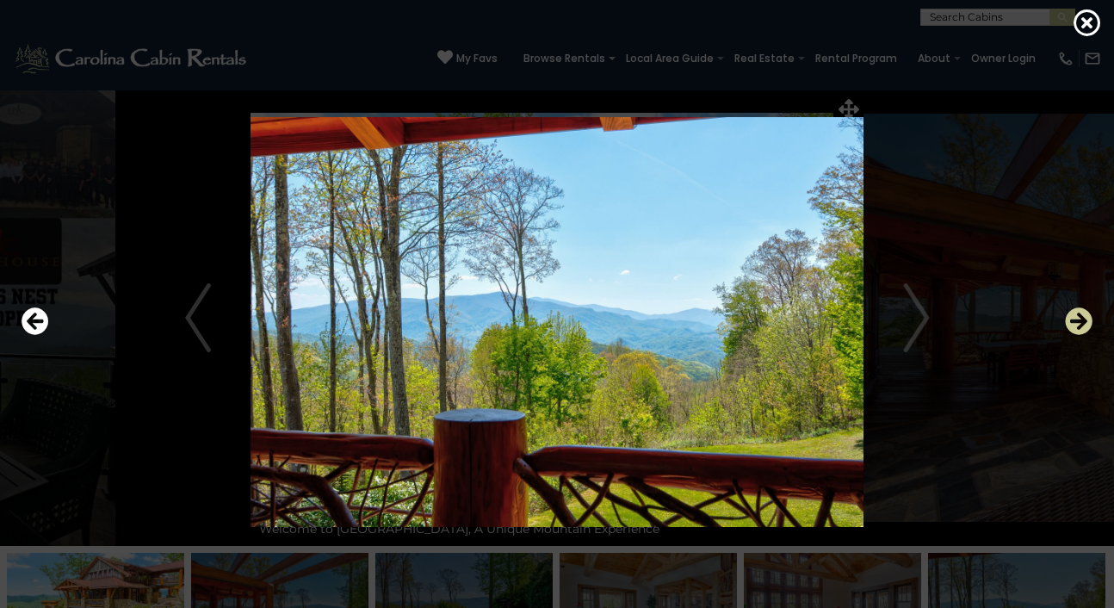
click at [1081, 316] on icon "Next" at bounding box center [1079, 321] width 28 height 28
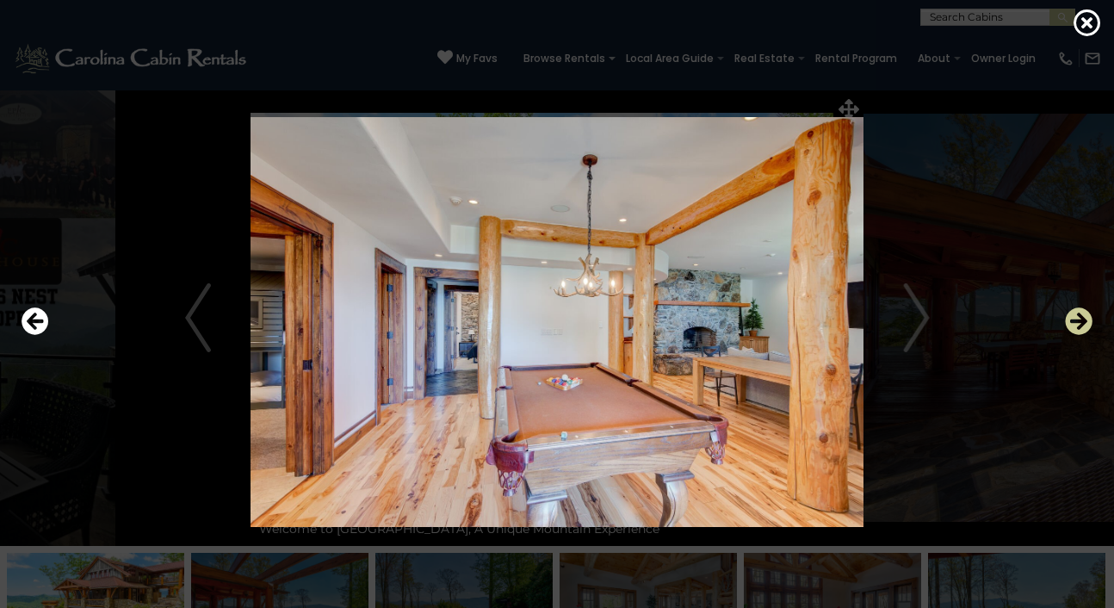
click at [1081, 316] on icon "Next" at bounding box center [1079, 321] width 28 height 28
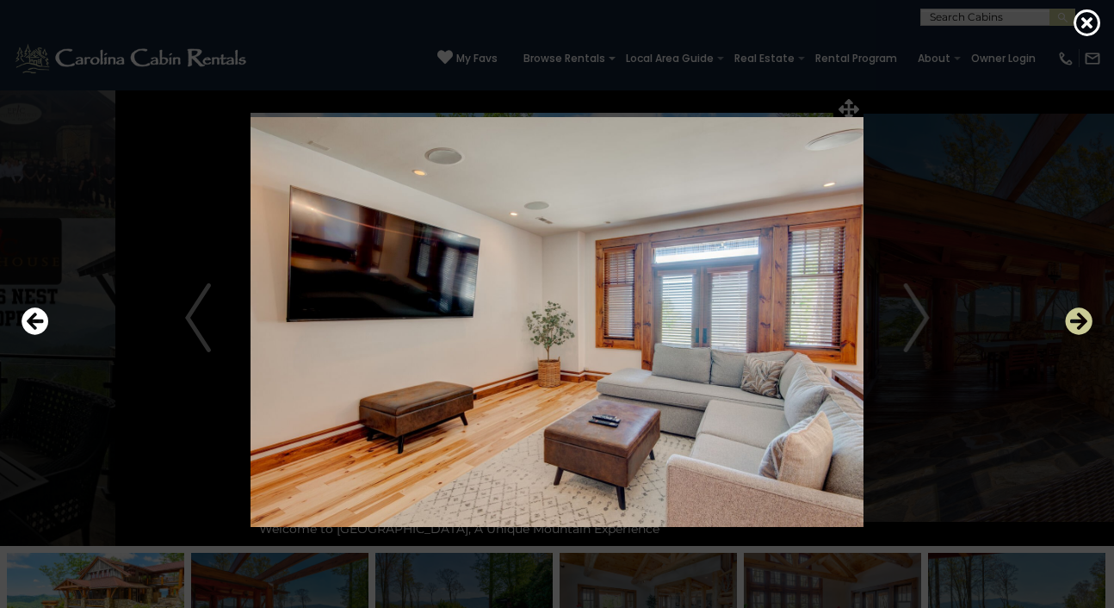
click at [1081, 316] on icon "Next" at bounding box center [1079, 321] width 28 height 28
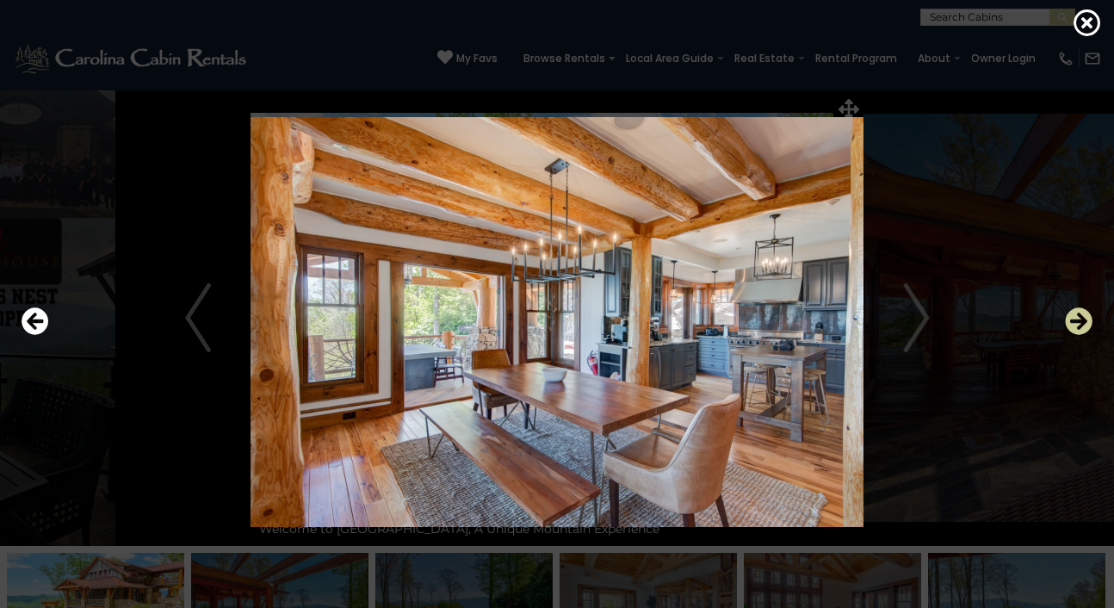
click at [1081, 316] on icon "Next" at bounding box center [1079, 321] width 28 height 28
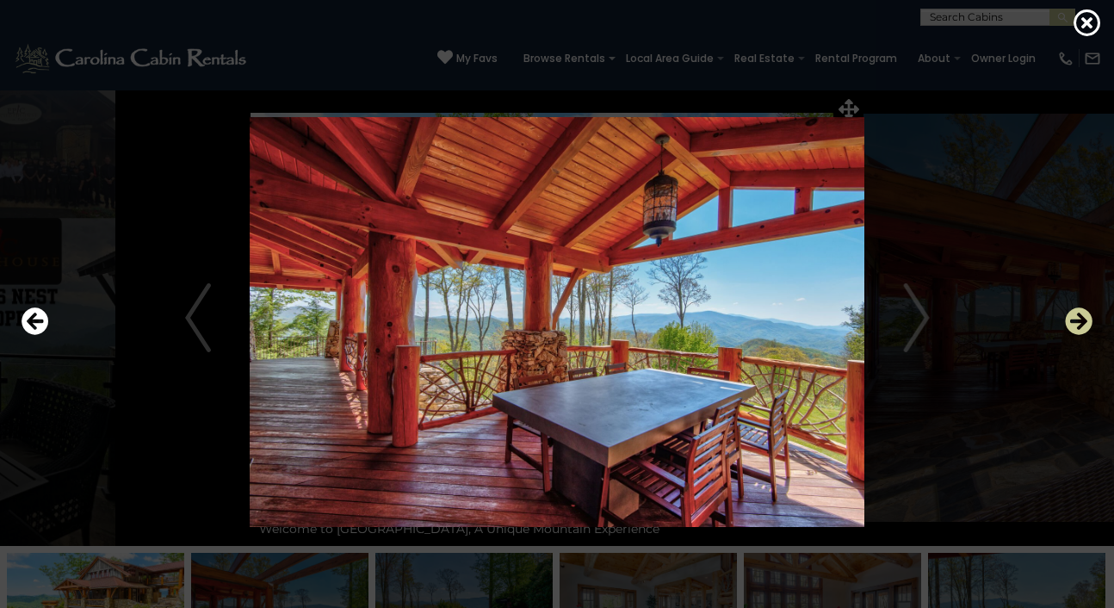
click at [1081, 316] on icon "Next" at bounding box center [1079, 321] width 28 height 28
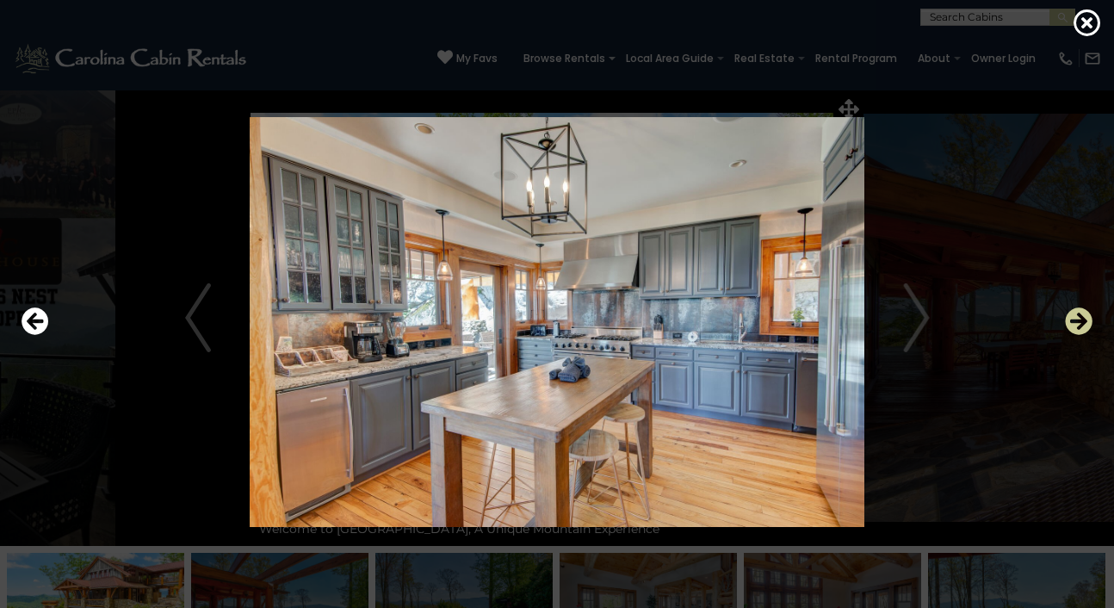
click at [1081, 316] on icon "Next" at bounding box center [1079, 321] width 28 height 28
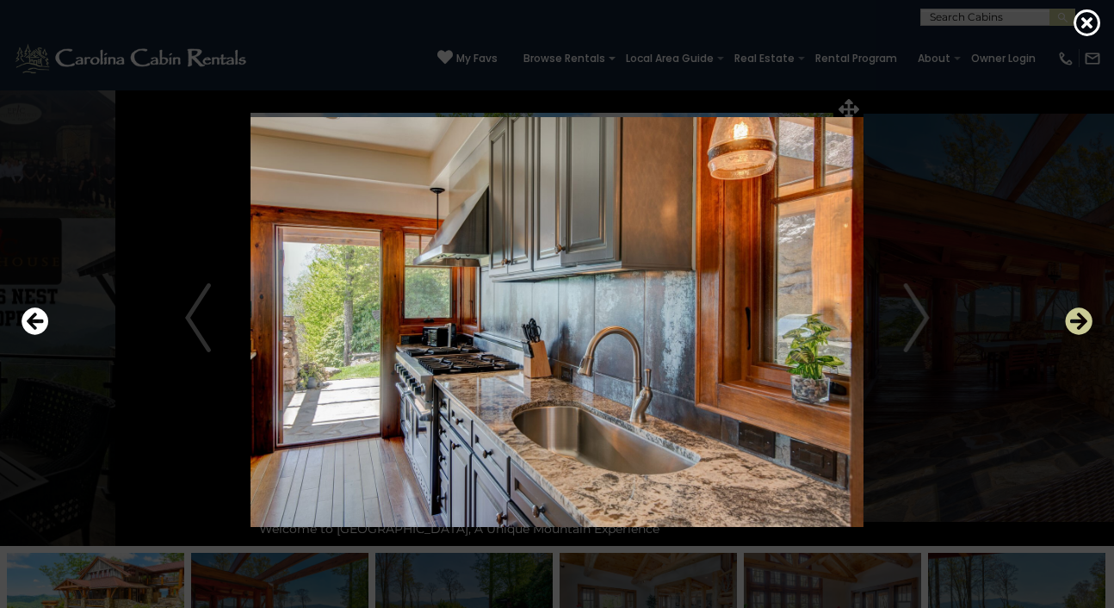
click at [1081, 316] on icon "Next" at bounding box center [1079, 321] width 28 height 28
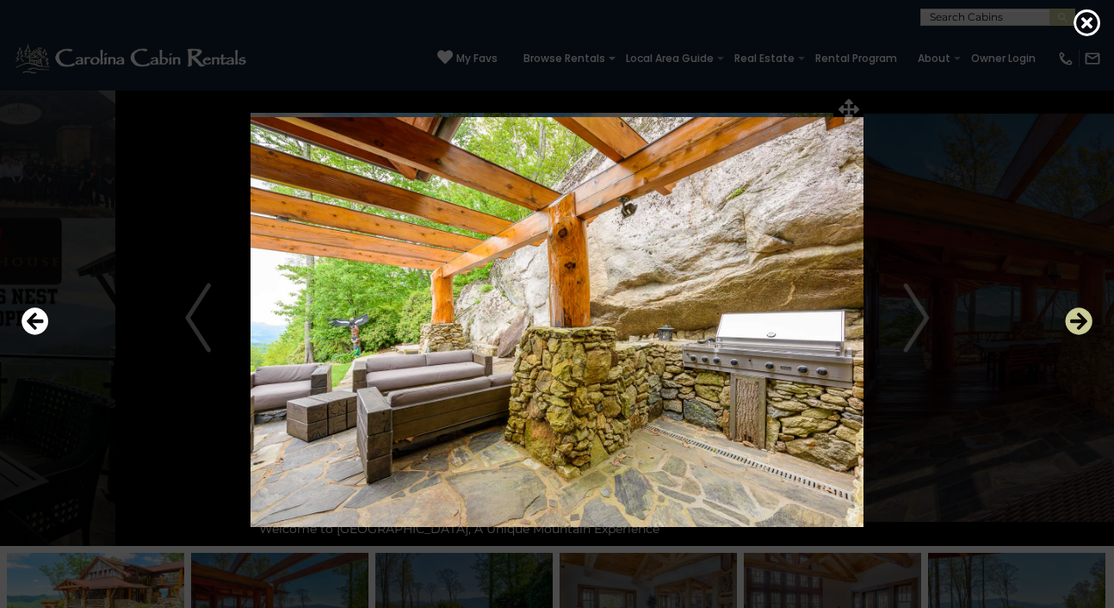
click at [1081, 316] on icon "Next" at bounding box center [1079, 321] width 28 height 28
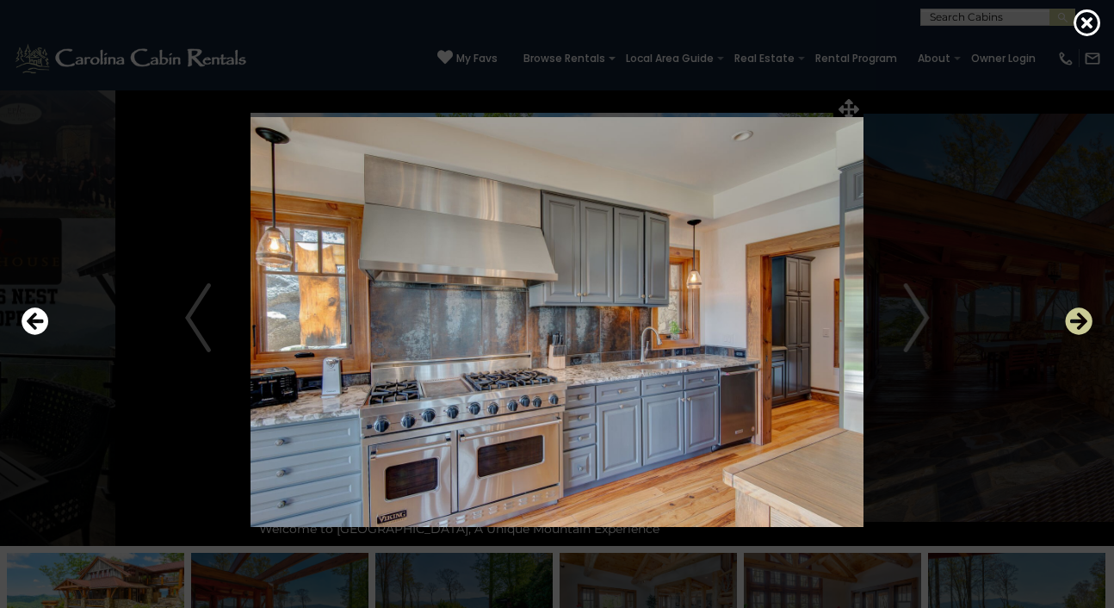
click at [1081, 316] on icon "Next" at bounding box center [1079, 321] width 28 height 28
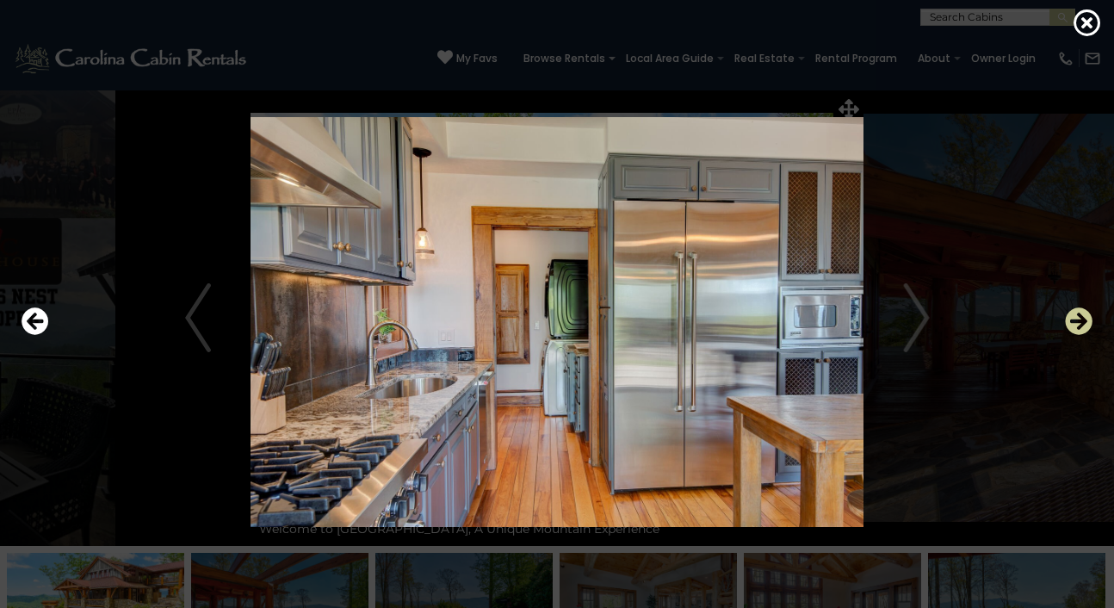
click at [1081, 316] on icon "Next" at bounding box center [1079, 321] width 28 height 28
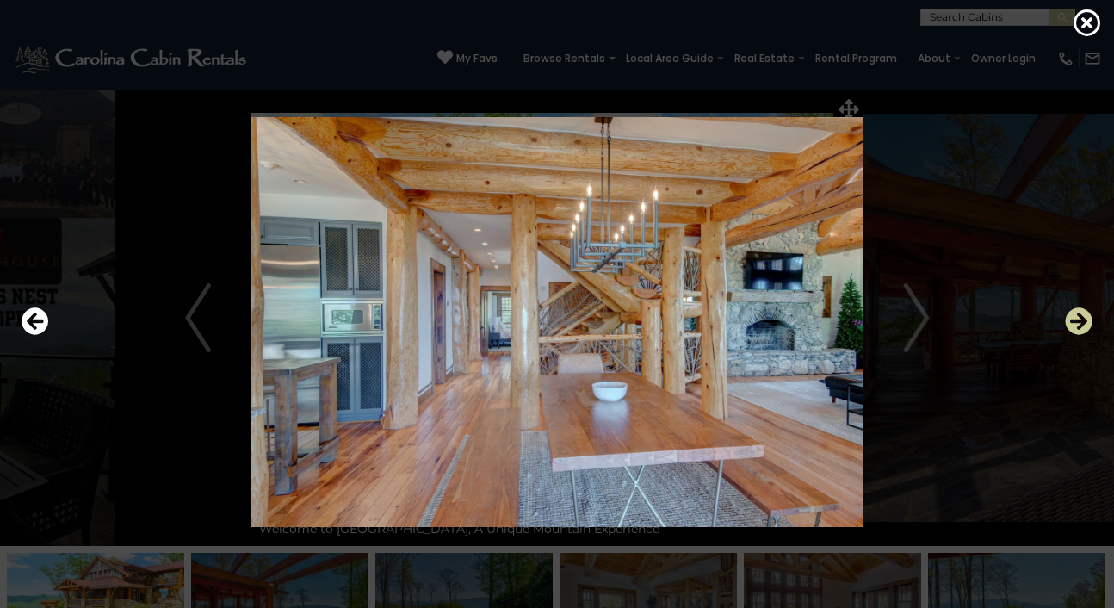
click at [1081, 316] on icon "Next" at bounding box center [1079, 321] width 28 height 28
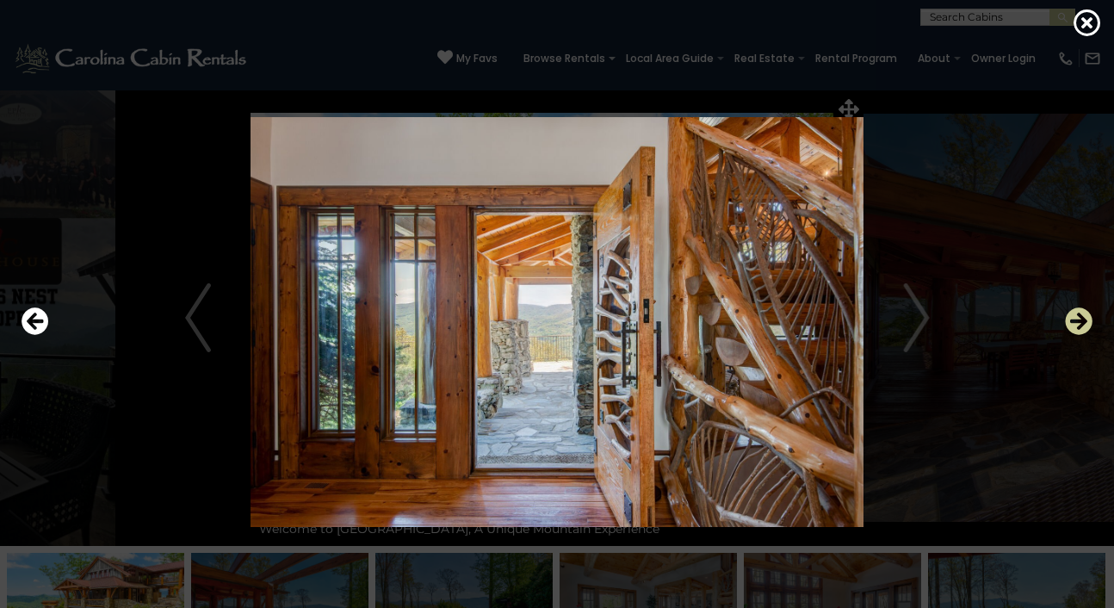
click at [1081, 316] on icon "Next" at bounding box center [1079, 321] width 28 height 28
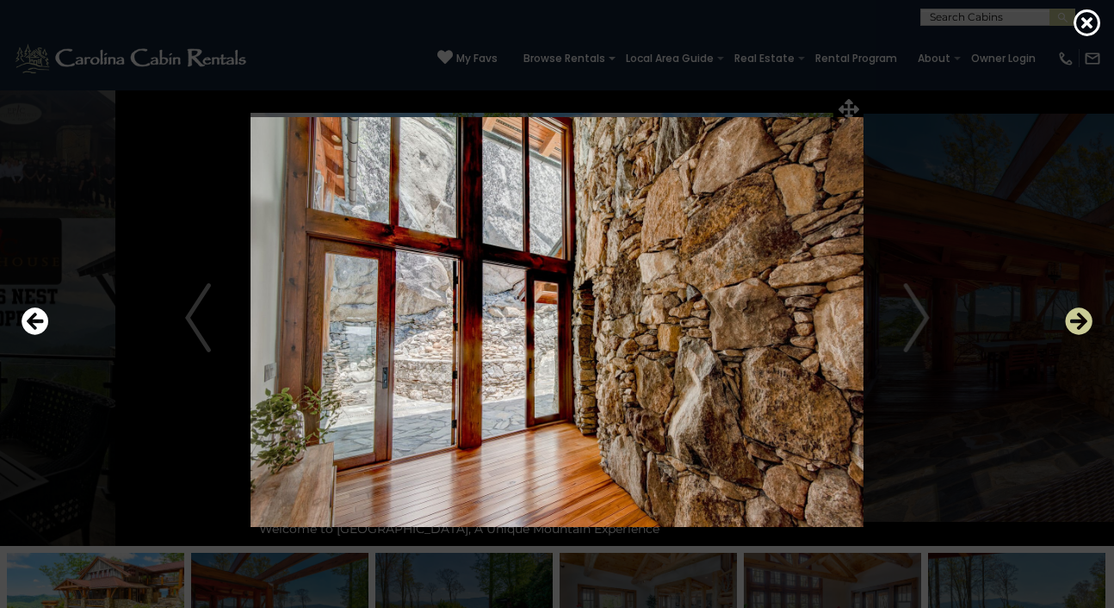
click at [1081, 316] on icon "Next" at bounding box center [1079, 321] width 28 height 28
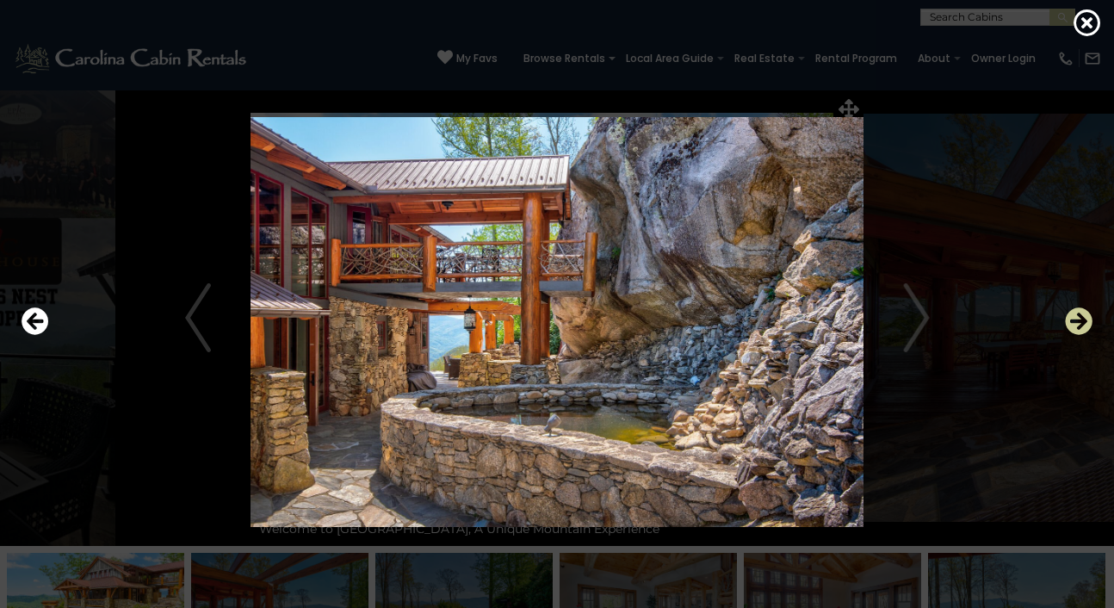
click at [1081, 316] on icon "Next" at bounding box center [1079, 321] width 28 height 28
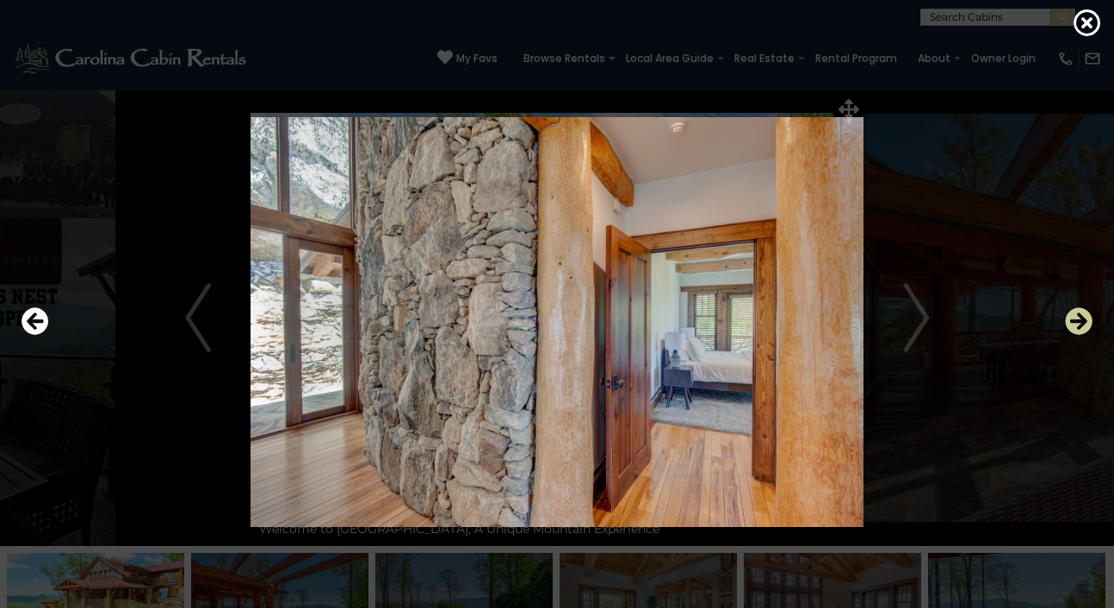
click at [1081, 316] on icon "Next" at bounding box center [1079, 321] width 28 height 28
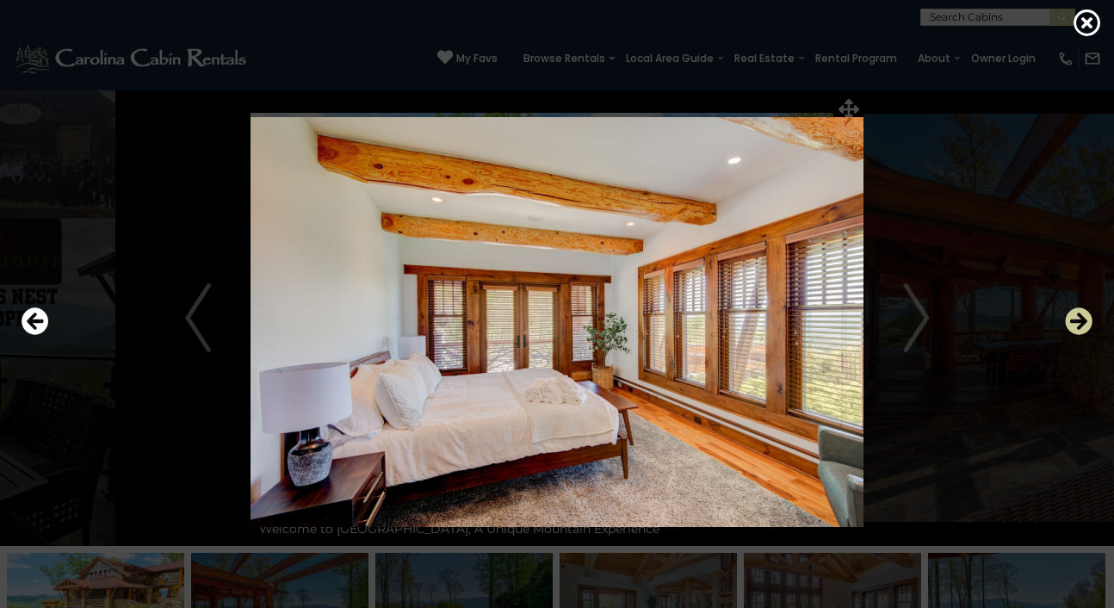
click at [1081, 316] on icon "Next" at bounding box center [1079, 321] width 28 height 28
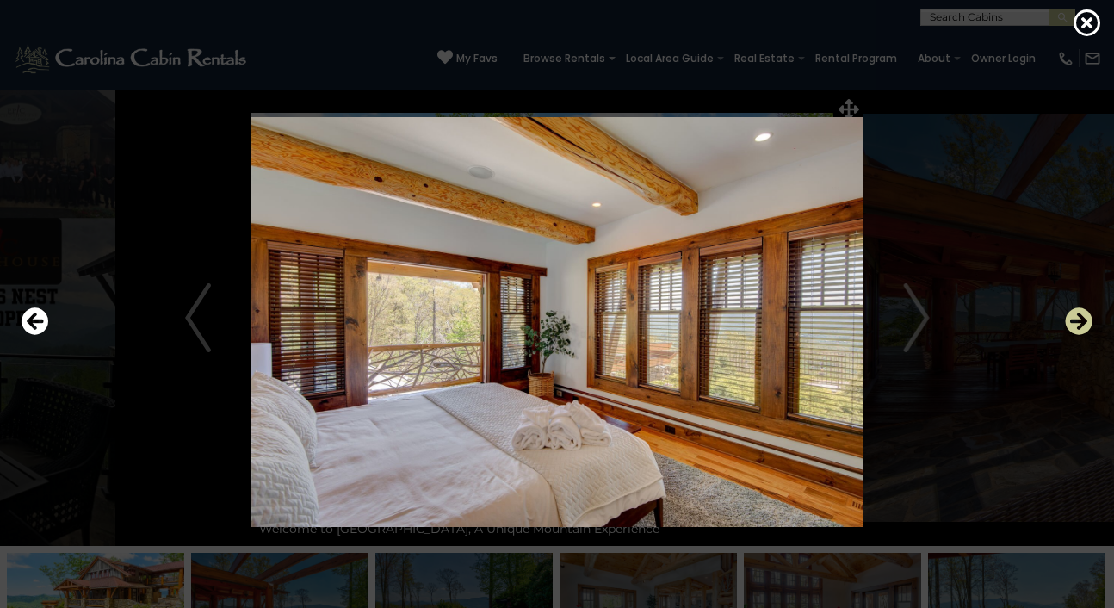
click at [1081, 316] on icon "Next" at bounding box center [1079, 321] width 28 height 28
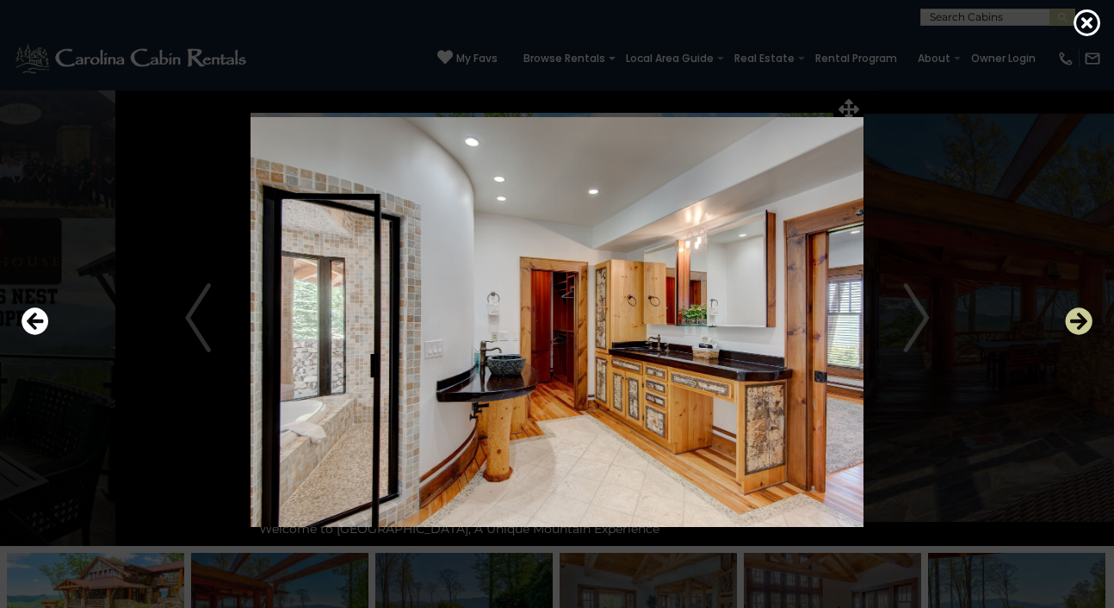
click at [1081, 316] on icon "Next" at bounding box center [1079, 321] width 28 height 28
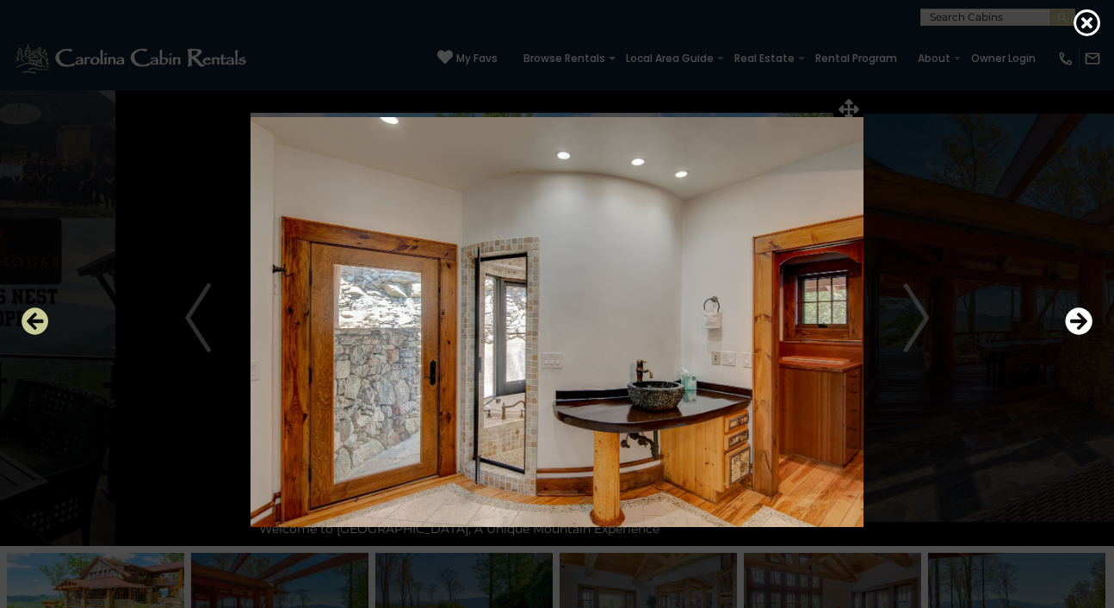
click at [30, 330] on icon "Previous" at bounding box center [36, 321] width 28 height 28
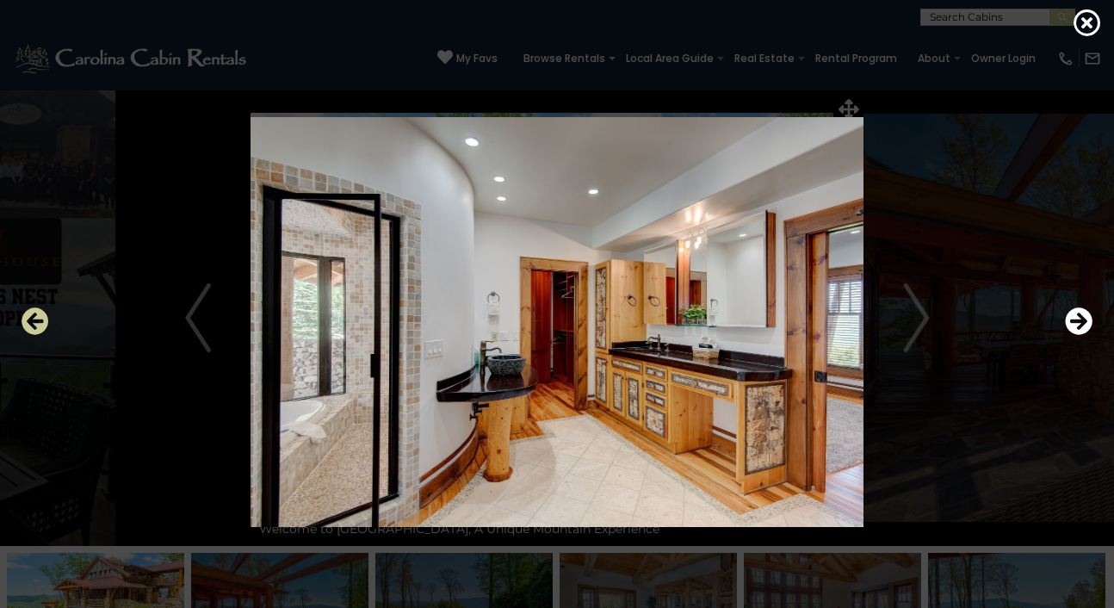
click at [35, 328] on icon "Previous" at bounding box center [36, 321] width 28 height 28
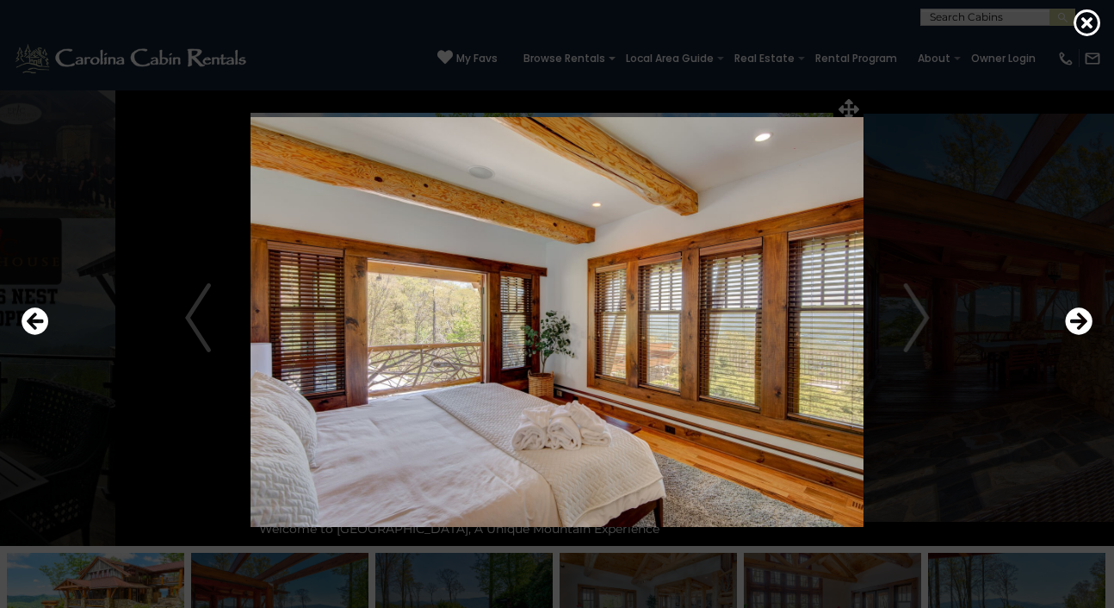
click at [922, 328] on img at bounding box center [557, 321] width 910 height 409
click at [922, 323] on img at bounding box center [557, 321] width 910 height 409
click at [1092, 320] on icon "Next" at bounding box center [1079, 321] width 28 height 28
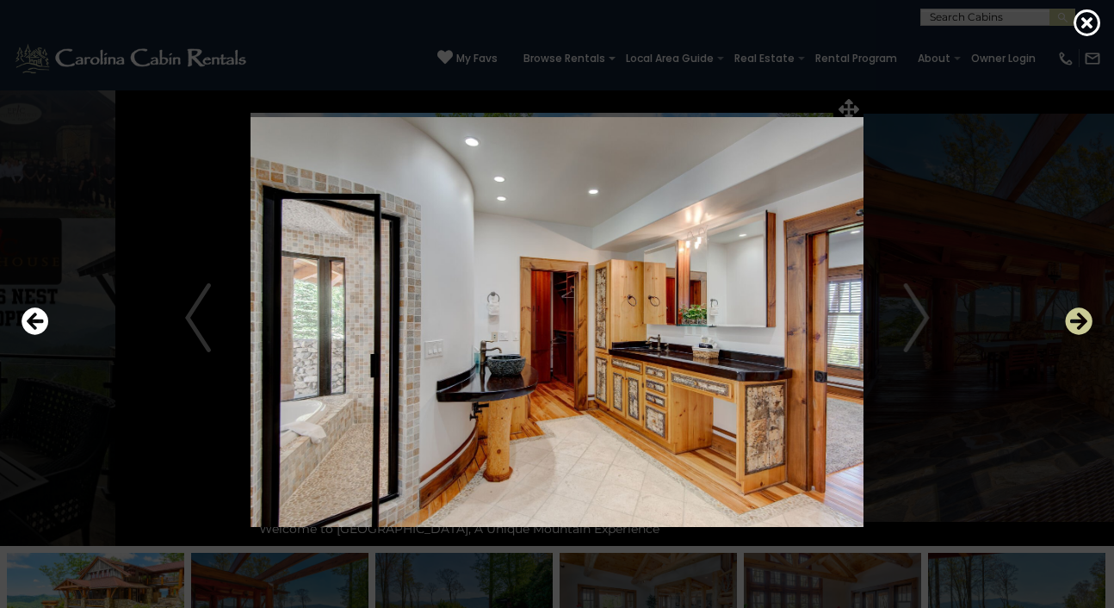
click at [1092, 320] on icon "Next" at bounding box center [1079, 321] width 28 height 28
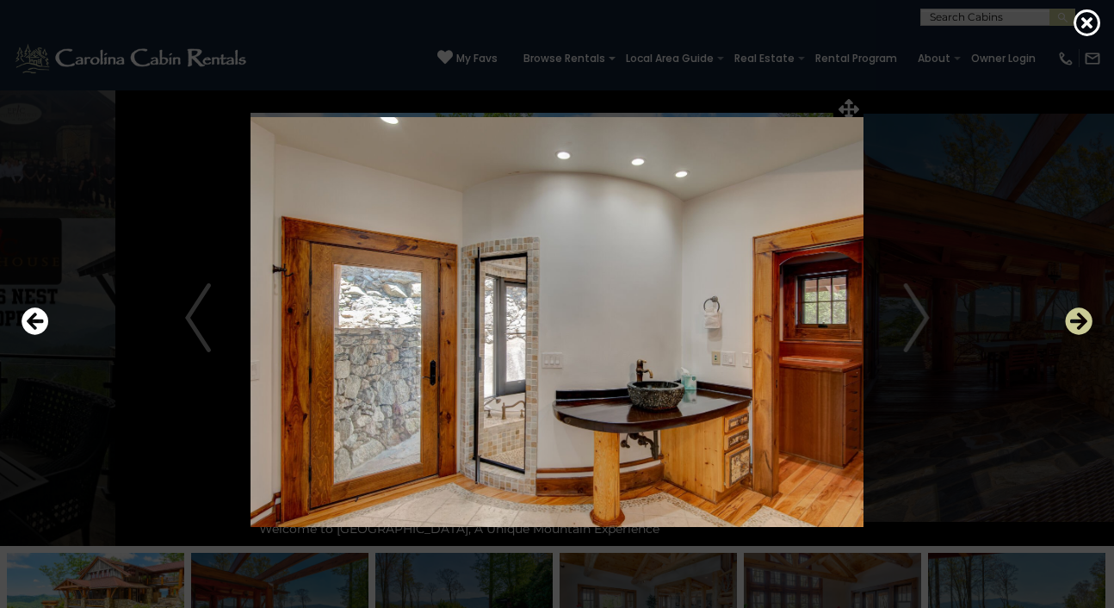
click at [1092, 320] on icon "Next" at bounding box center [1079, 321] width 28 height 28
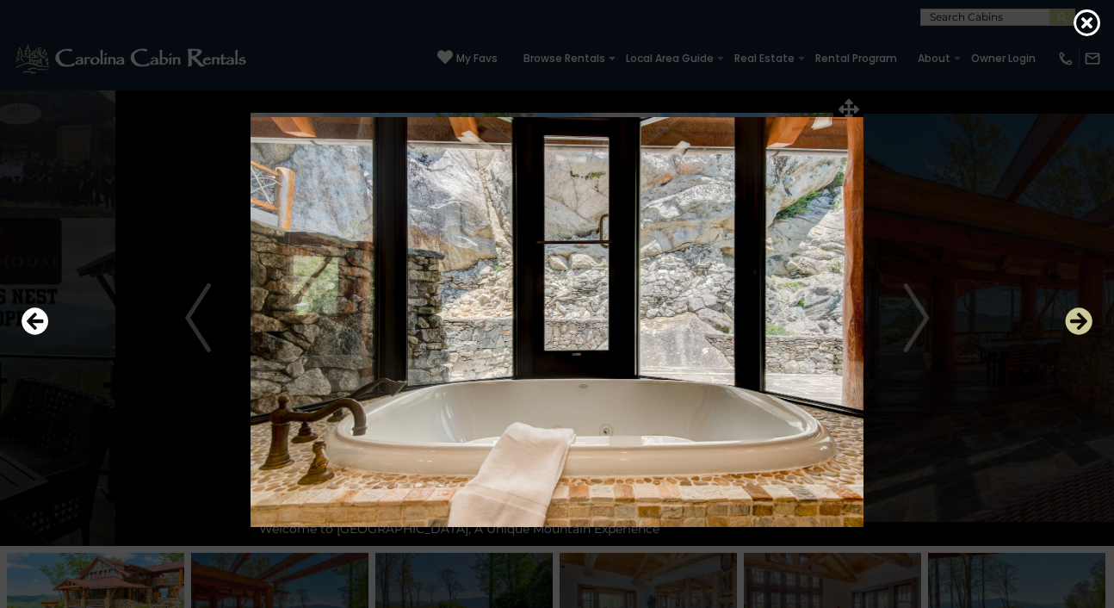
click at [1092, 320] on icon "Next" at bounding box center [1079, 321] width 28 height 28
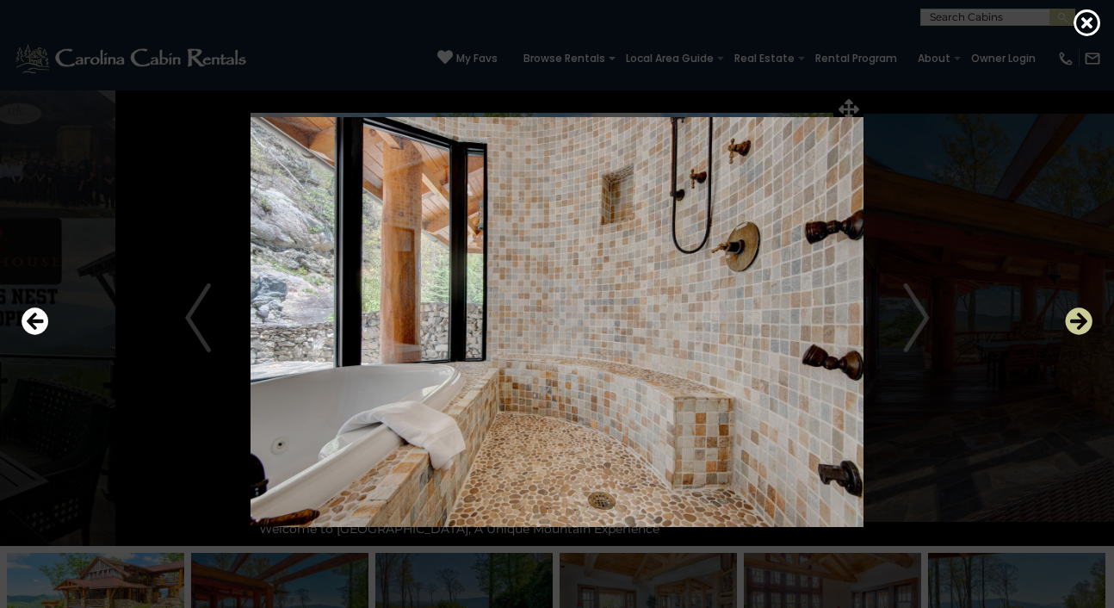
click at [1092, 320] on icon "Next" at bounding box center [1079, 321] width 28 height 28
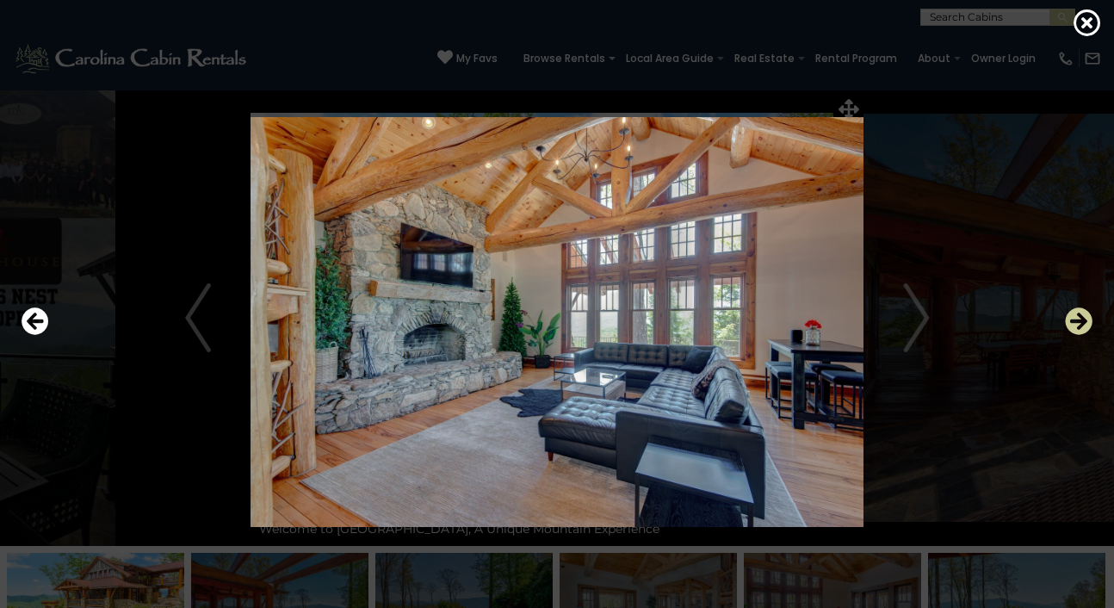
click at [1092, 320] on icon "Next" at bounding box center [1079, 321] width 28 height 28
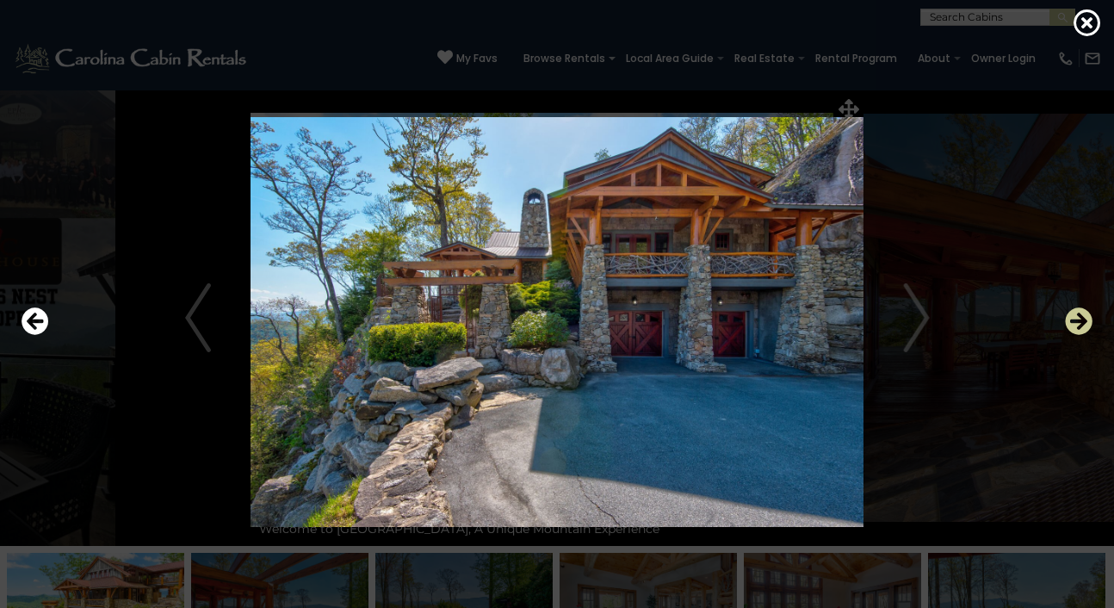
click at [1092, 320] on icon "Next" at bounding box center [1079, 321] width 28 height 28
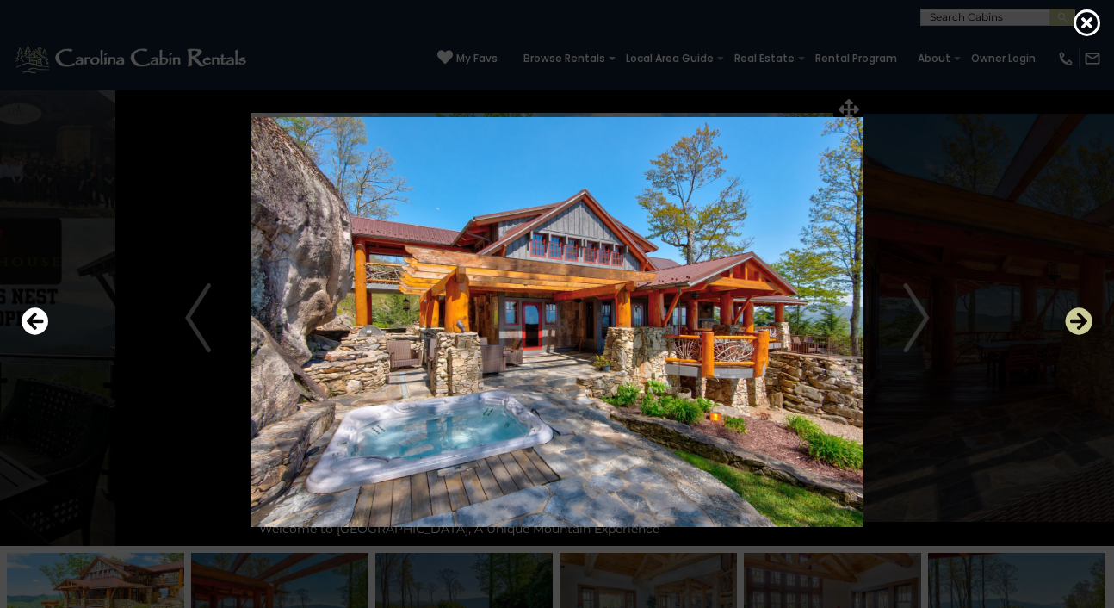
click at [1092, 320] on icon "Next" at bounding box center [1079, 321] width 28 height 28
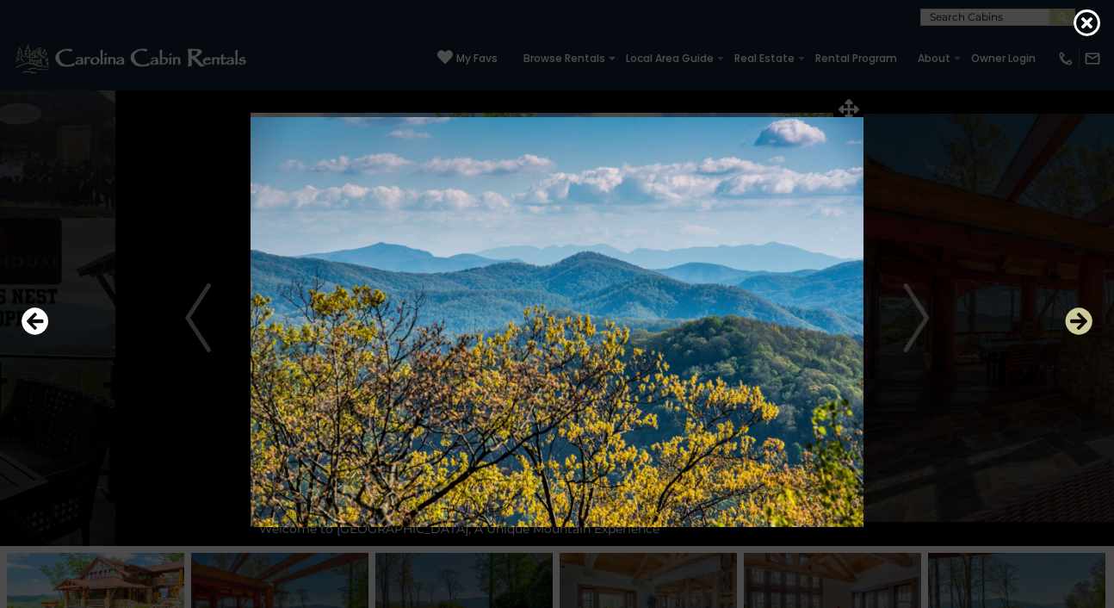
click at [1092, 320] on icon "Next" at bounding box center [1079, 321] width 28 height 28
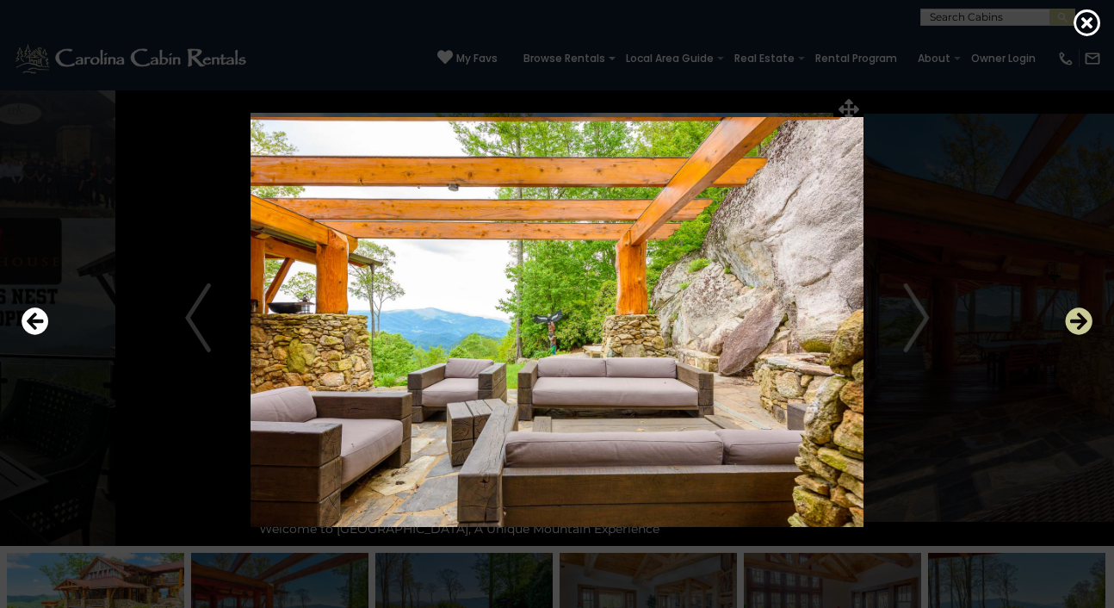
click at [1092, 320] on icon "Next" at bounding box center [1079, 321] width 28 height 28
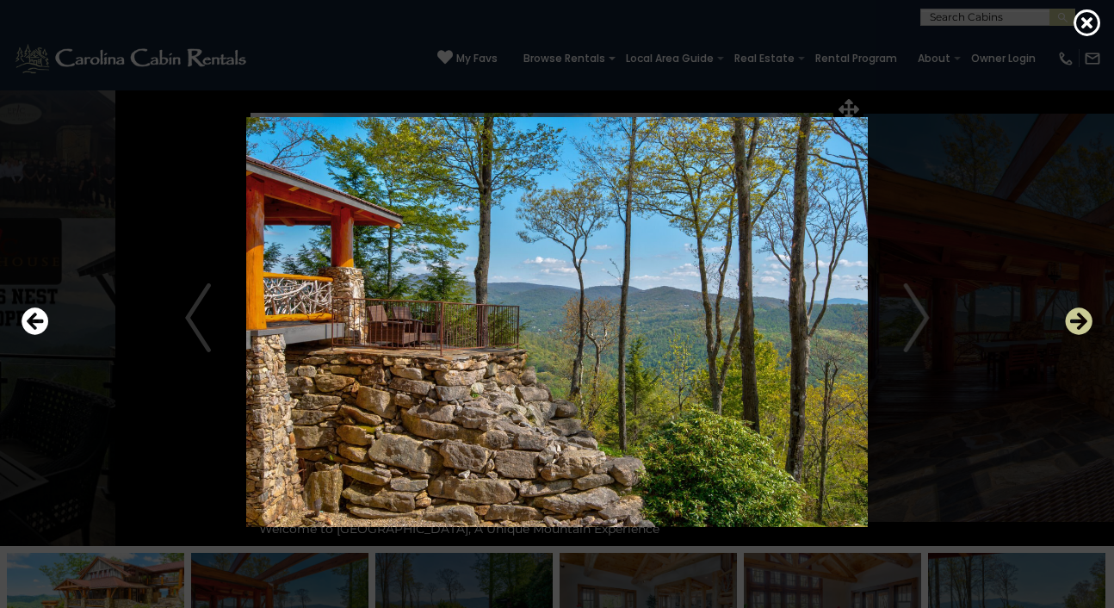
click at [1092, 320] on icon "Next" at bounding box center [1079, 321] width 28 height 28
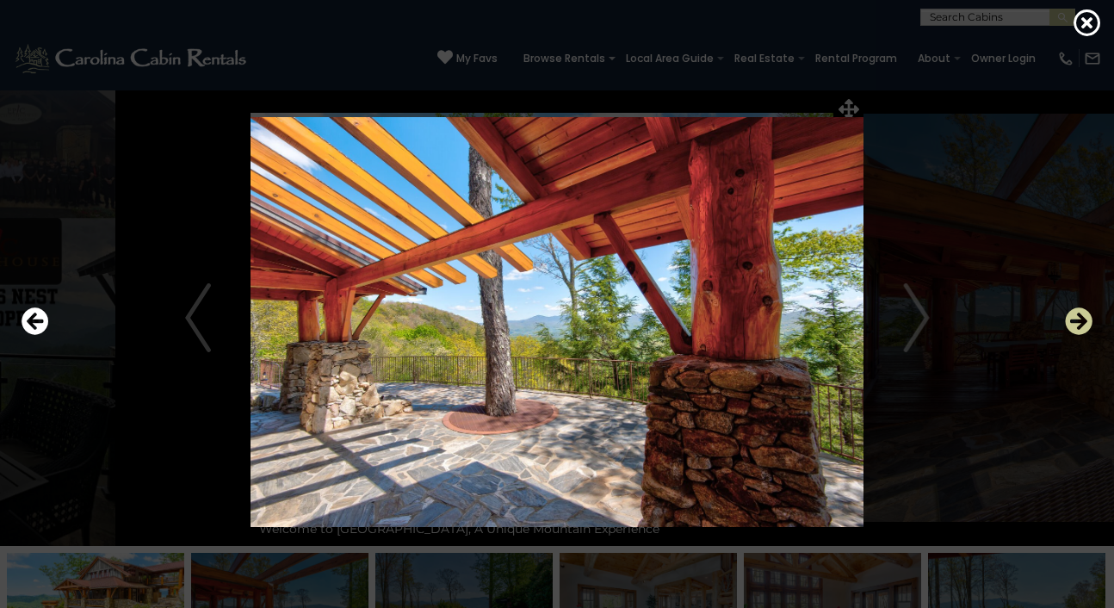
click at [1092, 320] on icon "Next" at bounding box center [1079, 321] width 28 height 28
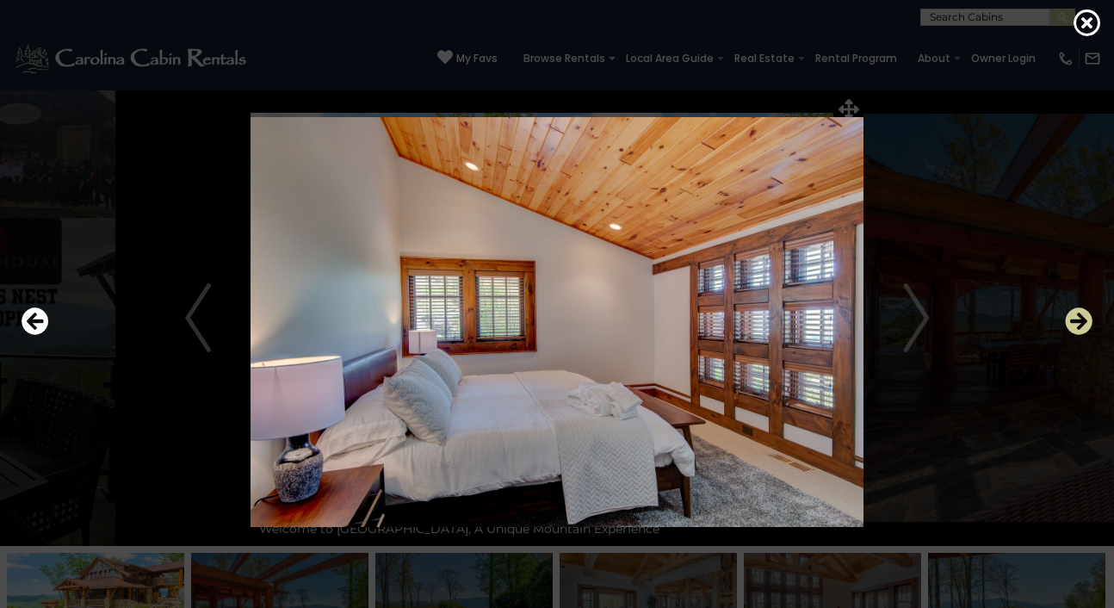
click at [1092, 320] on icon "Next" at bounding box center [1079, 321] width 28 height 28
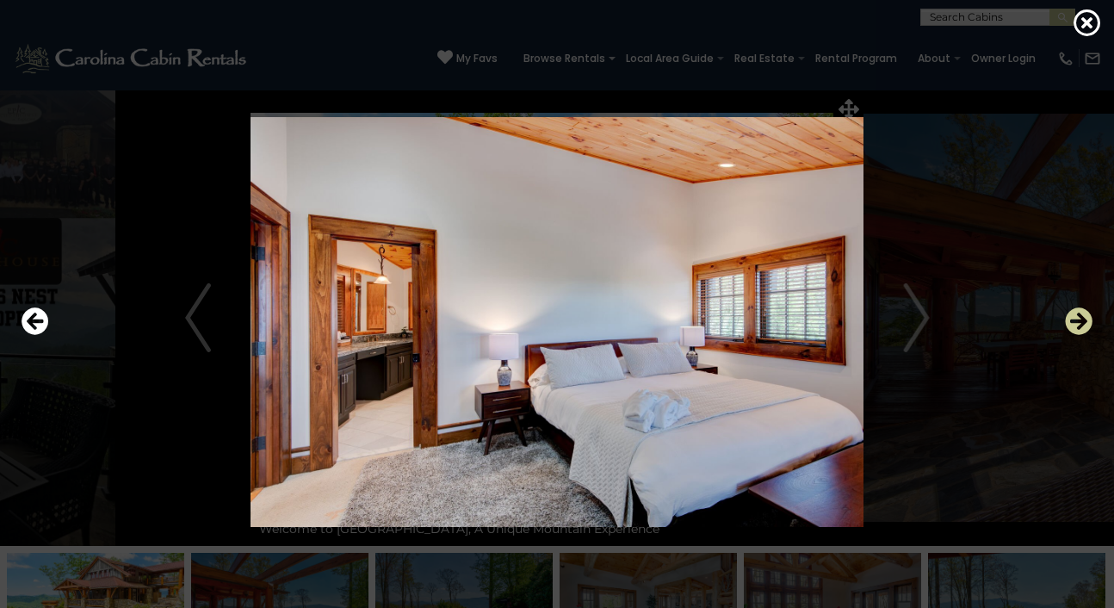
click at [1092, 320] on icon "Next" at bounding box center [1079, 321] width 28 height 28
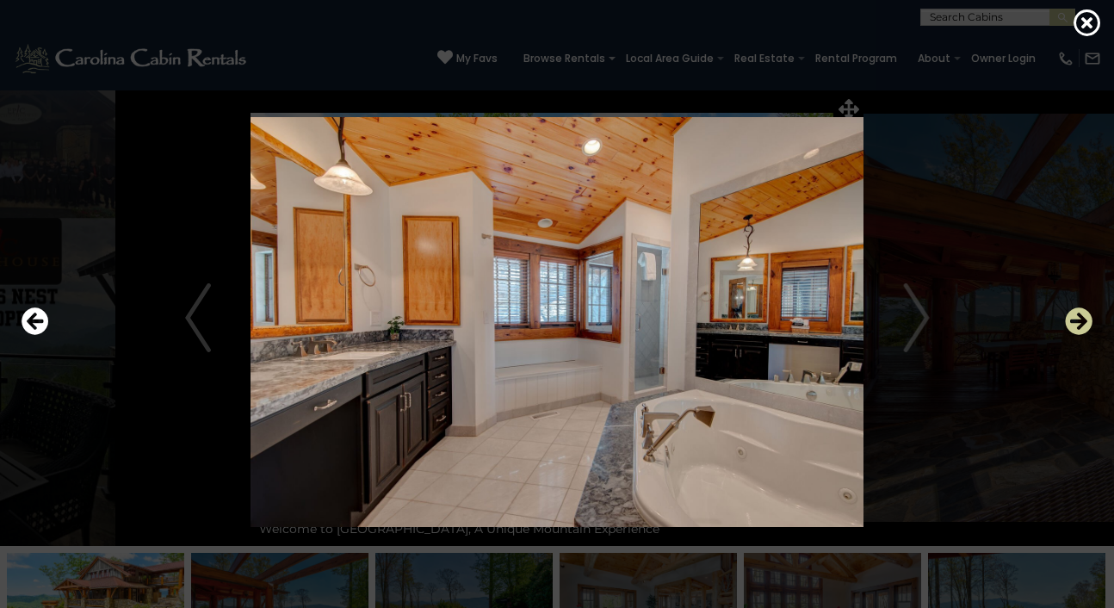
click at [1092, 320] on icon "Next" at bounding box center [1079, 321] width 28 height 28
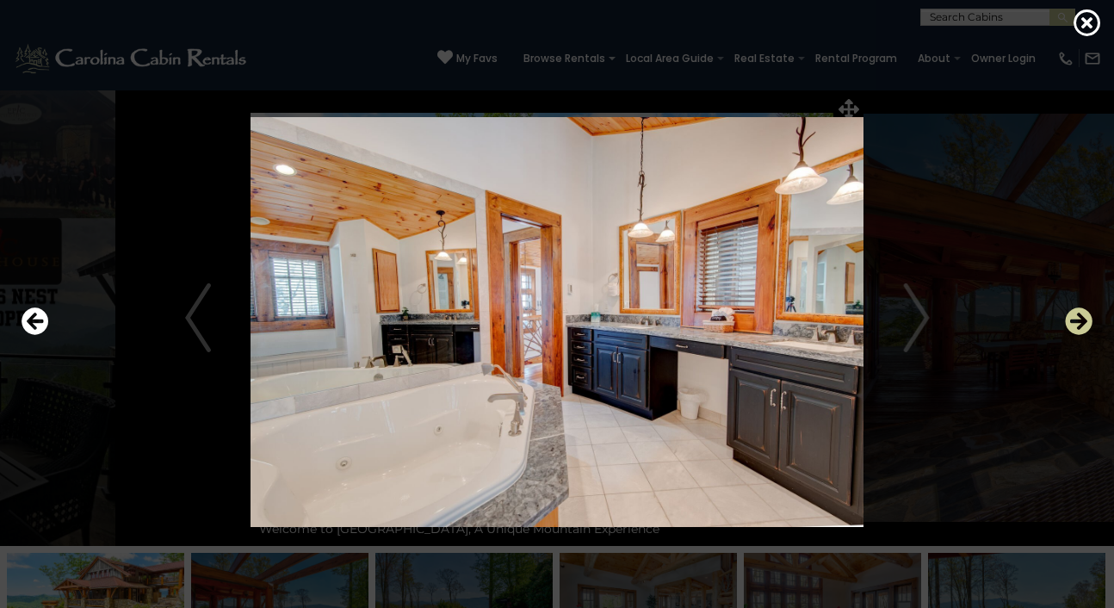
click at [1092, 320] on icon "Next" at bounding box center [1079, 321] width 28 height 28
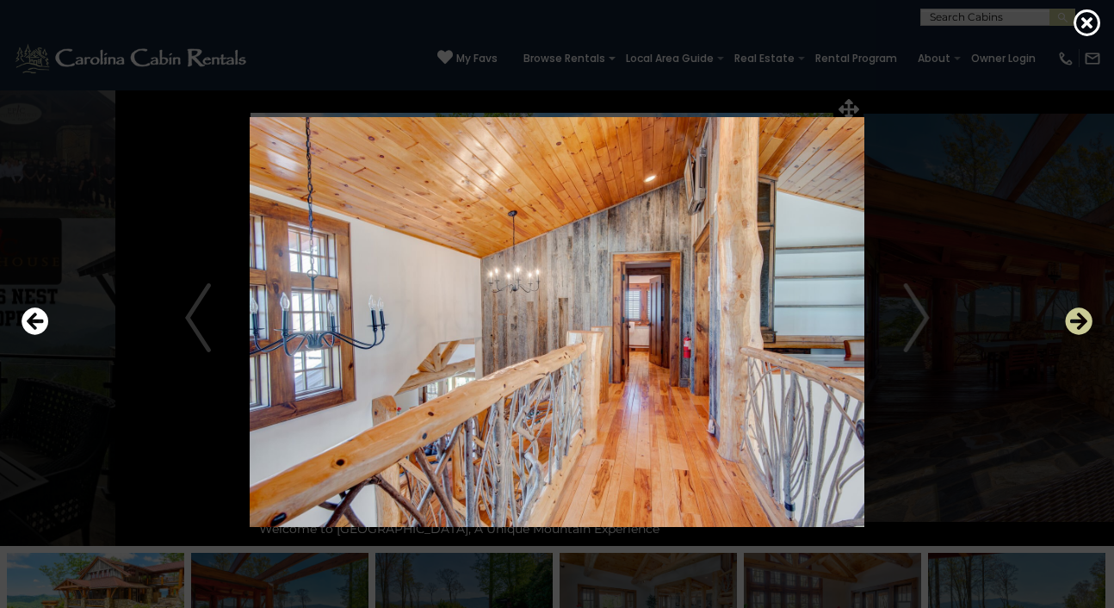
click at [1092, 320] on icon "Next" at bounding box center [1079, 321] width 28 height 28
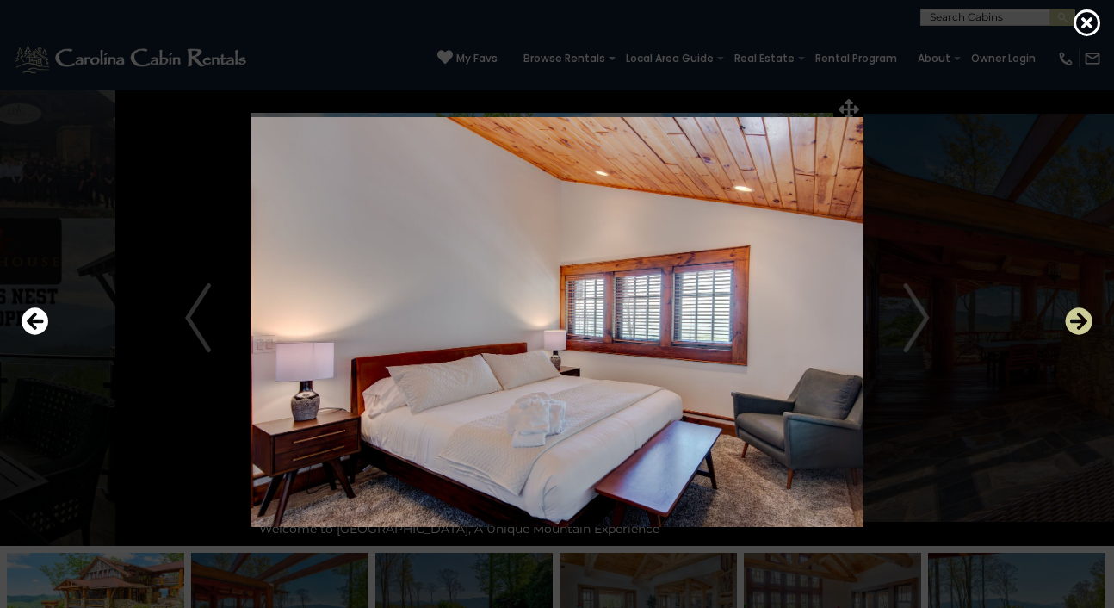
click at [1092, 320] on icon "Next" at bounding box center [1079, 321] width 28 height 28
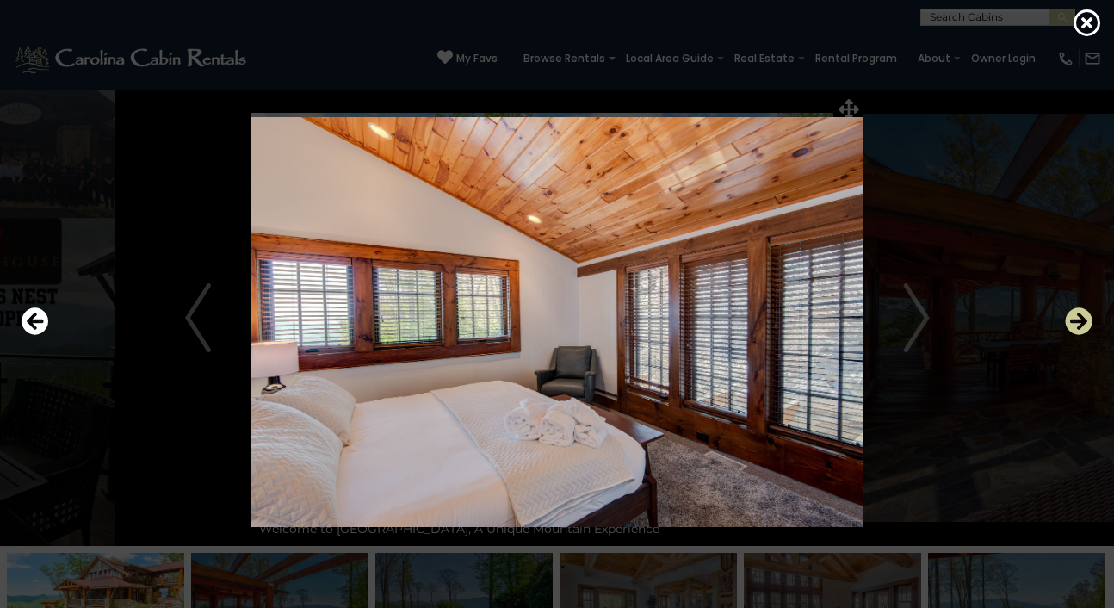
click at [1091, 320] on icon "Next" at bounding box center [1079, 321] width 28 height 28
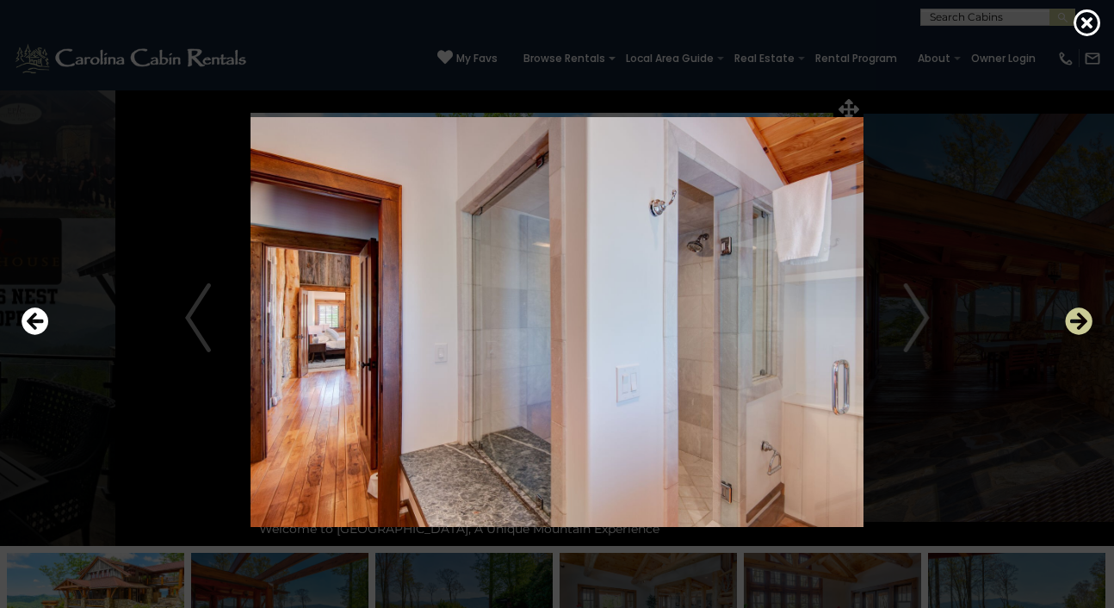
click at [1091, 320] on icon "Next" at bounding box center [1079, 321] width 28 height 28
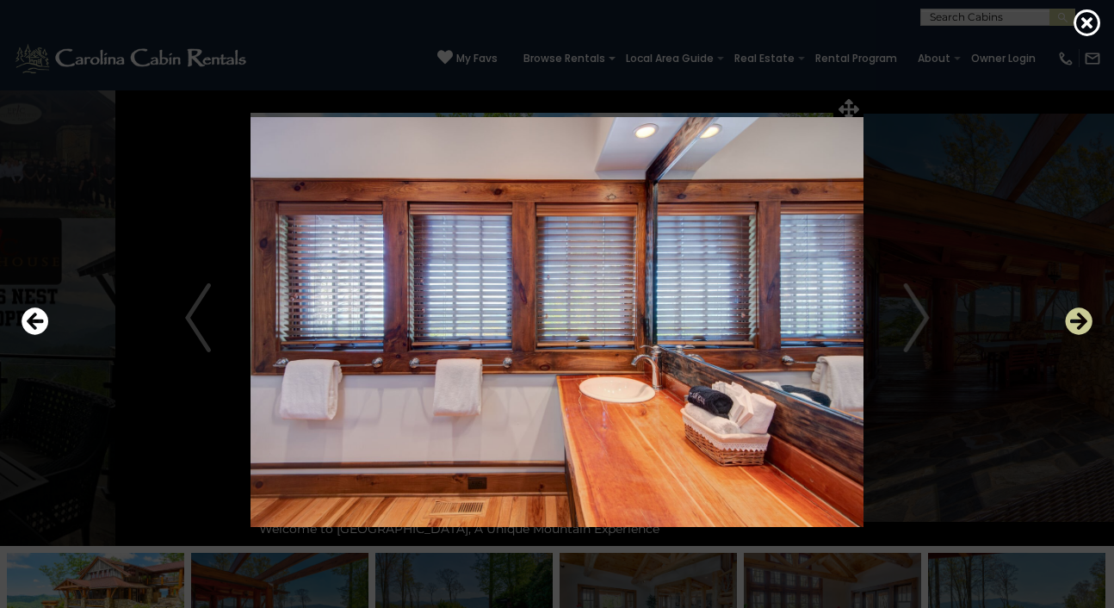
click at [1091, 320] on icon "Next" at bounding box center [1079, 321] width 28 height 28
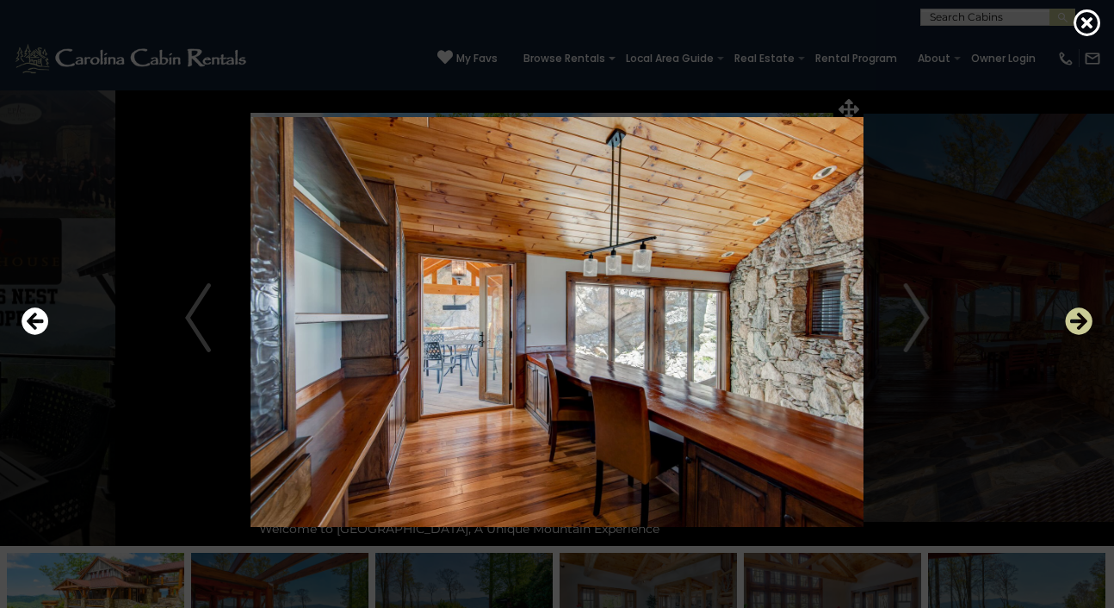
click at [1091, 320] on icon "Next" at bounding box center [1079, 321] width 28 height 28
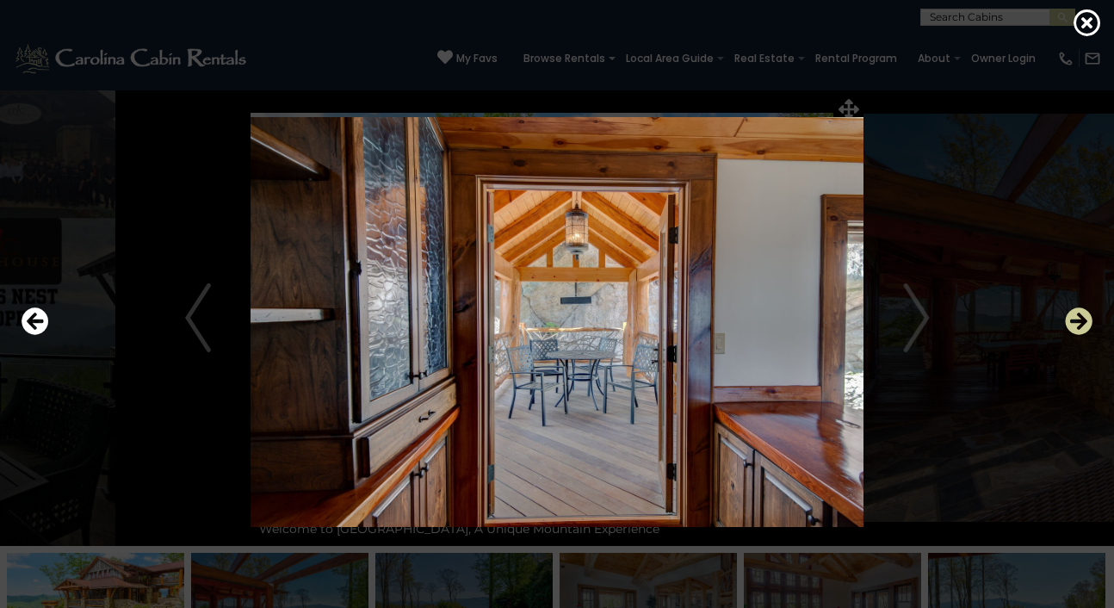
click at [1091, 320] on icon "Next" at bounding box center [1079, 321] width 28 height 28
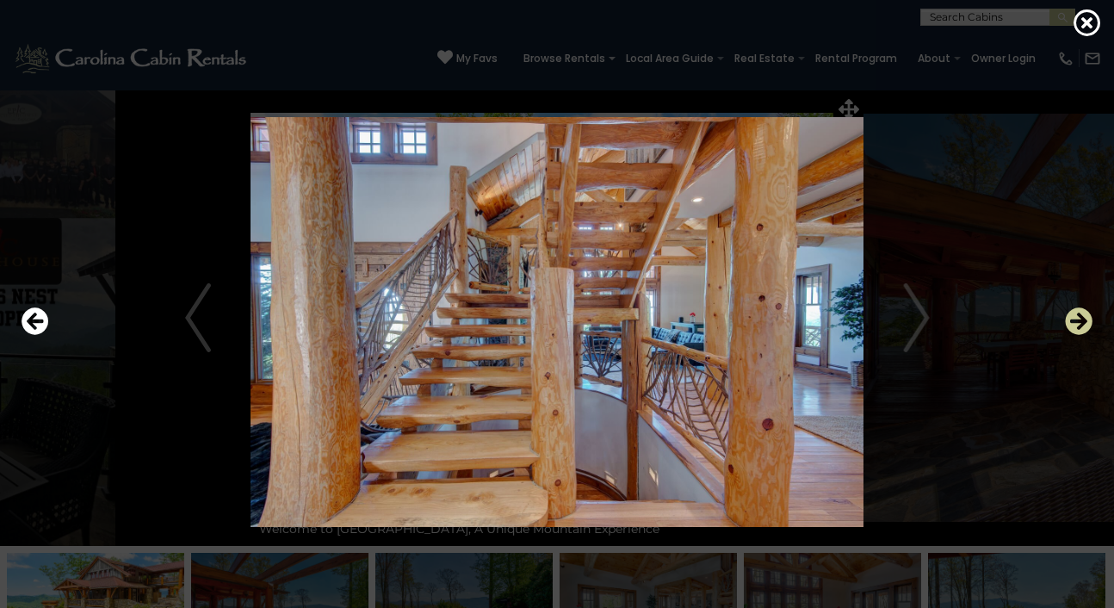
click at [1091, 320] on icon "Next" at bounding box center [1079, 321] width 28 height 28
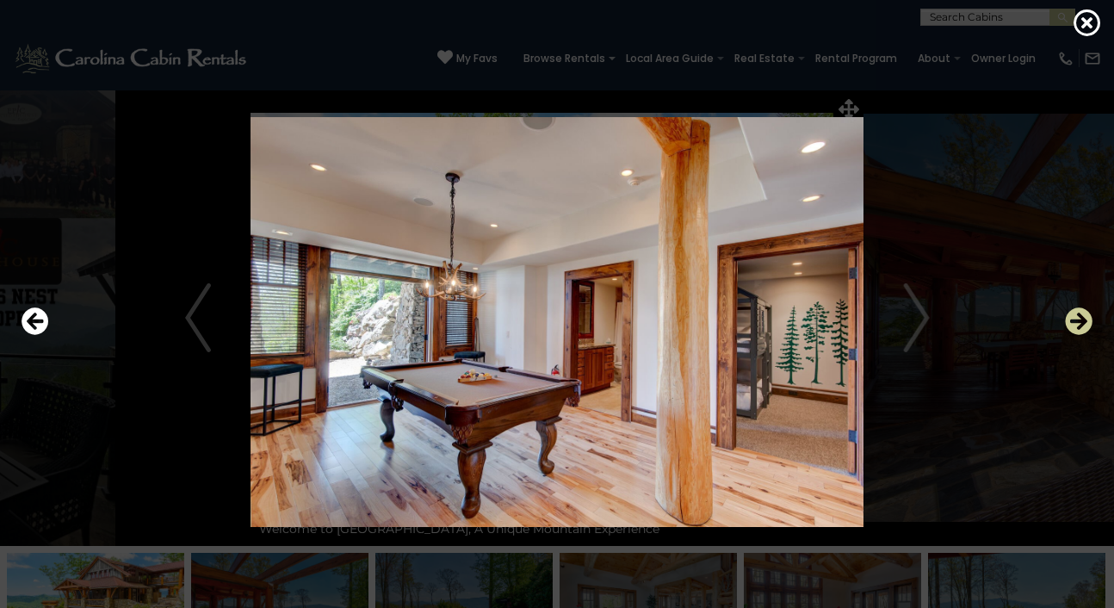
click at [1091, 320] on icon "Next" at bounding box center [1079, 321] width 28 height 28
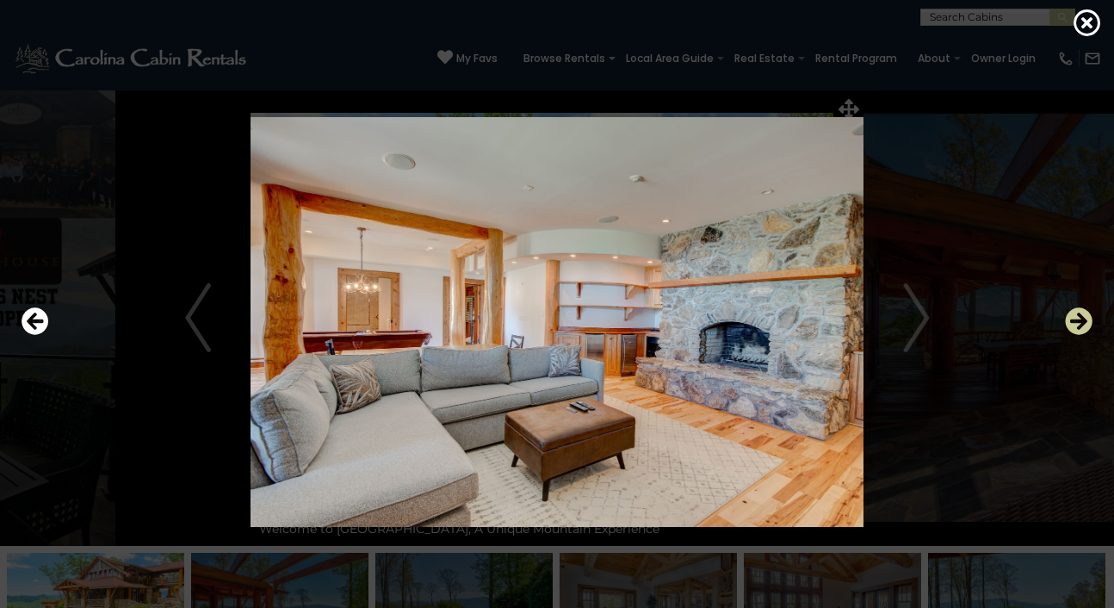
click at [1091, 320] on icon "Next" at bounding box center [1079, 321] width 28 height 28
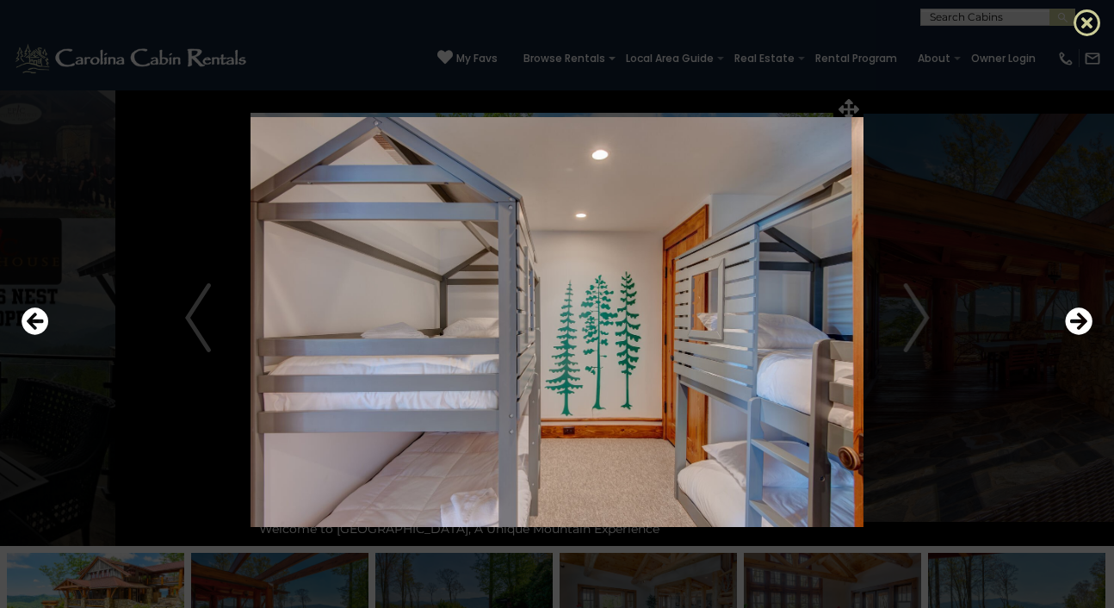
click at [1090, 24] on icon at bounding box center [1088, 23] width 28 height 28
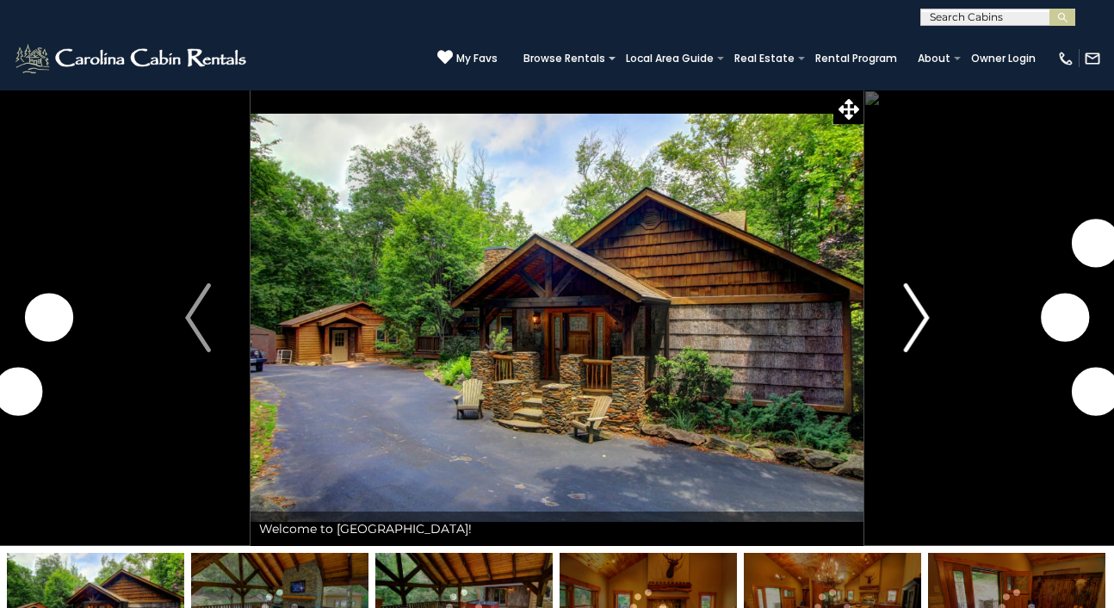
click at [914, 309] on img "Next" at bounding box center [916, 317] width 26 height 69
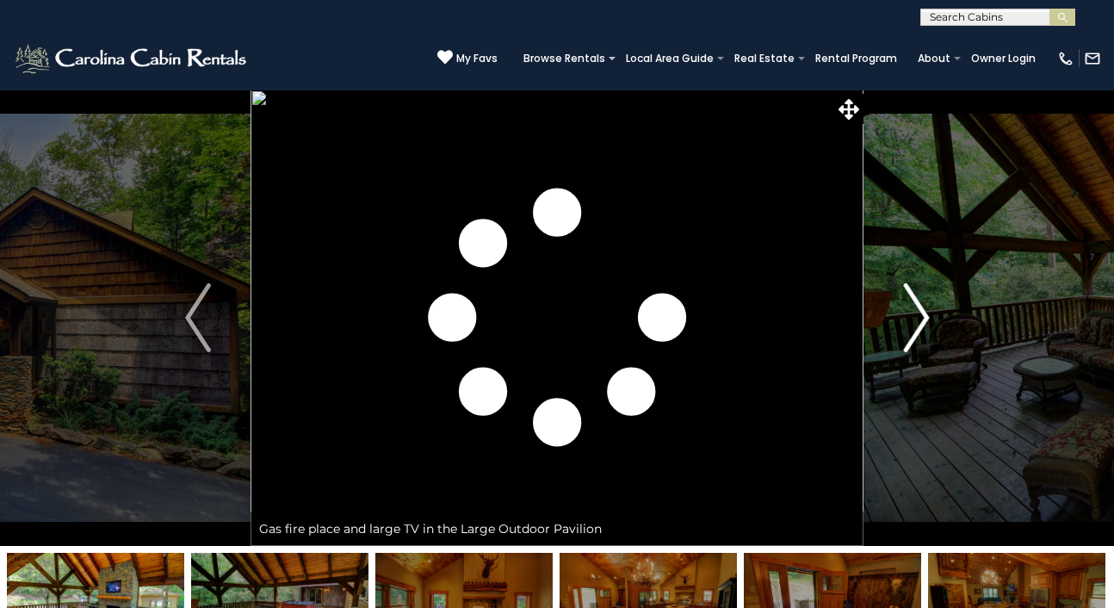
click at [913, 309] on img "Next" at bounding box center [916, 317] width 26 height 69
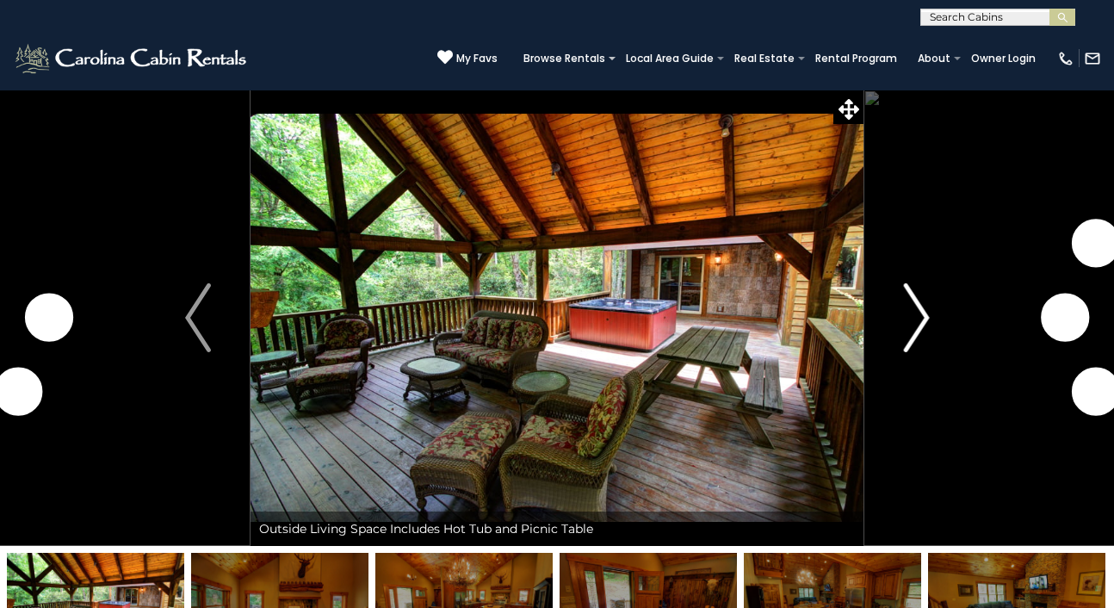
click at [913, 309] on img "Next" at bounding box center [916, 317] width 26 height 69
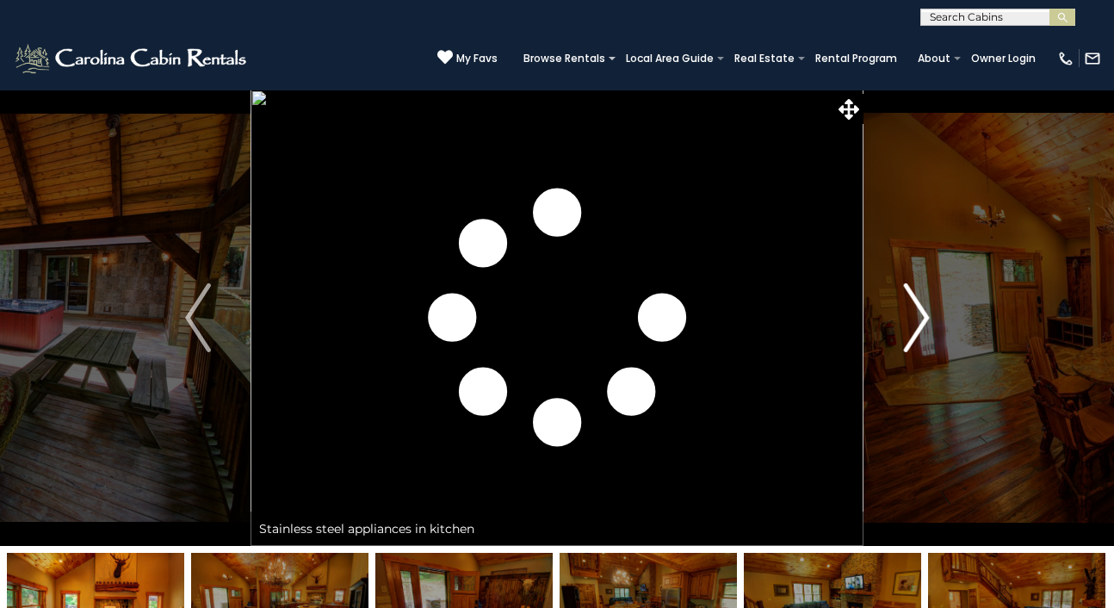
click at [913, 309] on img "Next" at bounding box center [916, 317] width 26 height 69
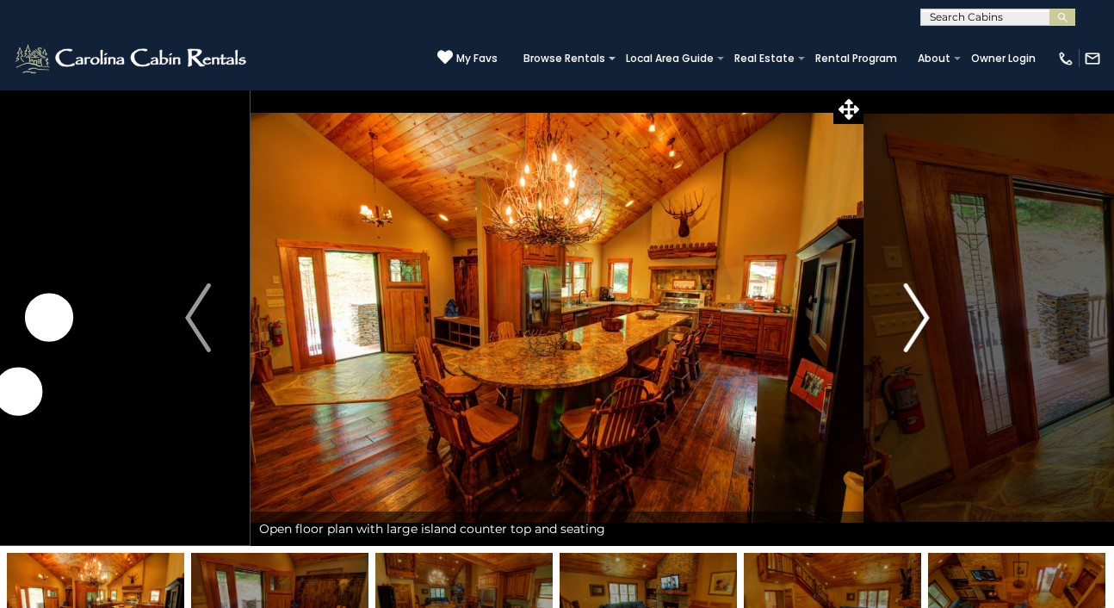
click at [913, 309] on img "Next" at bounding box center [916, 317] width 26 height 69
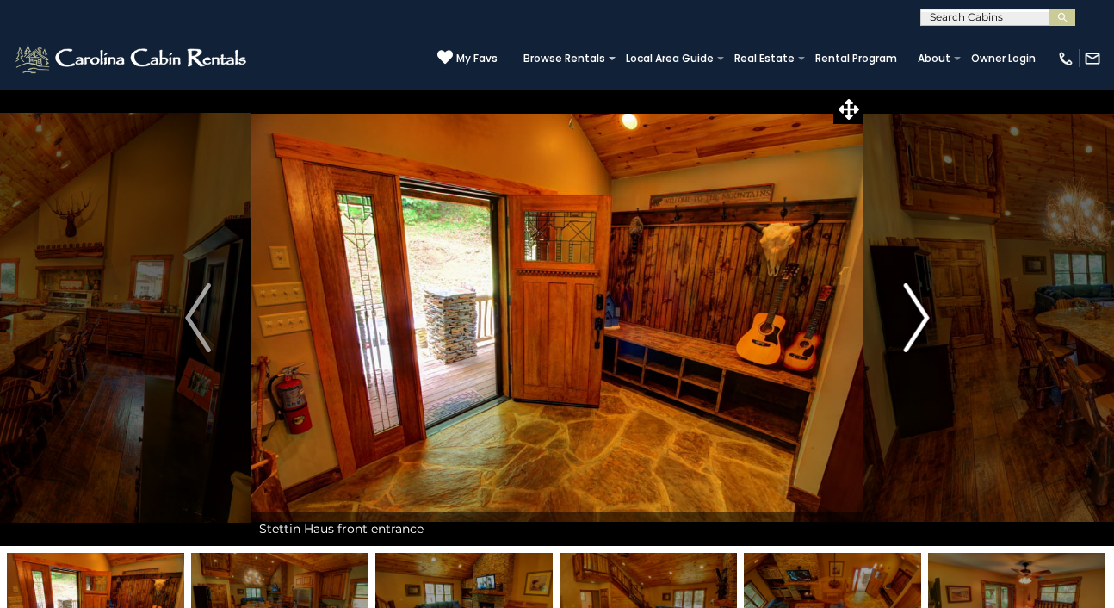
click at [913, 309] on img "Next" at bounding box center [916, 317] width 26 height 69
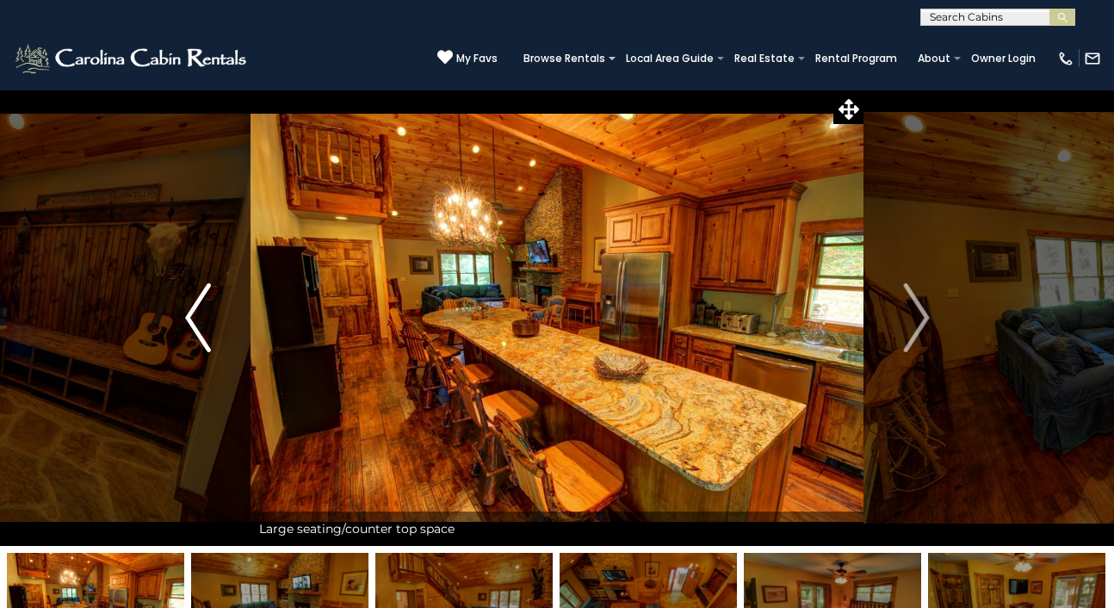
click at [198, 312] on img "Previous" at bounding box center [198, 317] width 26 height 69
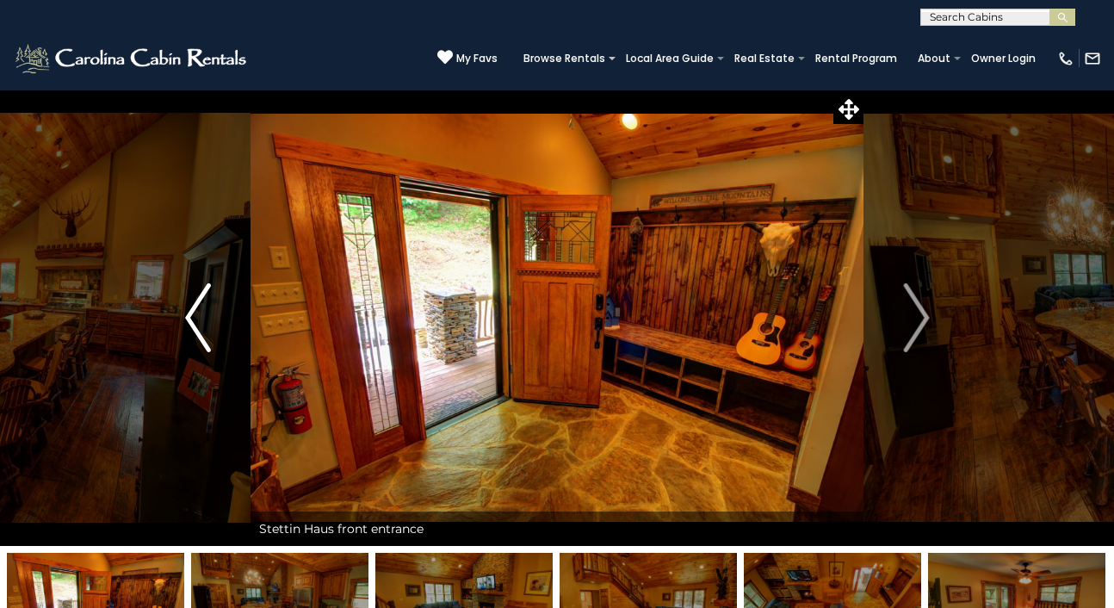
click at [198, 312] on img "Previous" at bounding box center [198, 317] width 26 height 69
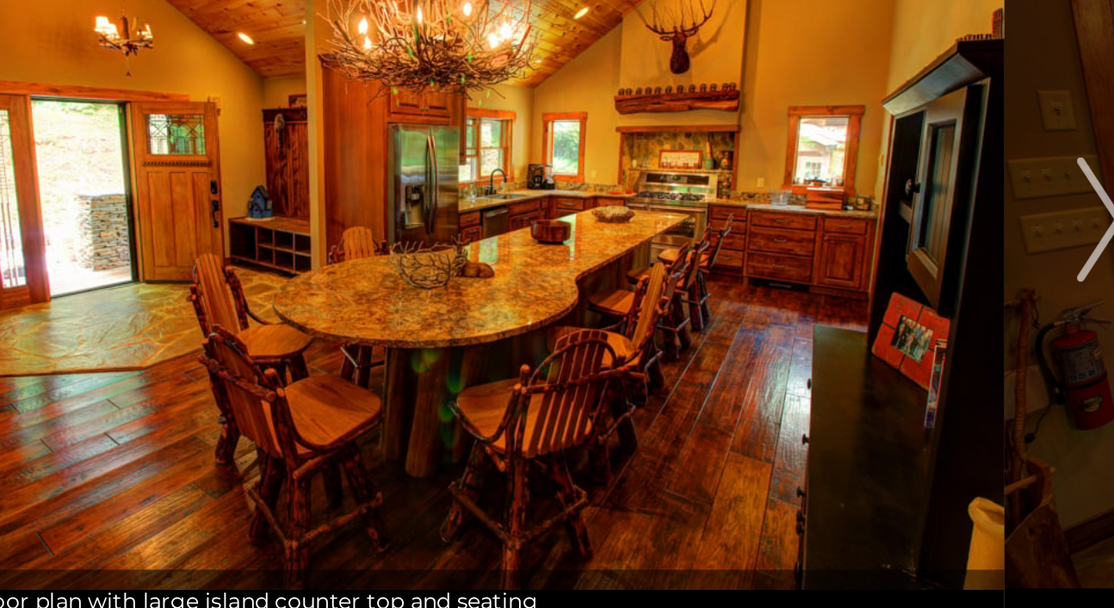
click at [689, 439] on img at bounding box center [557, 318] width 613 height 456
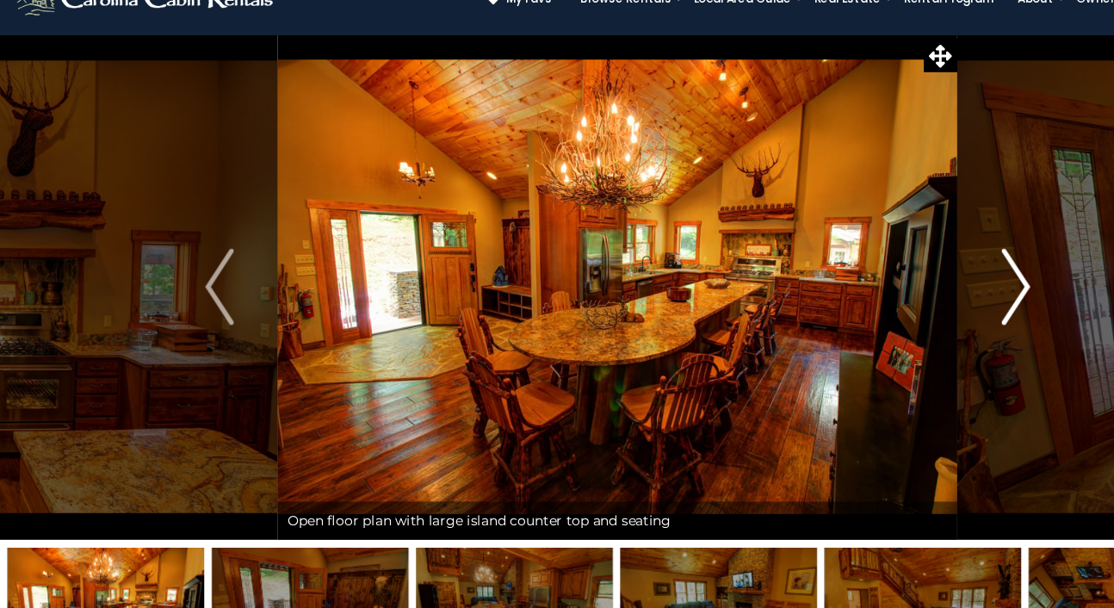
click at [916, 314] on img "Next" at bounding box center [916, 317] width 26 height 69
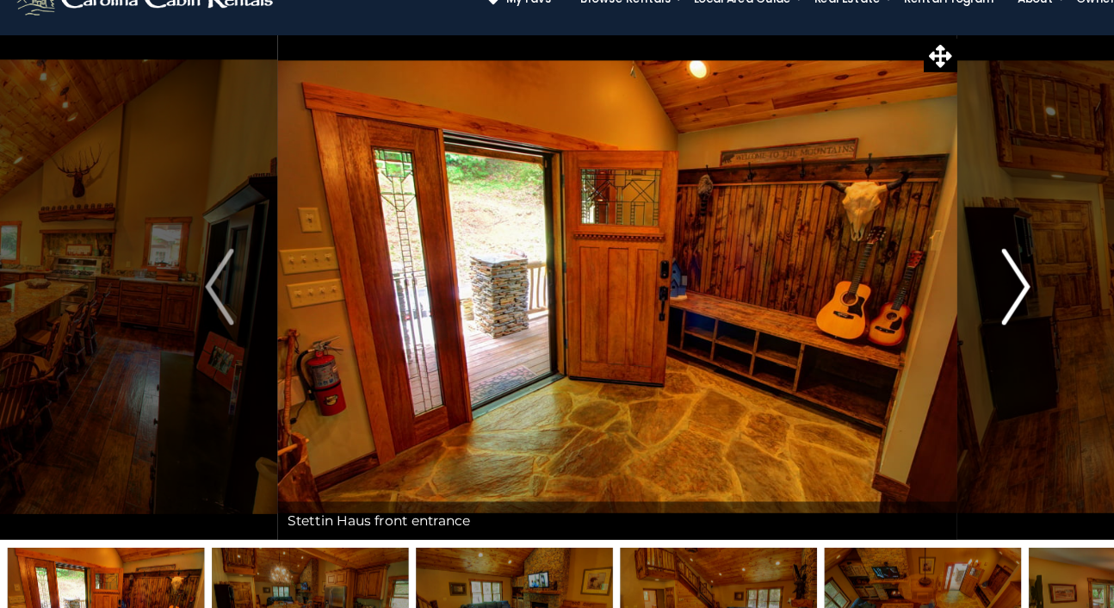
click at [916, 314] on img "Next" at bounding box center [916, 317] width 26 height 69
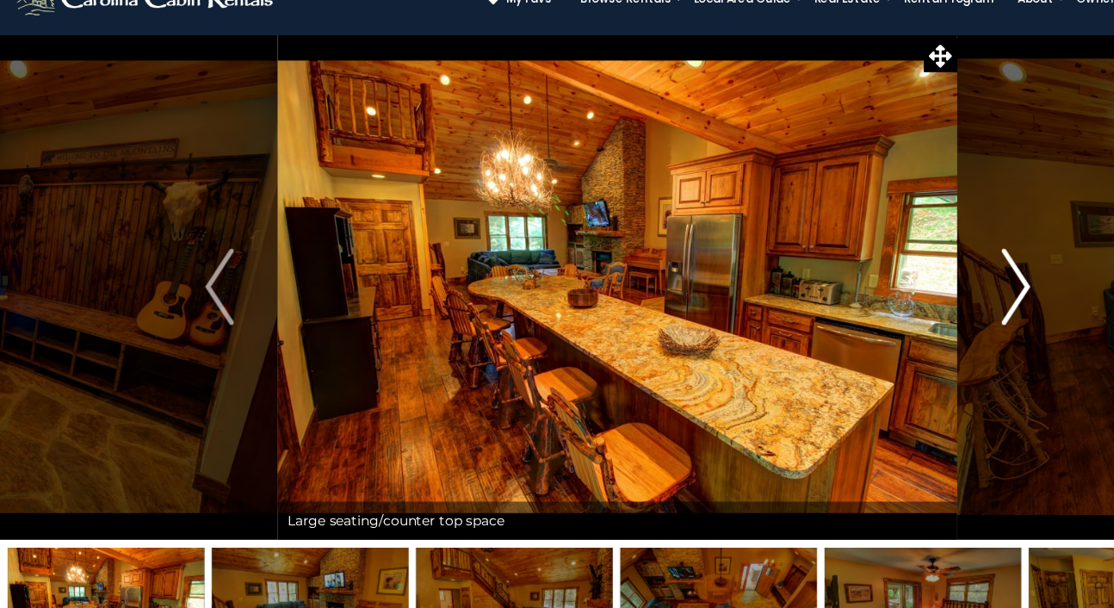
click at [916, 314] on img "Next" at bounding box center [916, 317] width 26 height 69
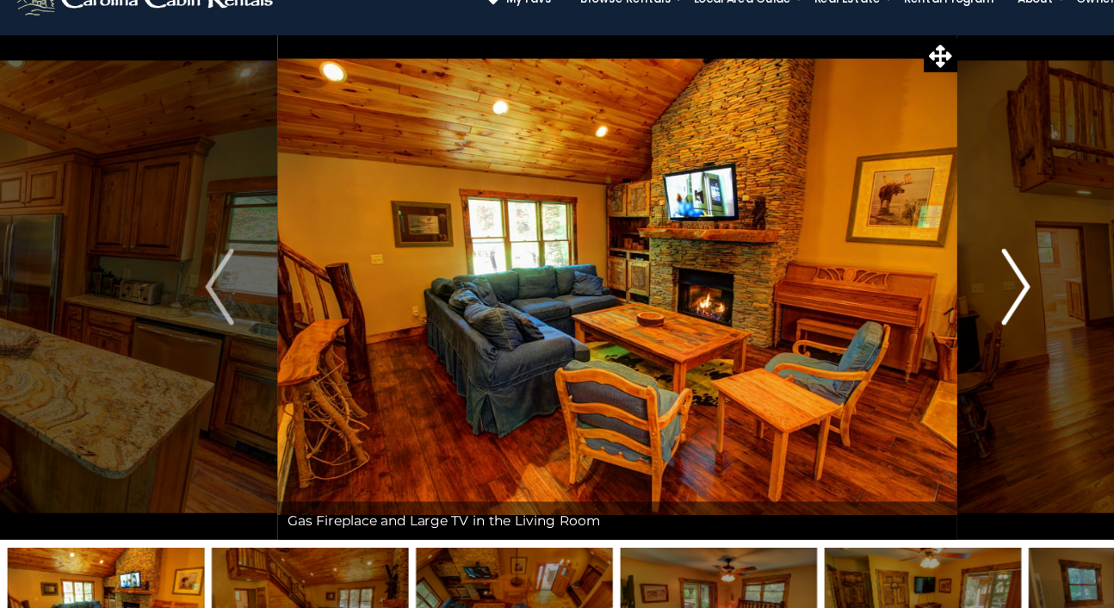
click at [916, 314] on img "Next" at bounding box center [916, 317] width 26 height 69
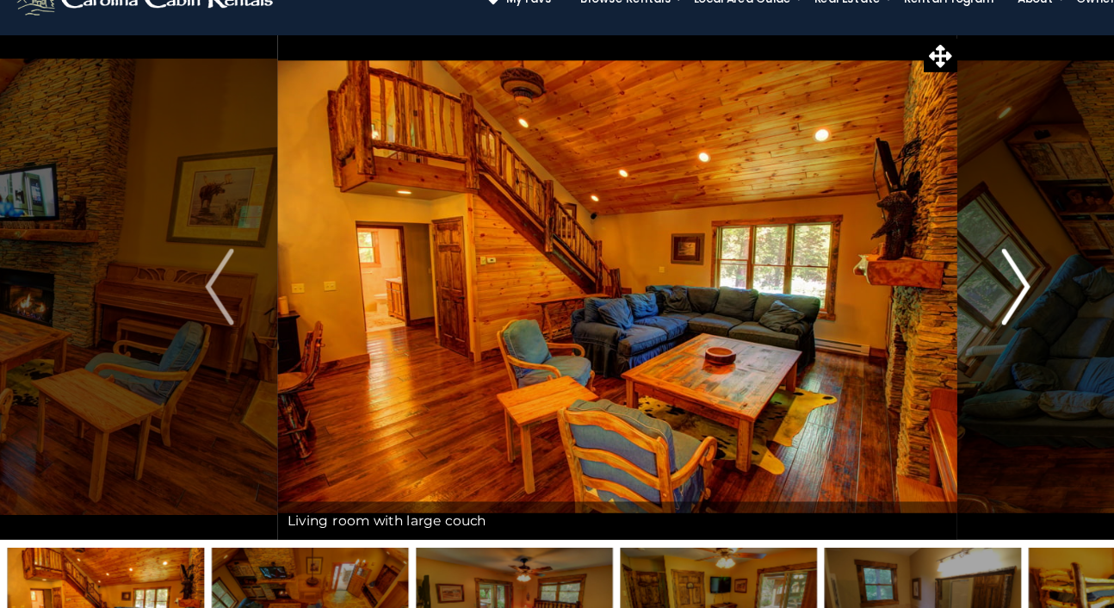
click at [916, 314] on img "Next" at bounding box center [916, 317] width 26 height 69
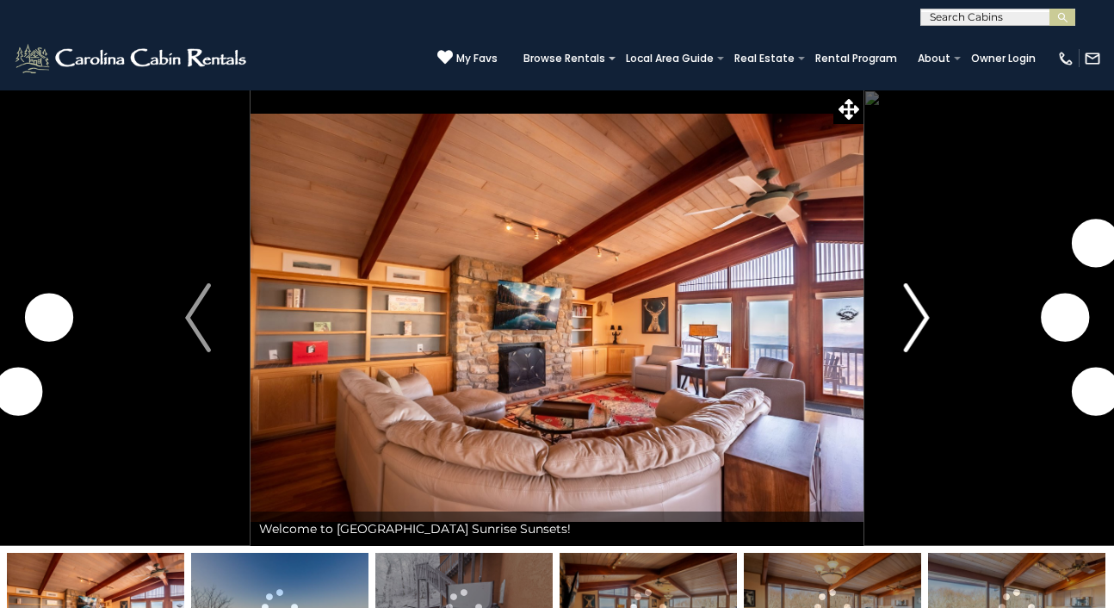
click at [921, 326] on img "Next" at bounding box center [916, 317] width 26 height 69
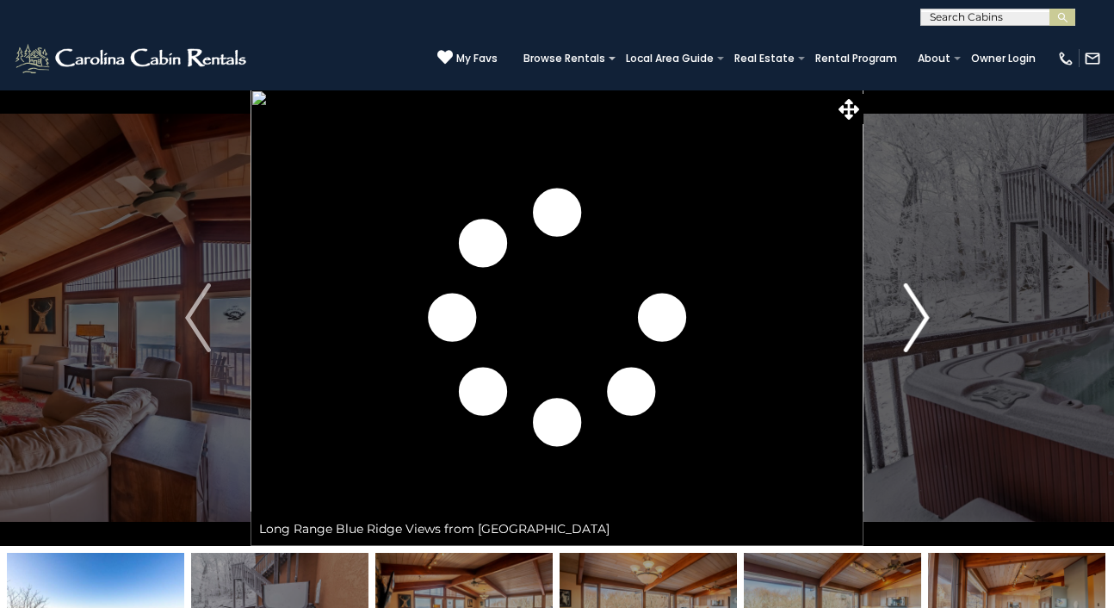
click at [921, 326] on img "Next" at bounding box center [916, 317] width 26 height 69
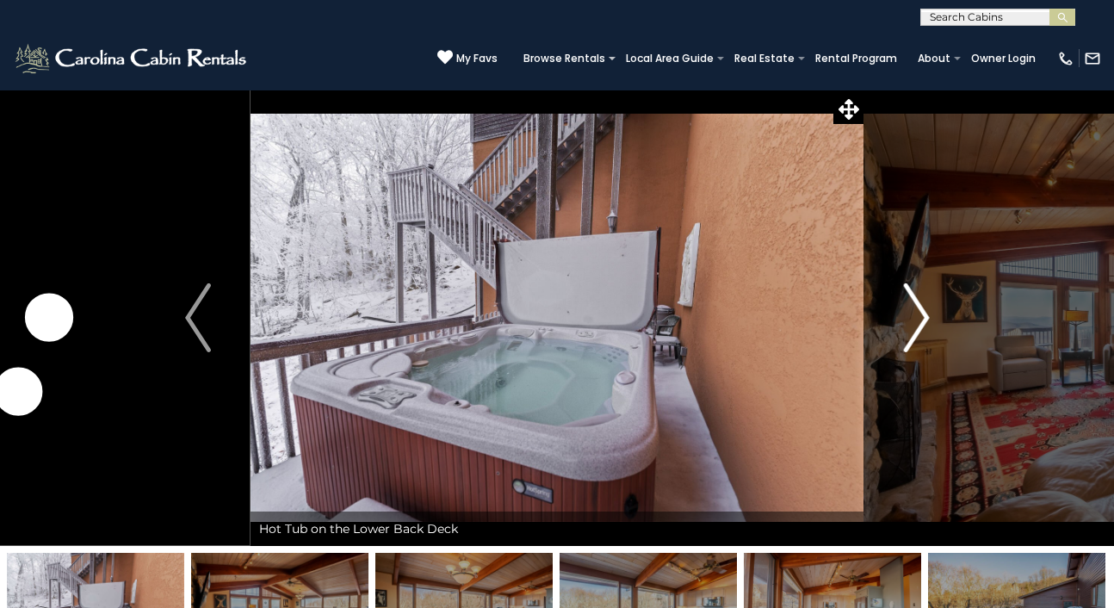
click at [921, 326] on img "Next" at bounding box center [916, 317] width 26 height 69
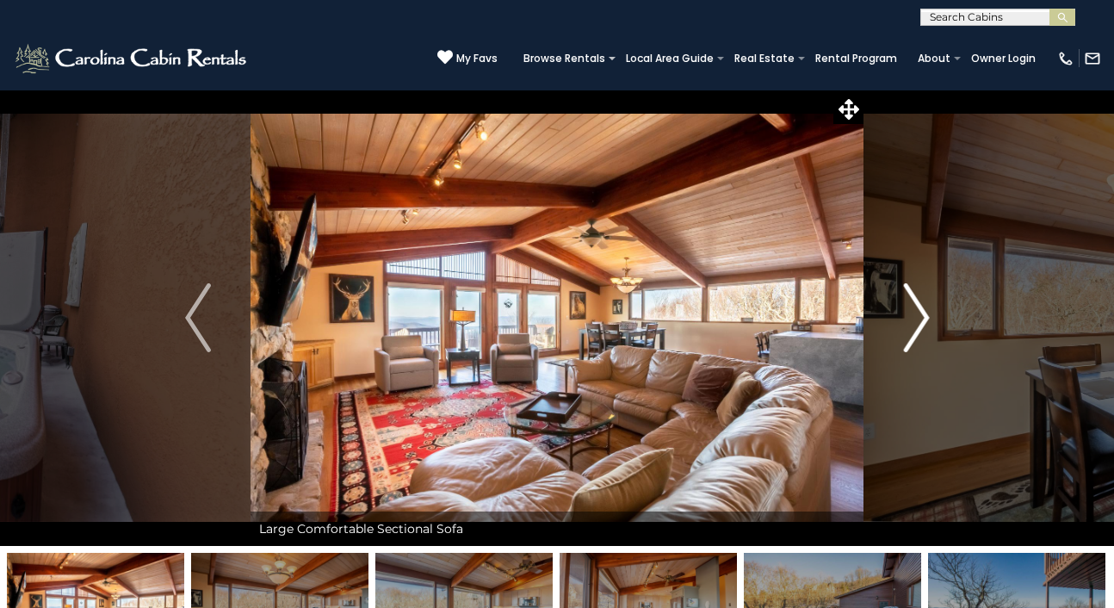
click at [921, 326] on img "Next" at bounding box center [916, 317] width 26 height 69
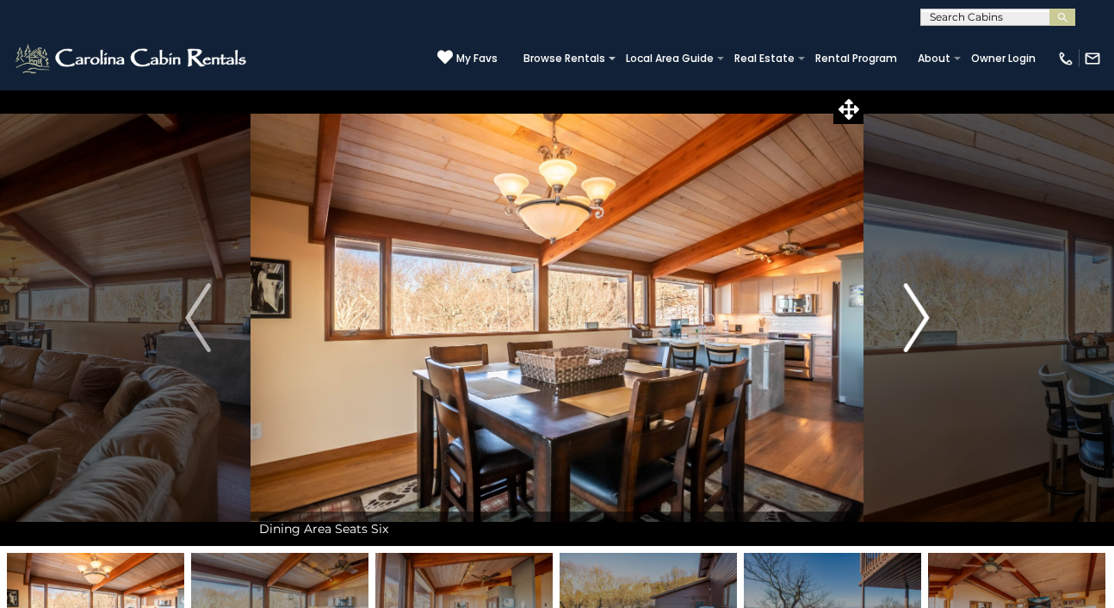
click at [921, 326] on img "Next" at bounding box center [916, 317] width 26 height 69
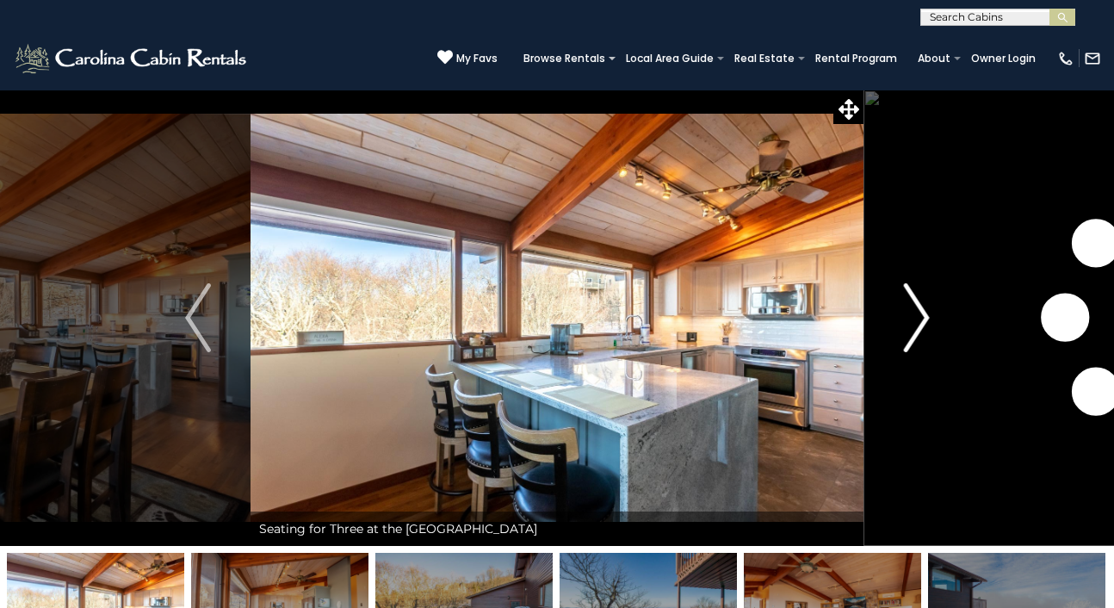
click at [921, 326] on img "Next" at bounding box center [916, 317] width 26 height 69
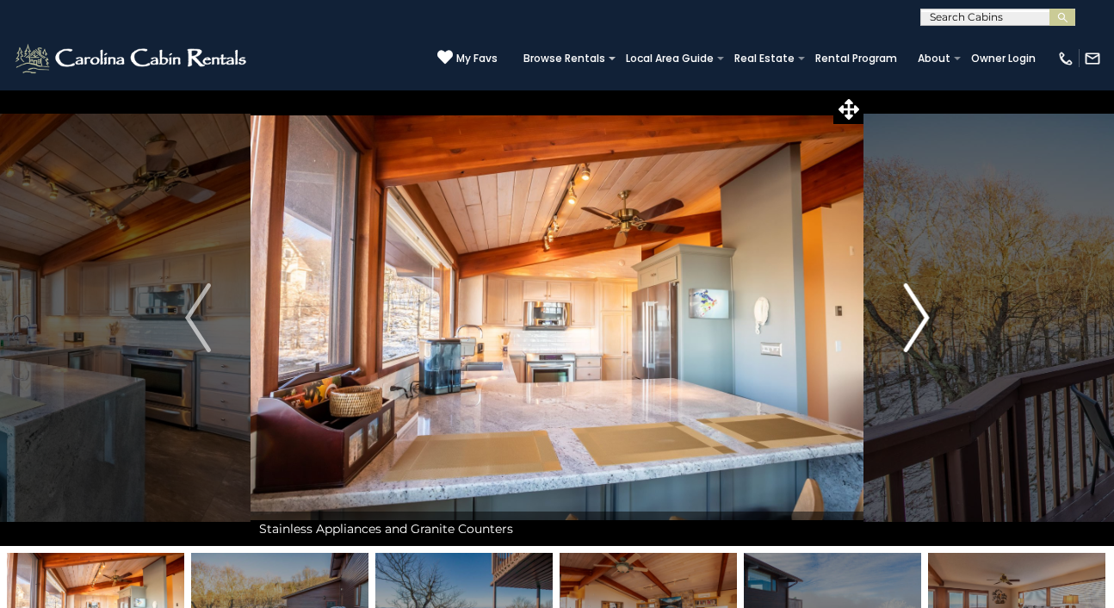
click at [921, 326] on img "Next" at bounding box center [916, 317] width 26 height 69
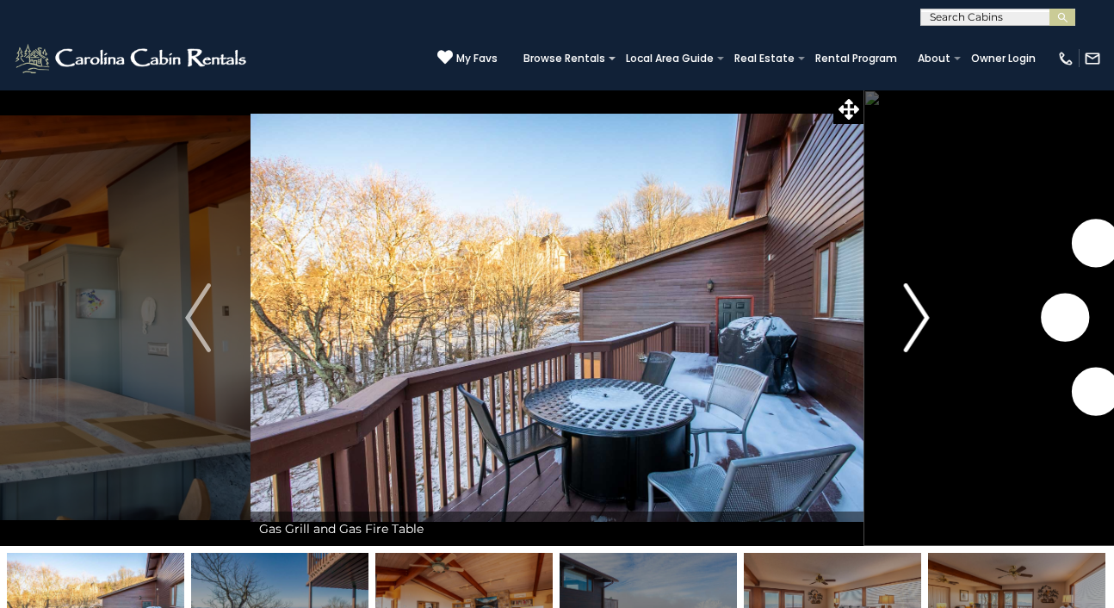
click at [921, 326] on img "Next" at bounding box center [916, 317] width 26 height 69
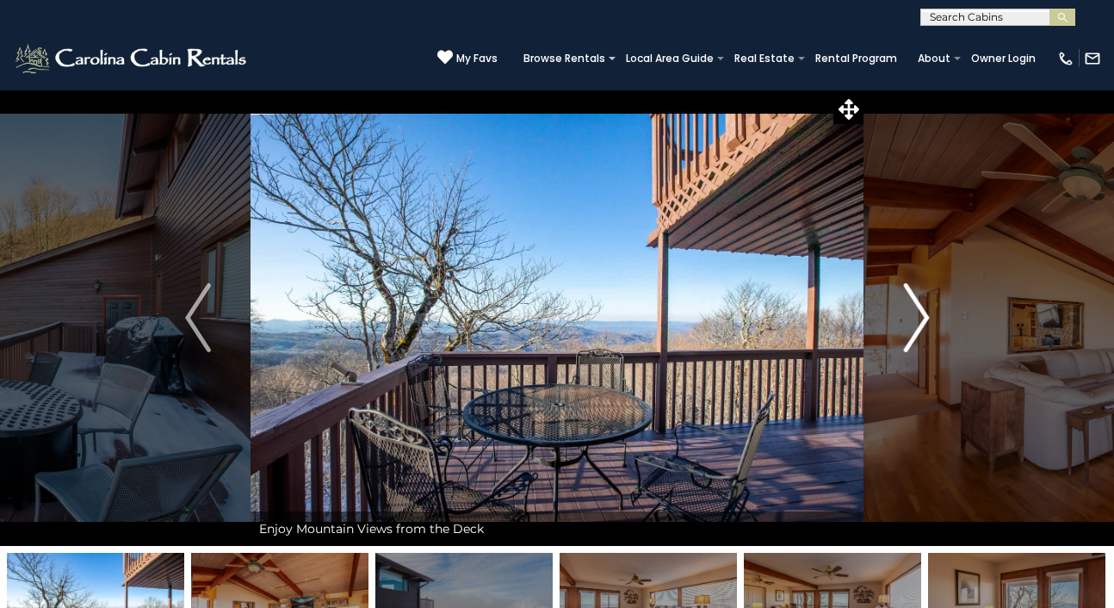
click at [921, 326] on img "Next" at bounding box center [916, 317] width 26 height 69
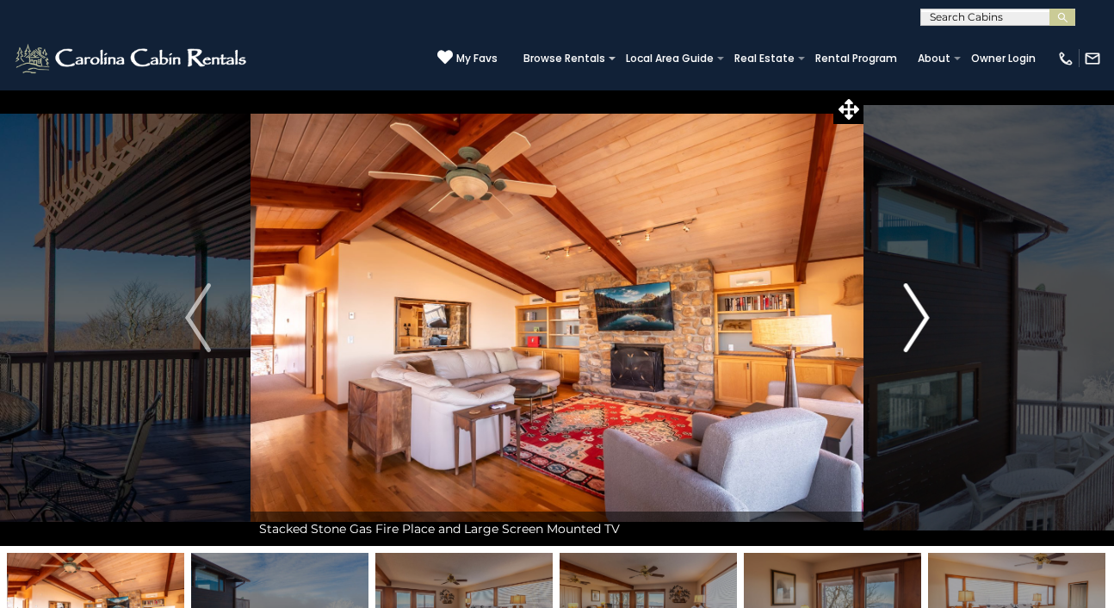
click at [921, 326] on img "Next" at bounding box center [916, 317] width 26 height 69
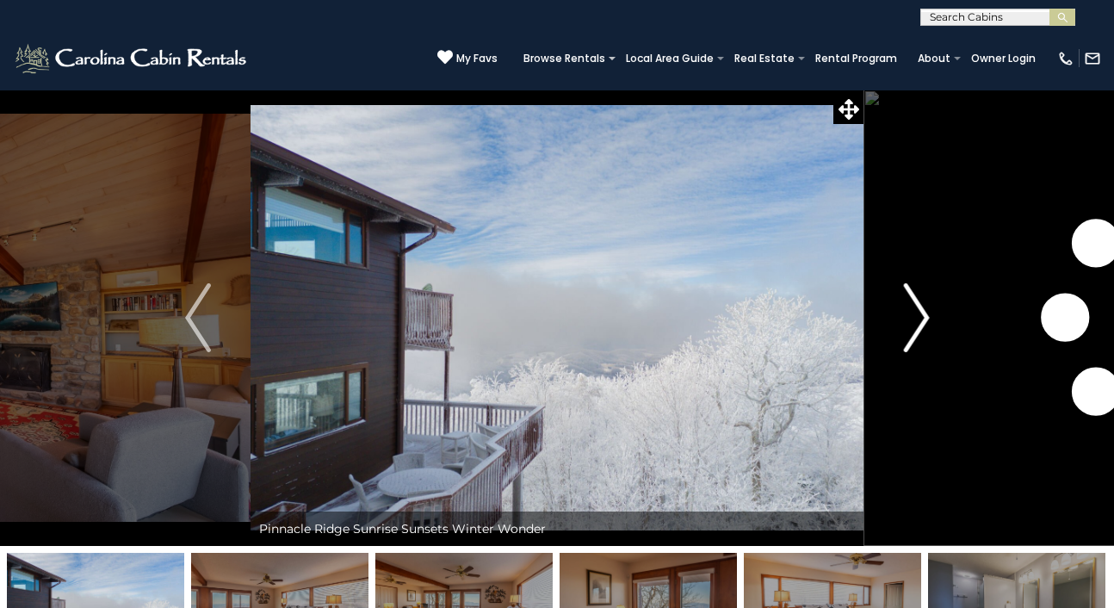
click at [921, 326] on img "Next" at bounding box center [916, 317] width 26 height 69
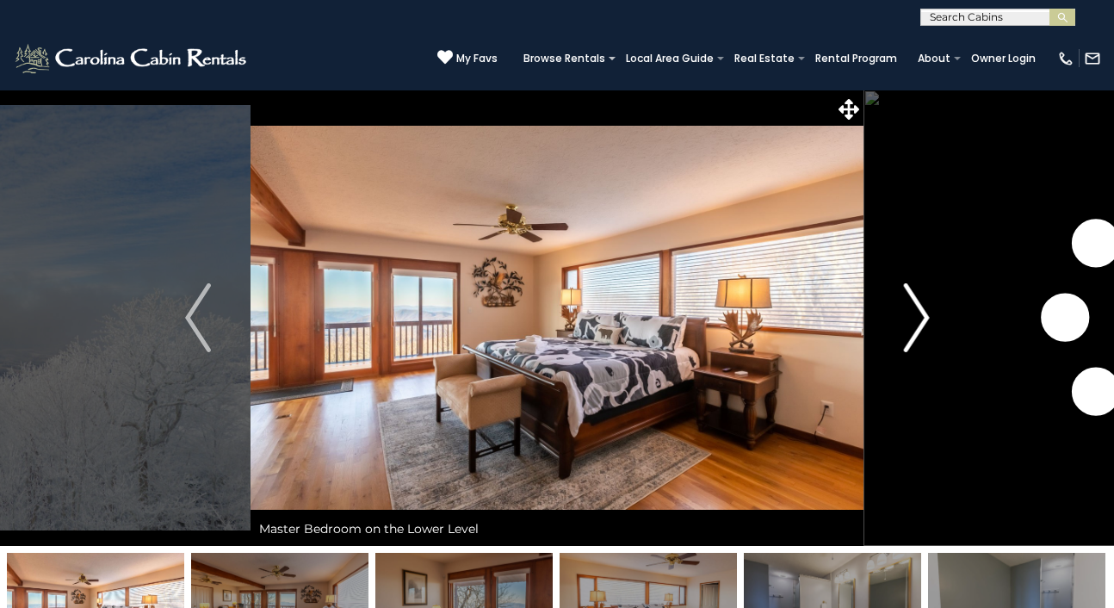
click at [921, 326] on img "Next" at bounding box center [916, 317] width 26 height 69
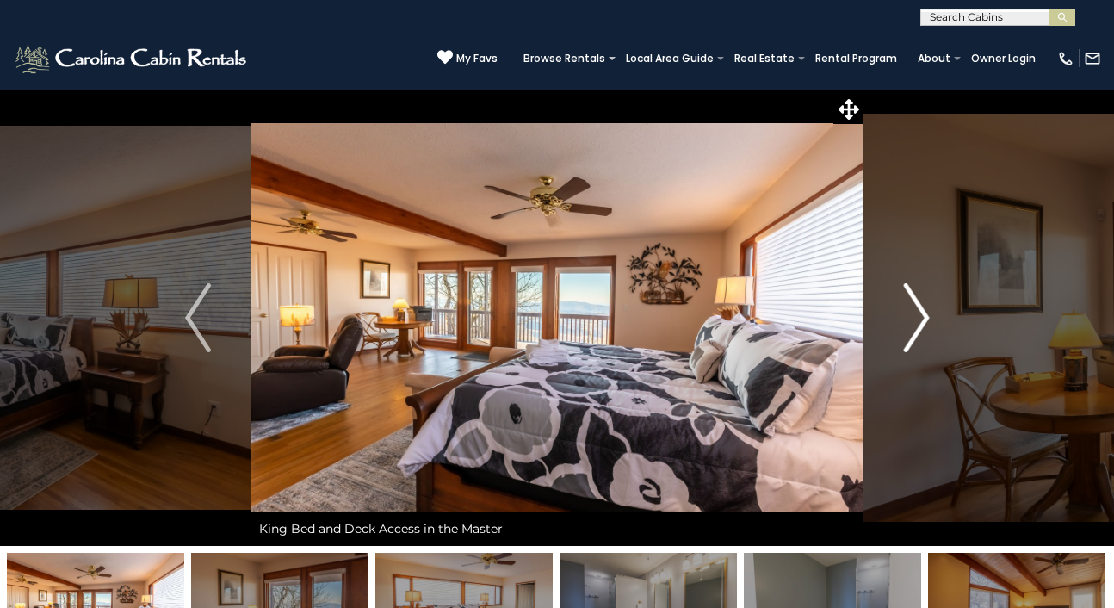
click at [921, 326] on img "Next" at bounding box center [916, 317] width 26 height 69
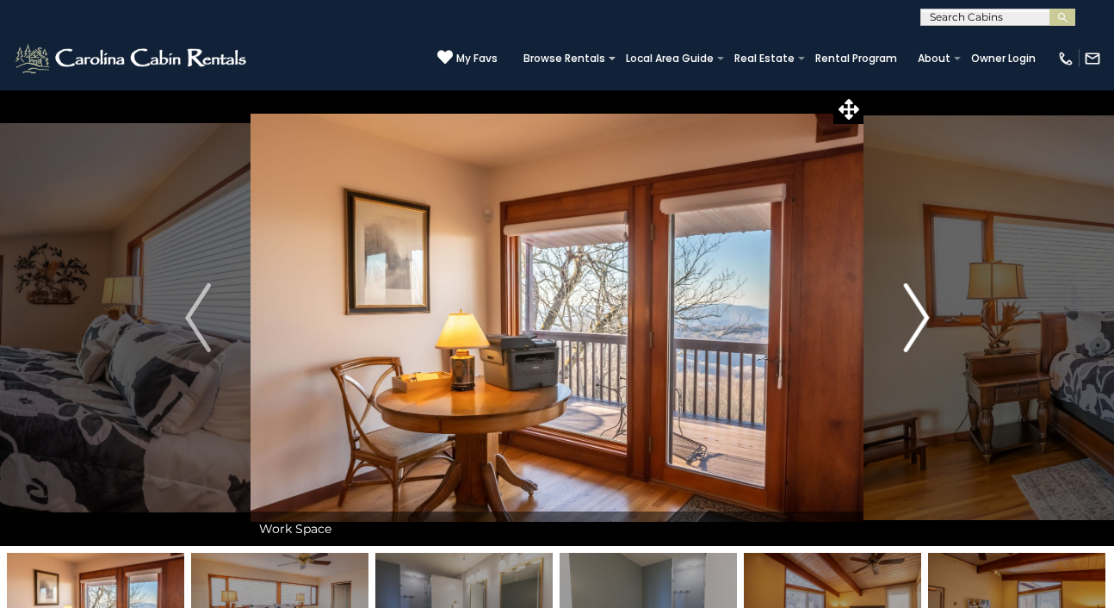
click at [921, 326] on img "Next" at bounding box center [916, 317] width 26 height 69
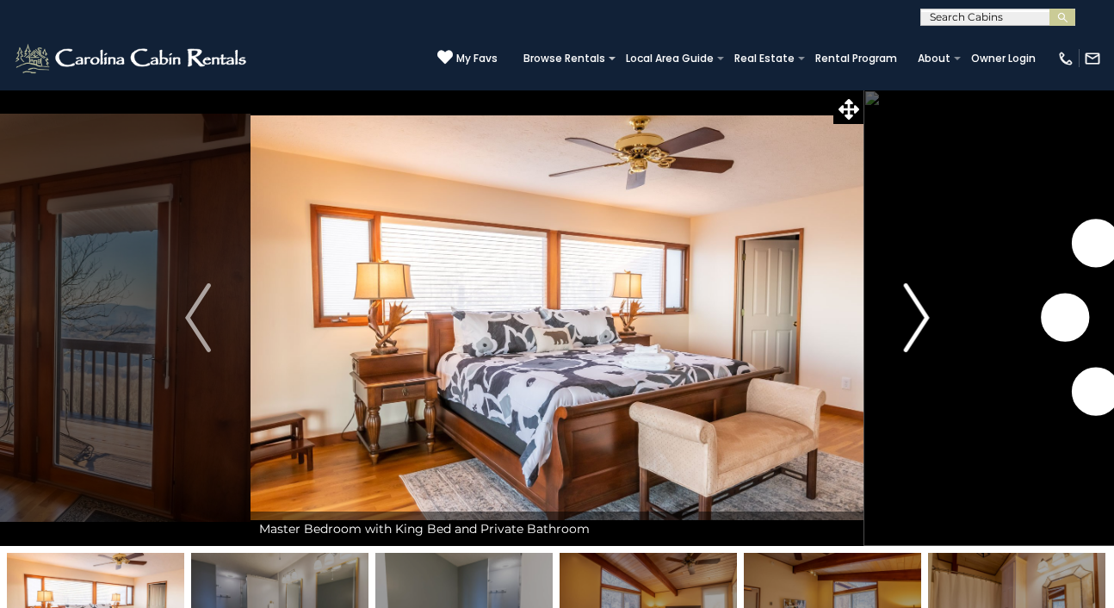
click at [921, 326] on img "Next" at bounding box center [916, 317] width 26 height 69
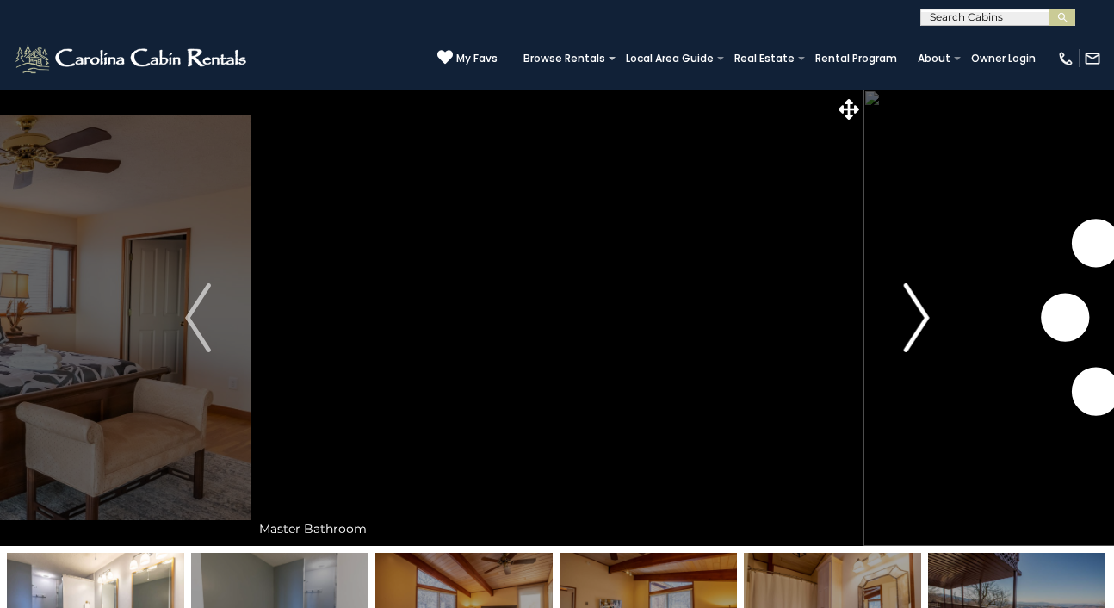
click at [921, 326] on img "Next" at bounding box center [916, 317] width 26 height 69
